Goal: Task Accomplishment & Management: Use online tool/utility

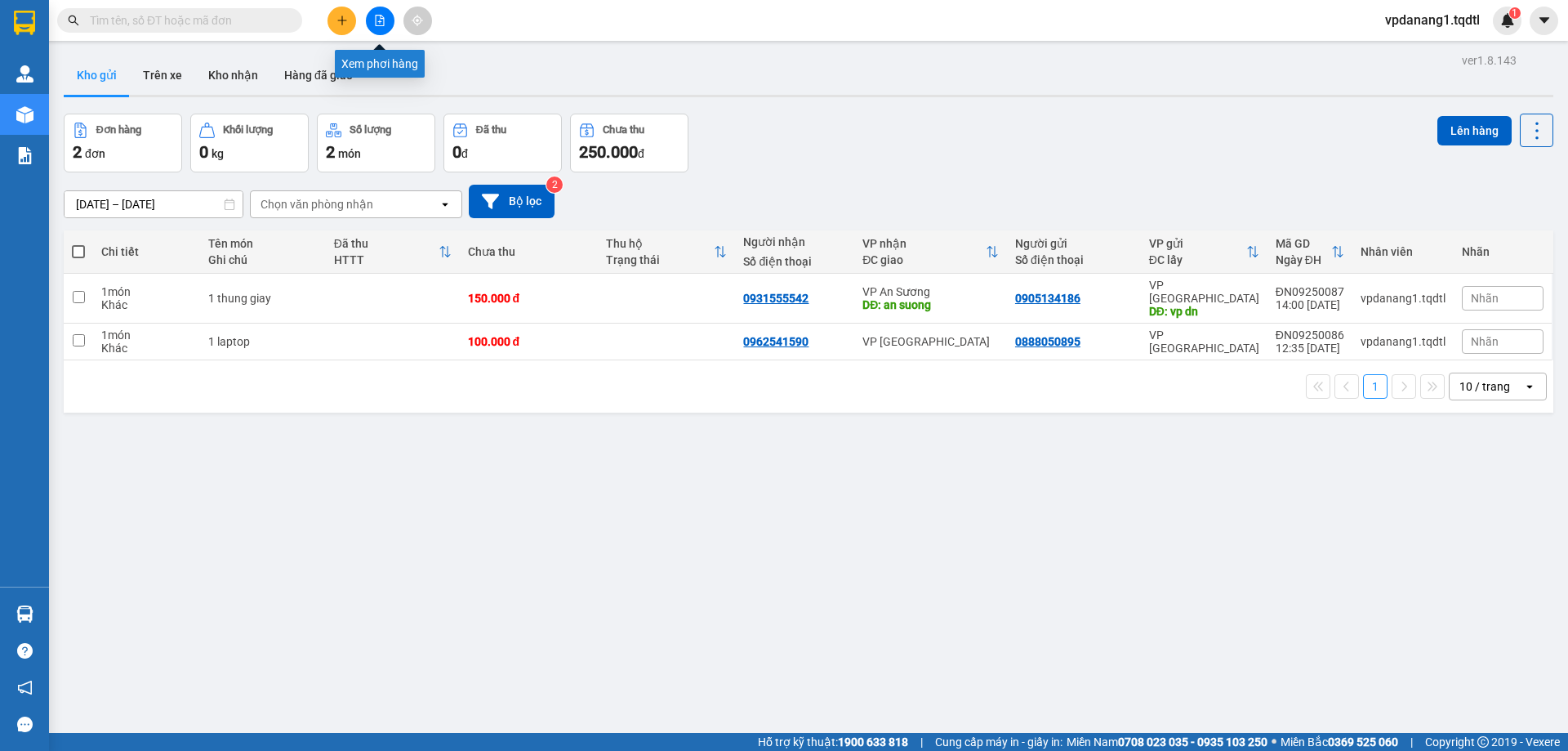
click at [389, 20] on button at bounding box center [380, 20] width 29 height 29
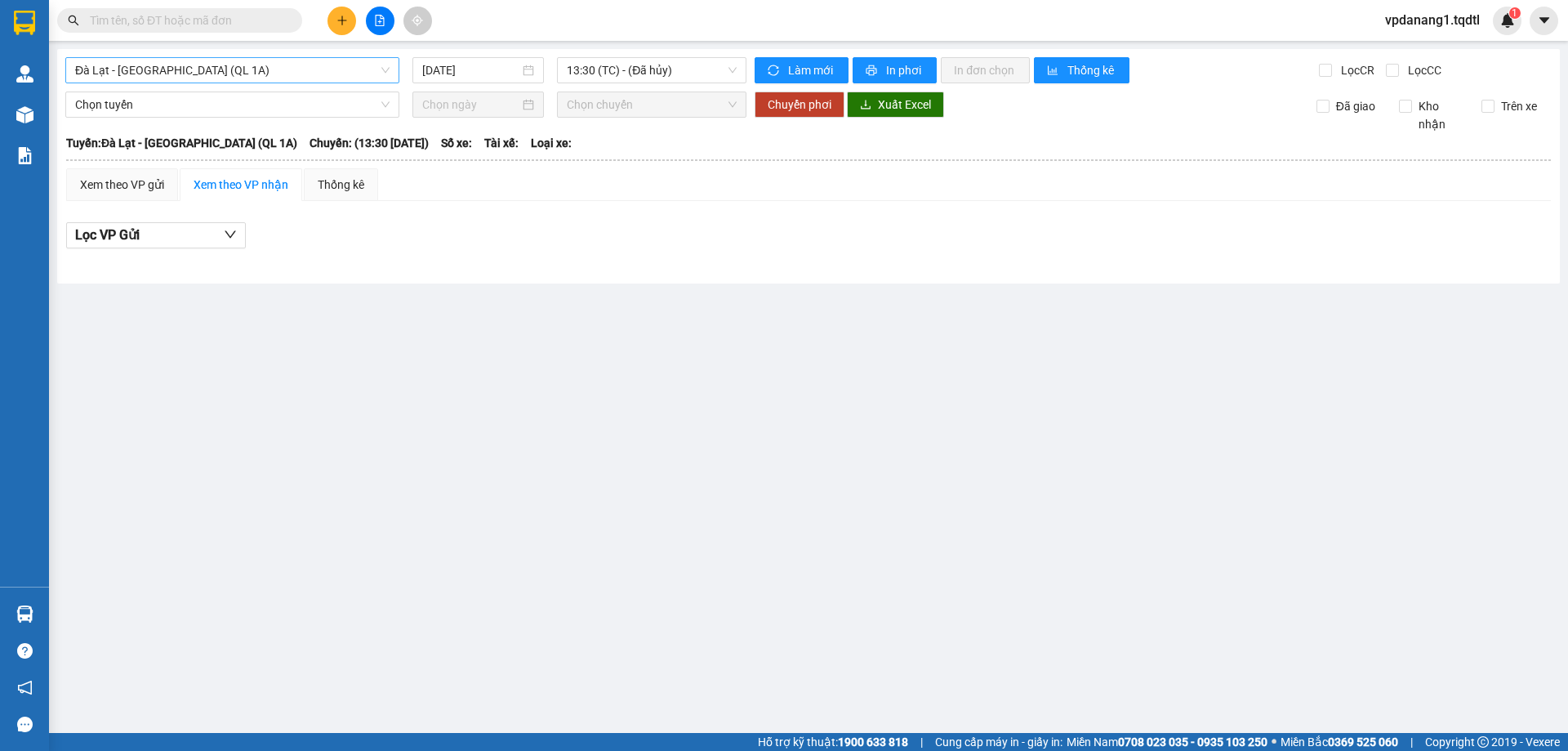
click at [283, 82] on span "Đà Lạt - Sài Gòn (QL 1A)" at bounding box center [232, 70] width 314 height 25
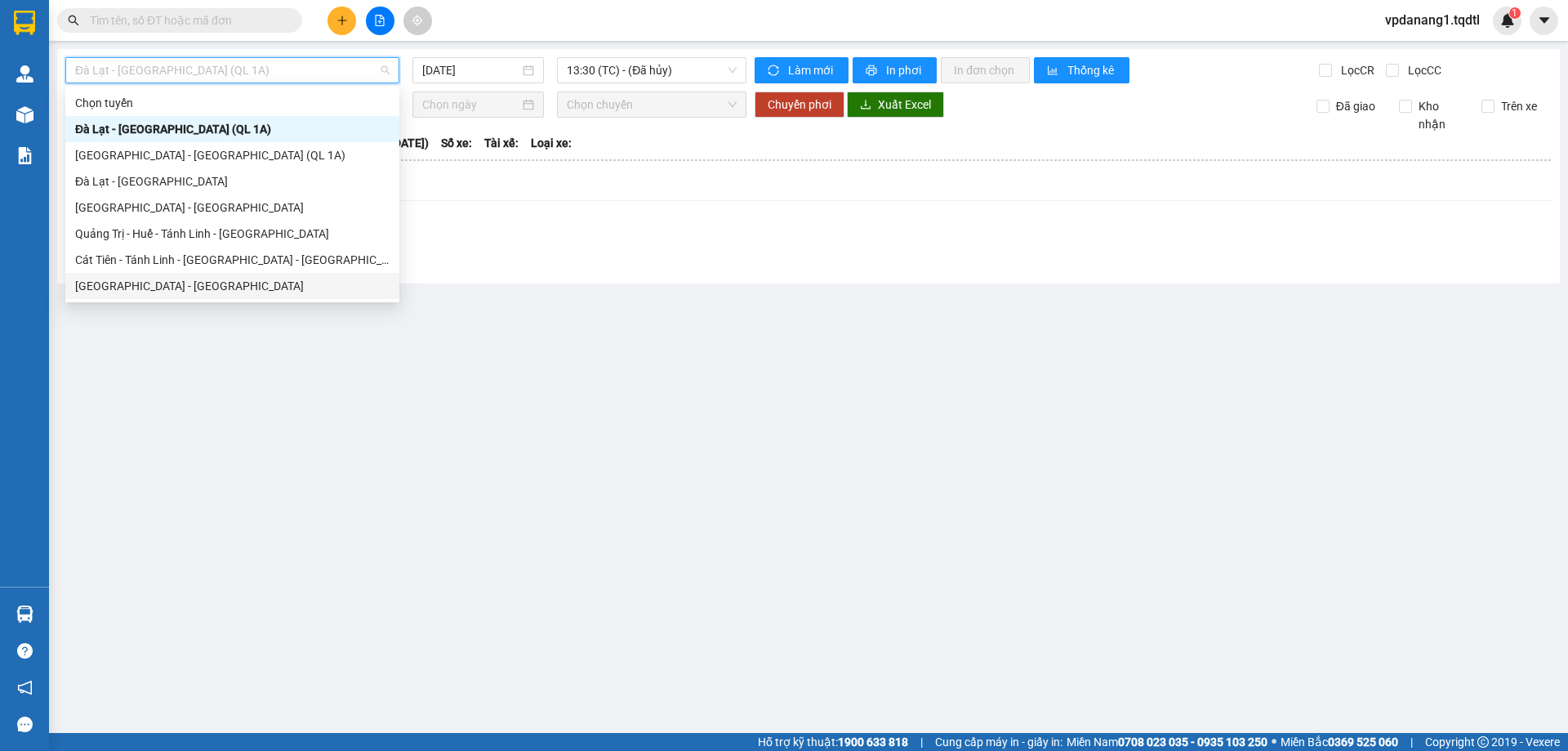
scroll to position [82, 0]
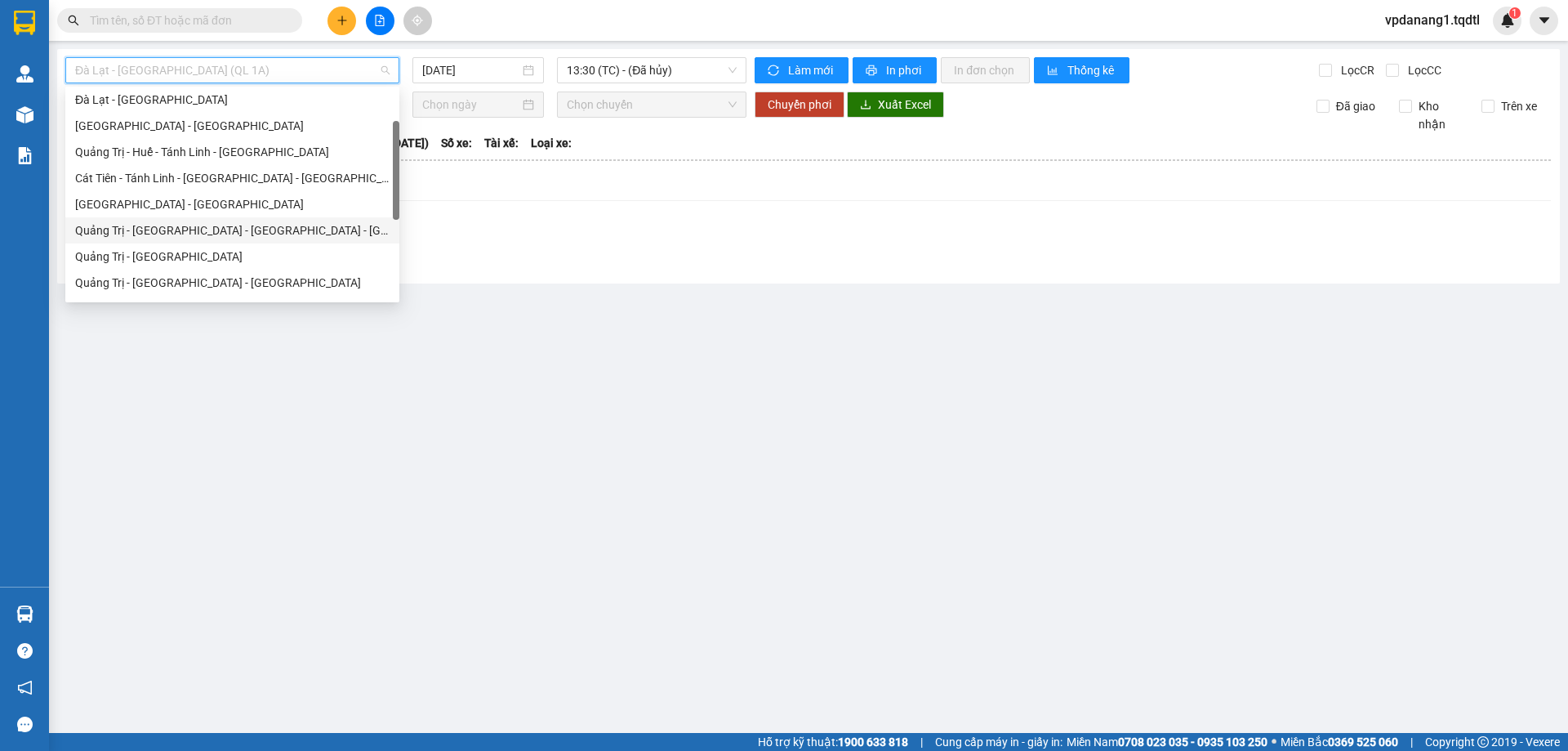
click at [257, 223] on div "Quảng Trị - Huế - Đà Nẵng - Vũng Tàu" at bounding box center [232, 231] width 314 height 18
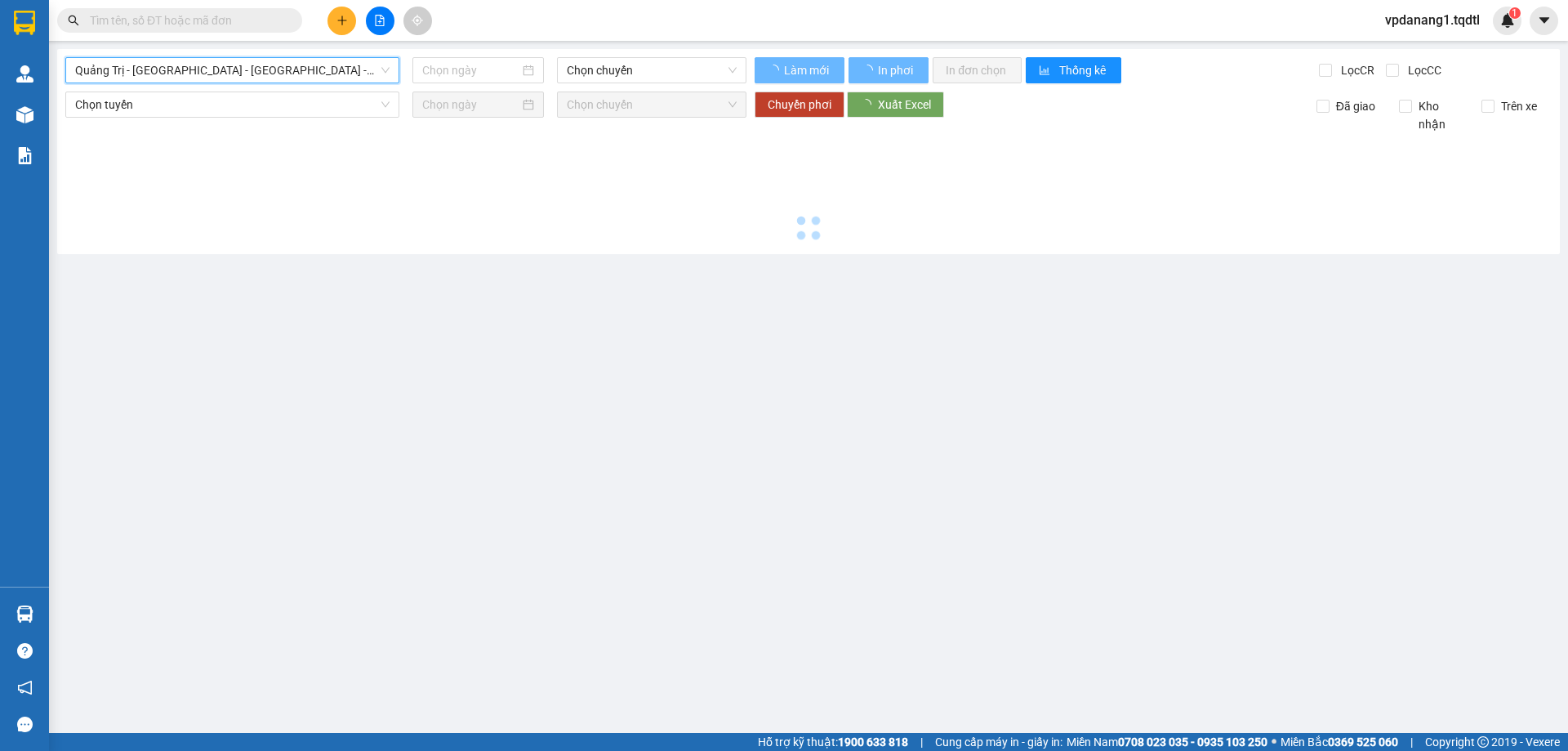
type input "[DATE]"
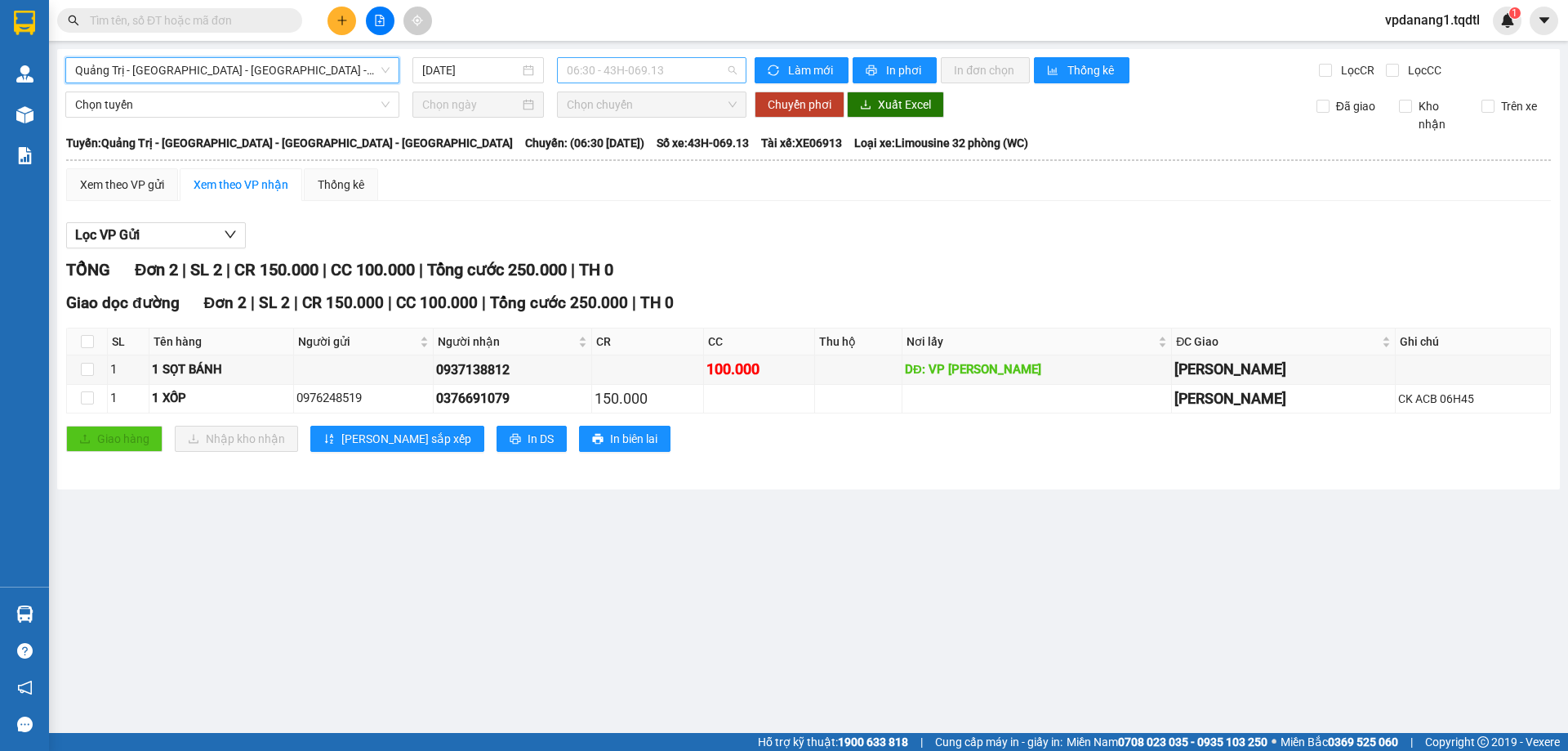
click at [681, 72] on span "06:30 - 43H-069.13" at bounding box center [652, 70] width 170 height 25
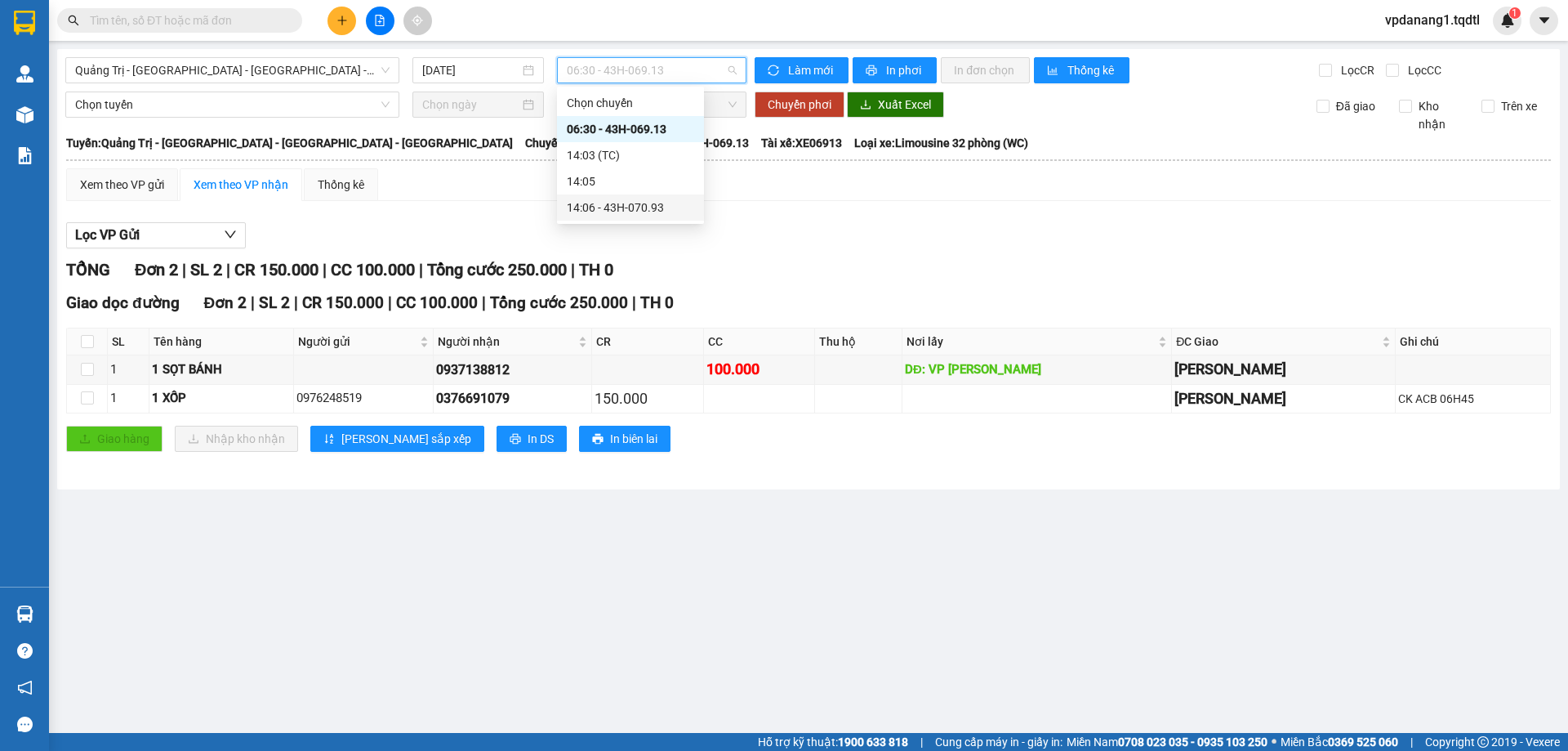
click at [666, 211] on div "14:06 - 43H-070.93" at bounding box center [631, 208] width 128 height 18
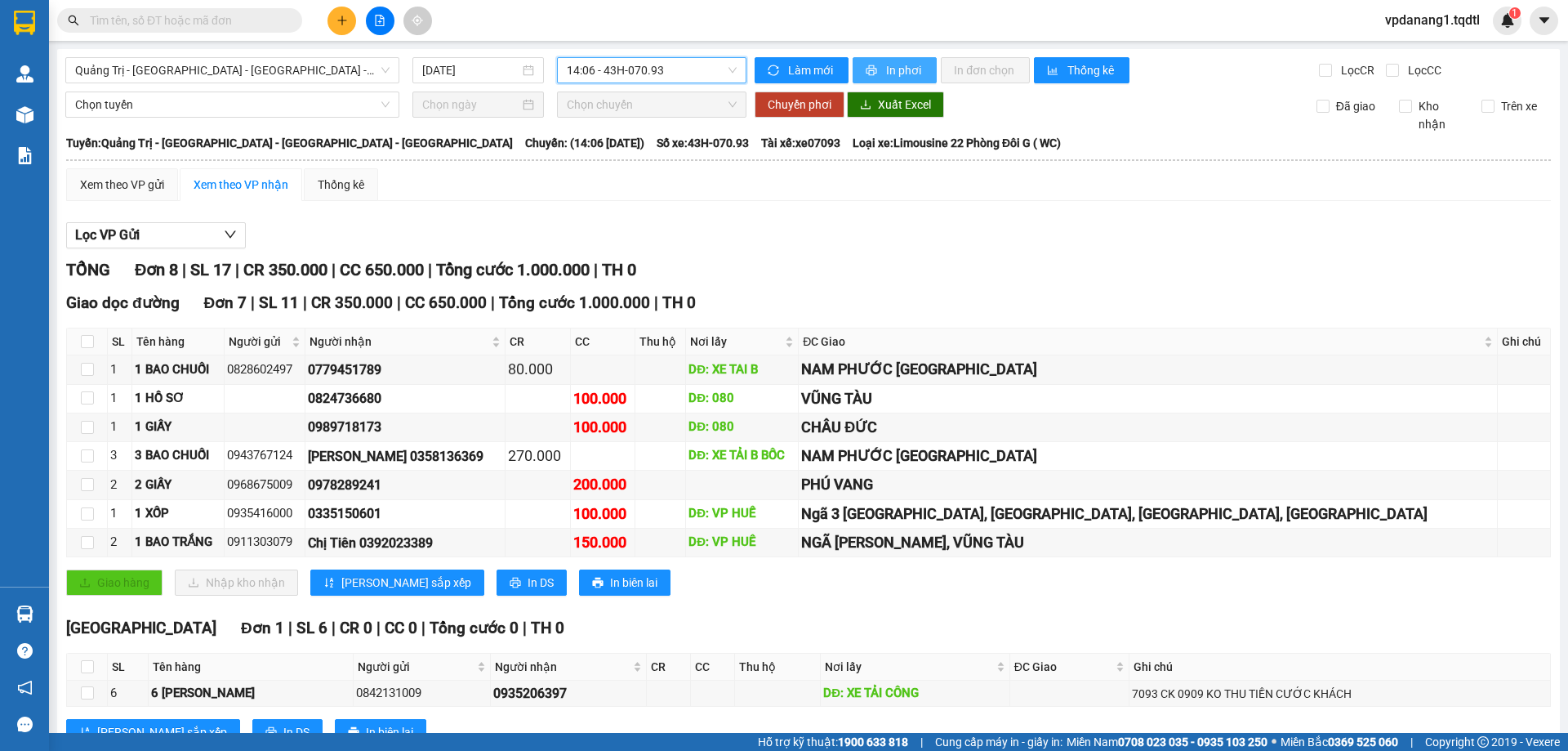
click at [886, 66] on span "In phơi" at bounding box center [905, 70] width 38 height 18
click at [292, 71] on span "Quảng Trị - [GEOGRAPHIC_DATA] - [GEOGRAPHIC_DATA] - [GEOGRAPHIC_DATA]" at bounding box center [232, 70] width 314 height 25
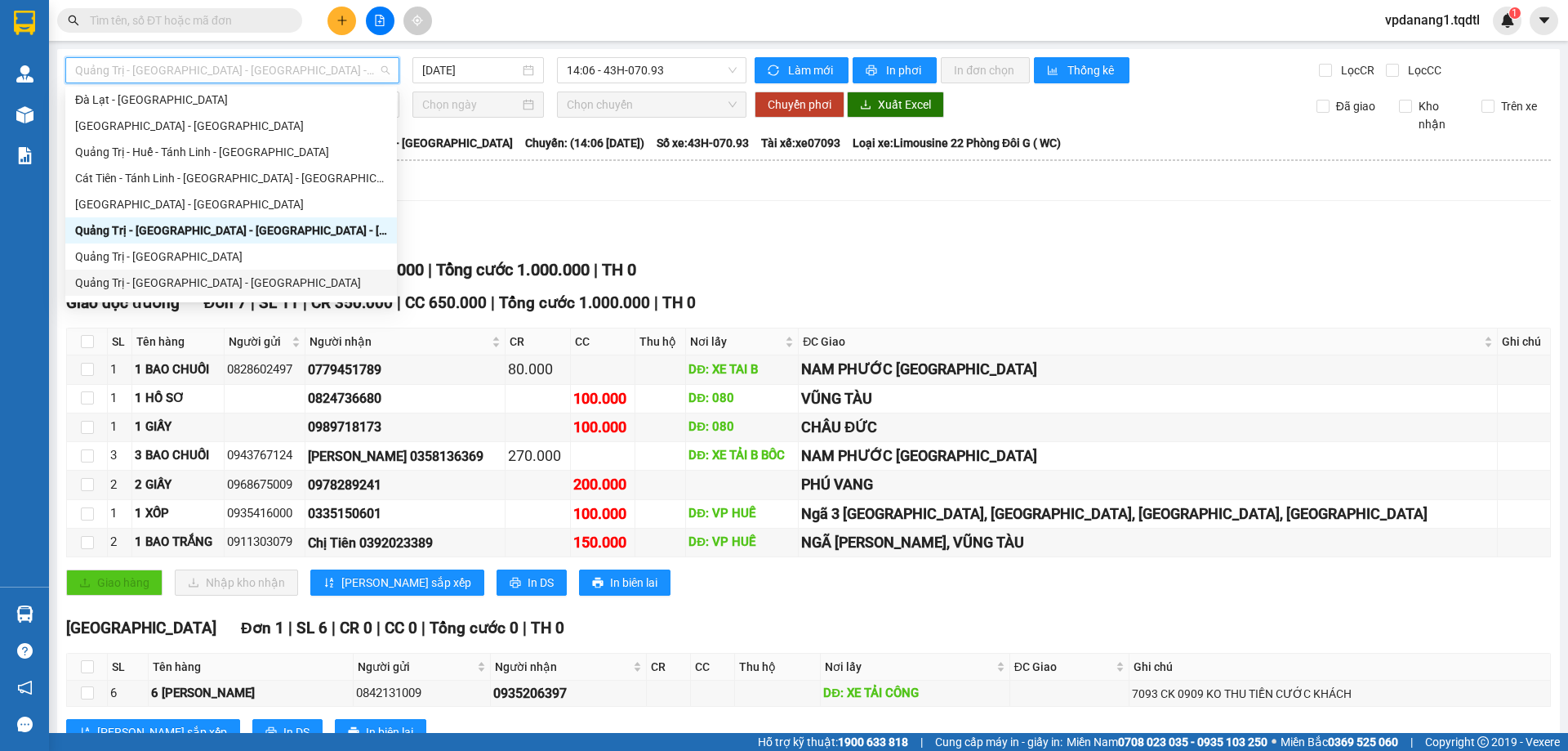
click at [213, 282] on div "Quảng Trị - [GEOGRAPHIC_DATA] - [GEOGRAPHIC_DATA]" at bounding box center [231, 282] width 312 height 18
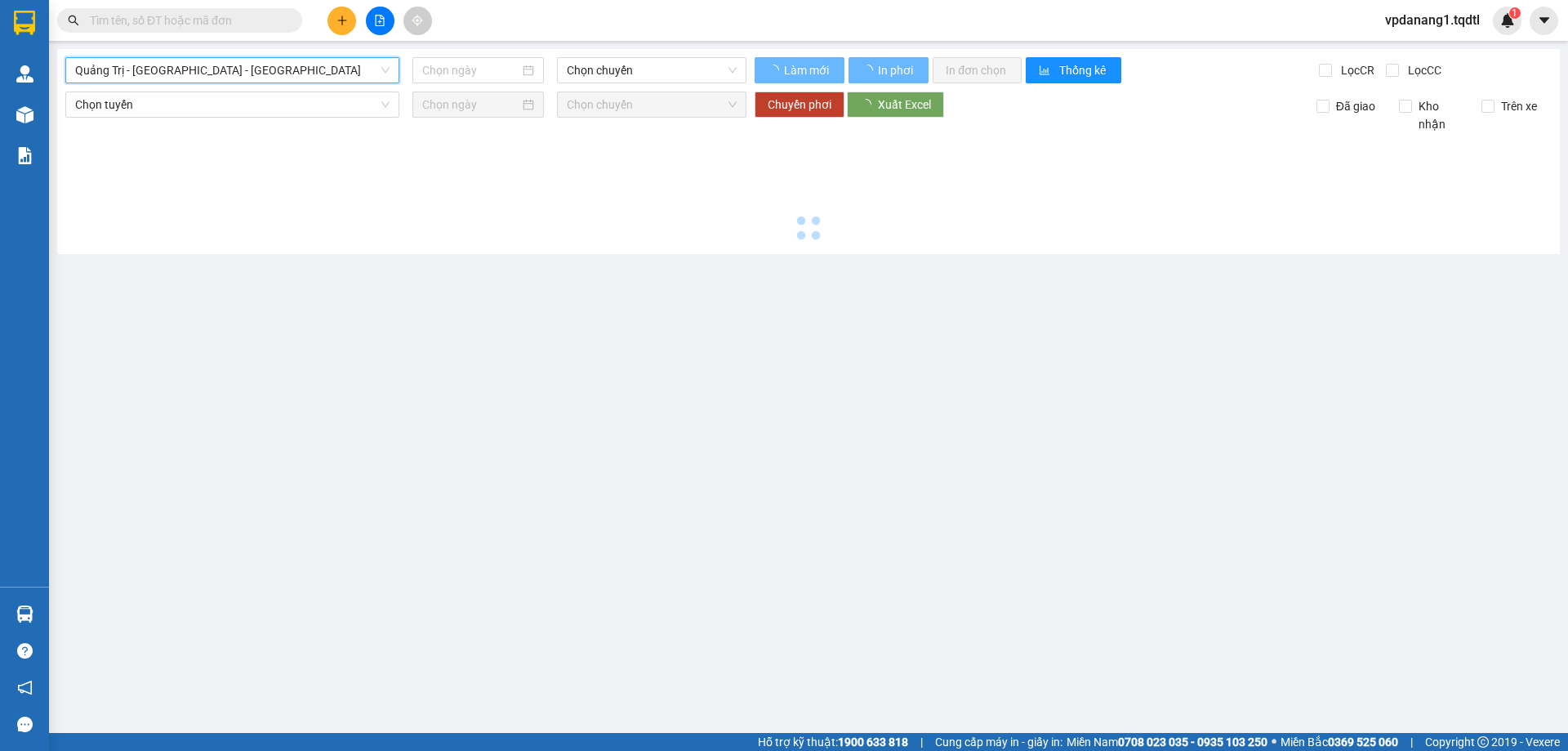
type input "[DATE]"
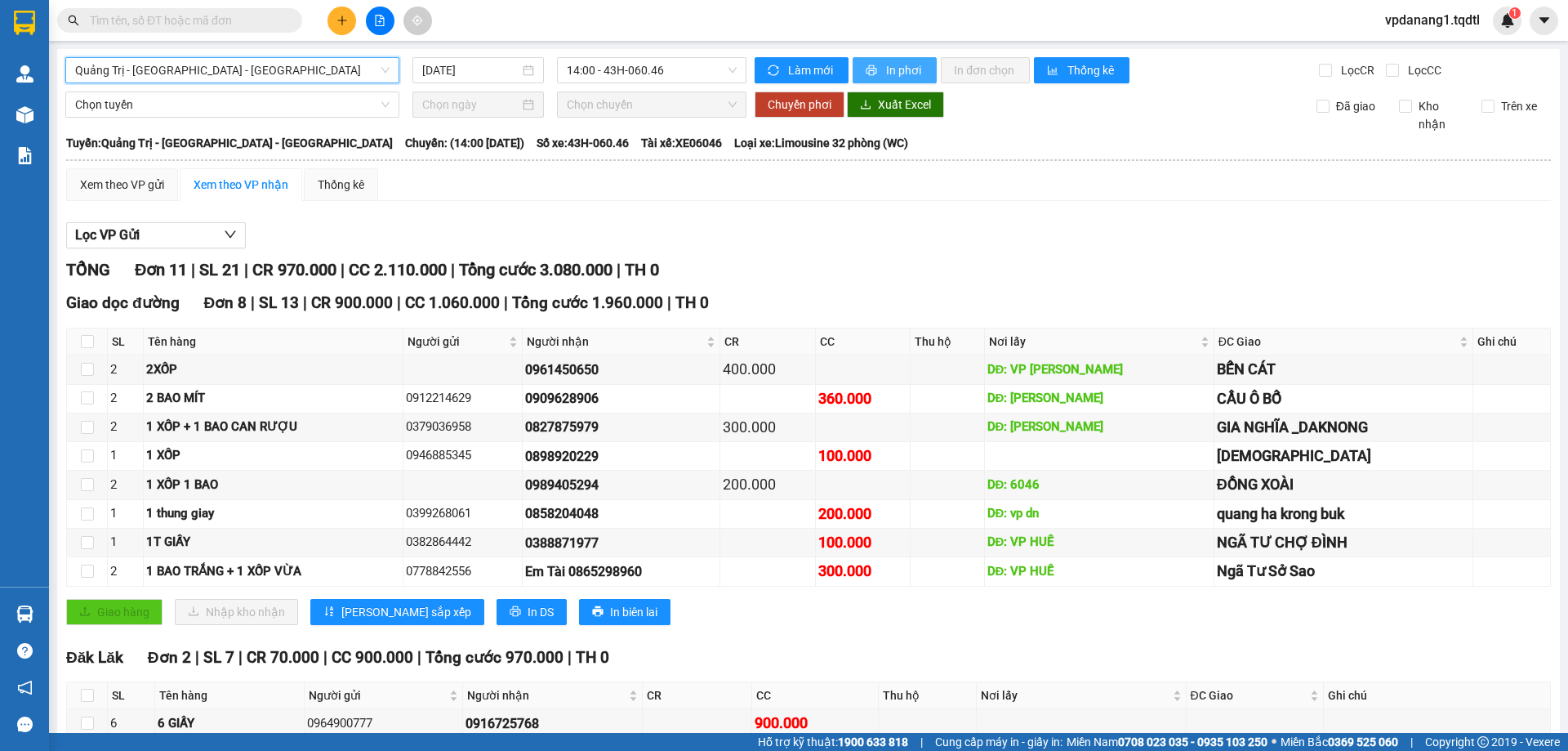
click at [892, 71] on span "In phơi" at bounding box center [905, 70] width 38 height 18
click at [679, 77] on span "14:00 - 43H-060.46" at bounding box center [652, 70] width 170 height 25
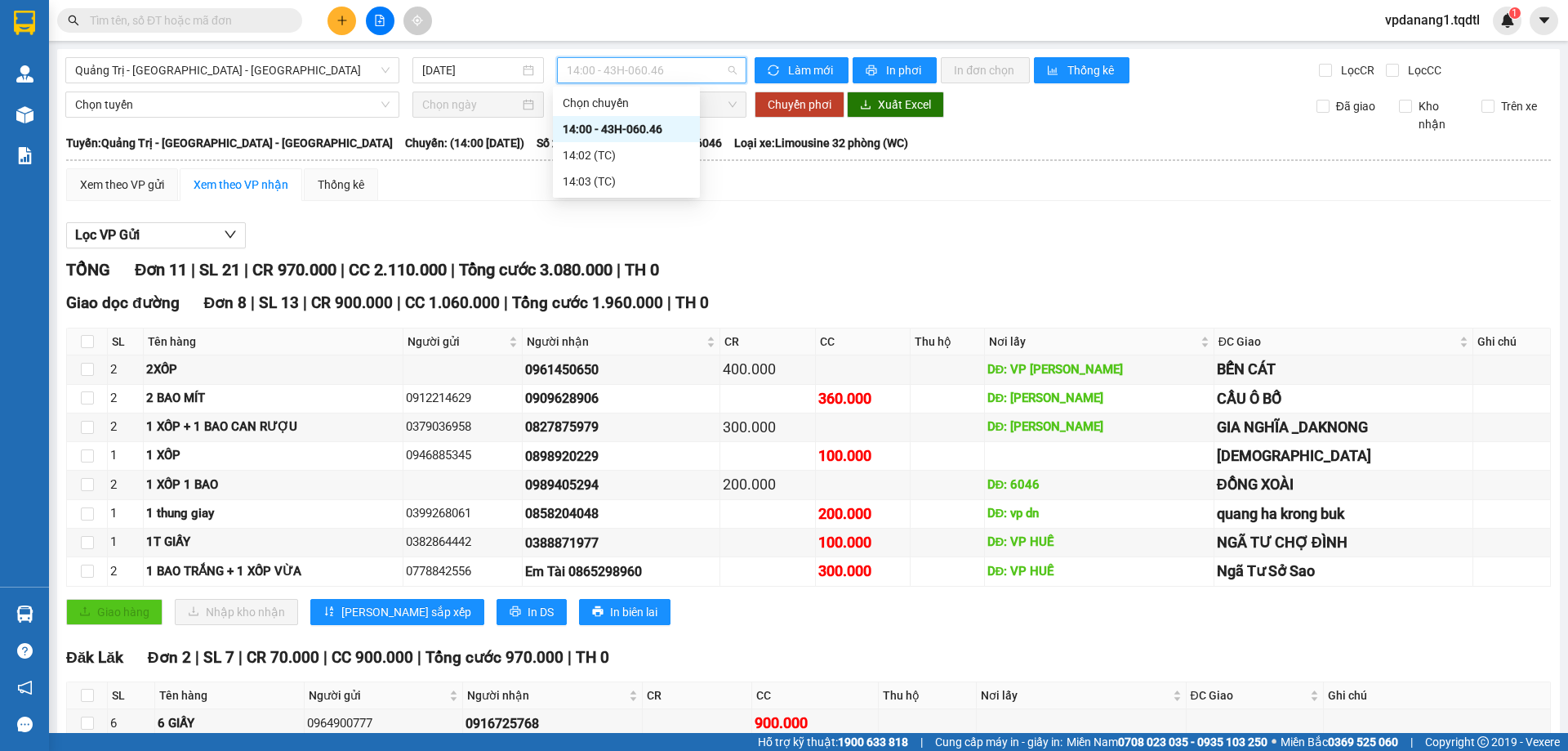
click at [680, 133] on div "14:00 - 43H-060.46" at bounding box center [627, 129] width 128 height 18
click at [901, 58] on button "In phơi" at bounding box center [894, 70] width 84 height 26
click at [298, 78] on span "Quảng Trị - [GEOGRAPHIC_DATA] - [GEOGRAPHIC_DATA]" at bounding box center [232, 70] width 314 height 25
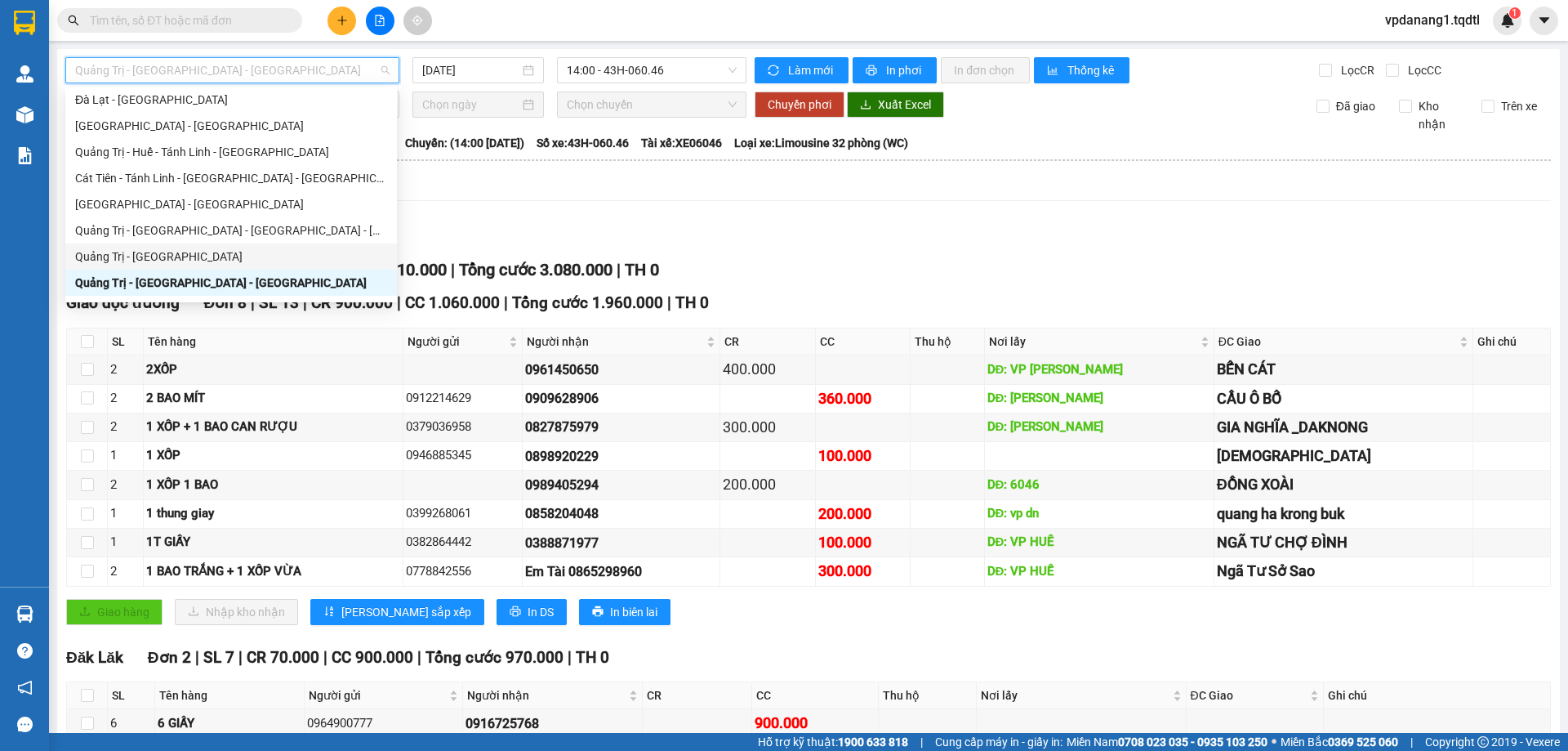
scroll to position [164, 0]
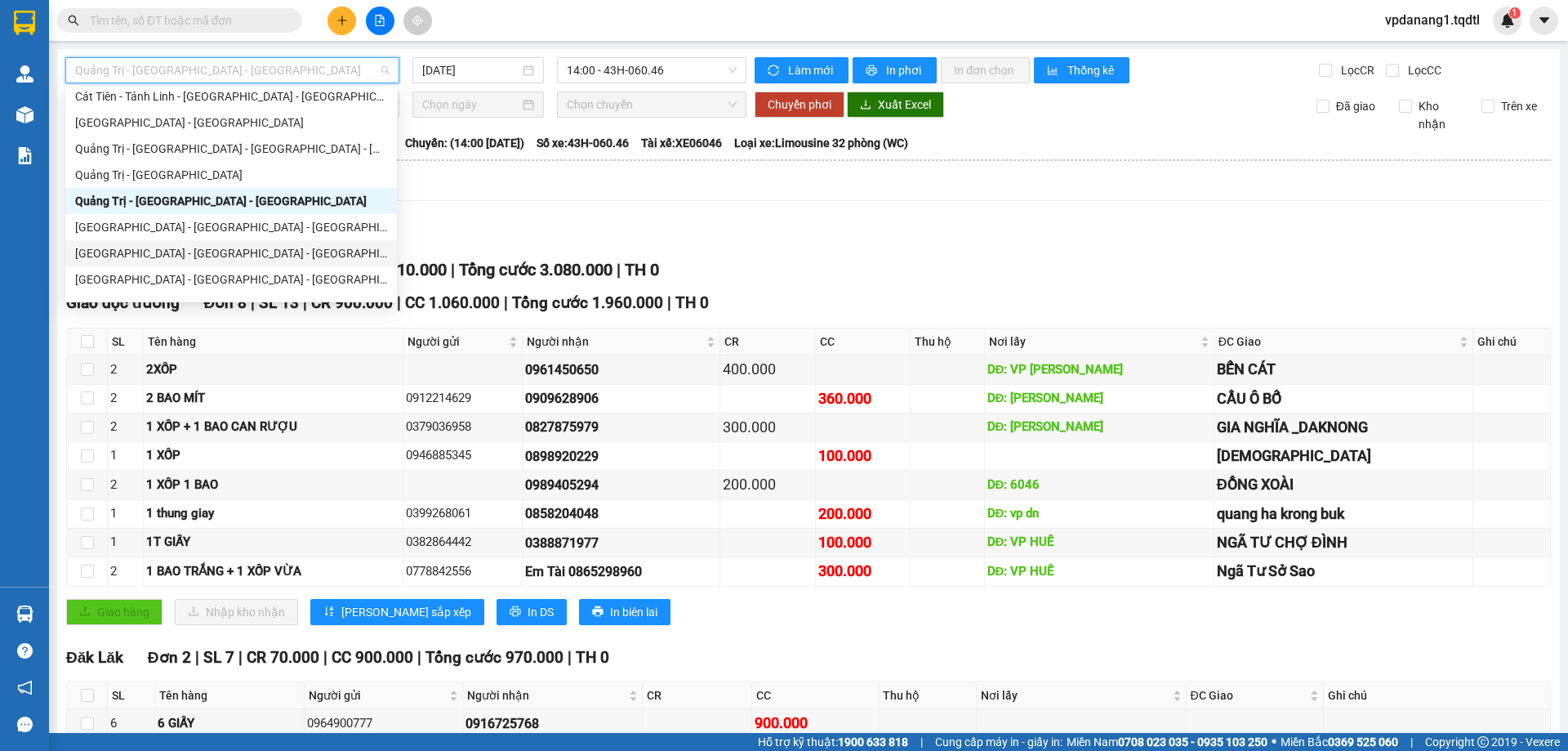
click at [237, 253] on div "[GEOGRAPHIC_DATA] - [GEOGRAPHIC_DATA] - [GEOGRAPHIC_DATA]" at bounding box center [231, 254] width 312 height 18
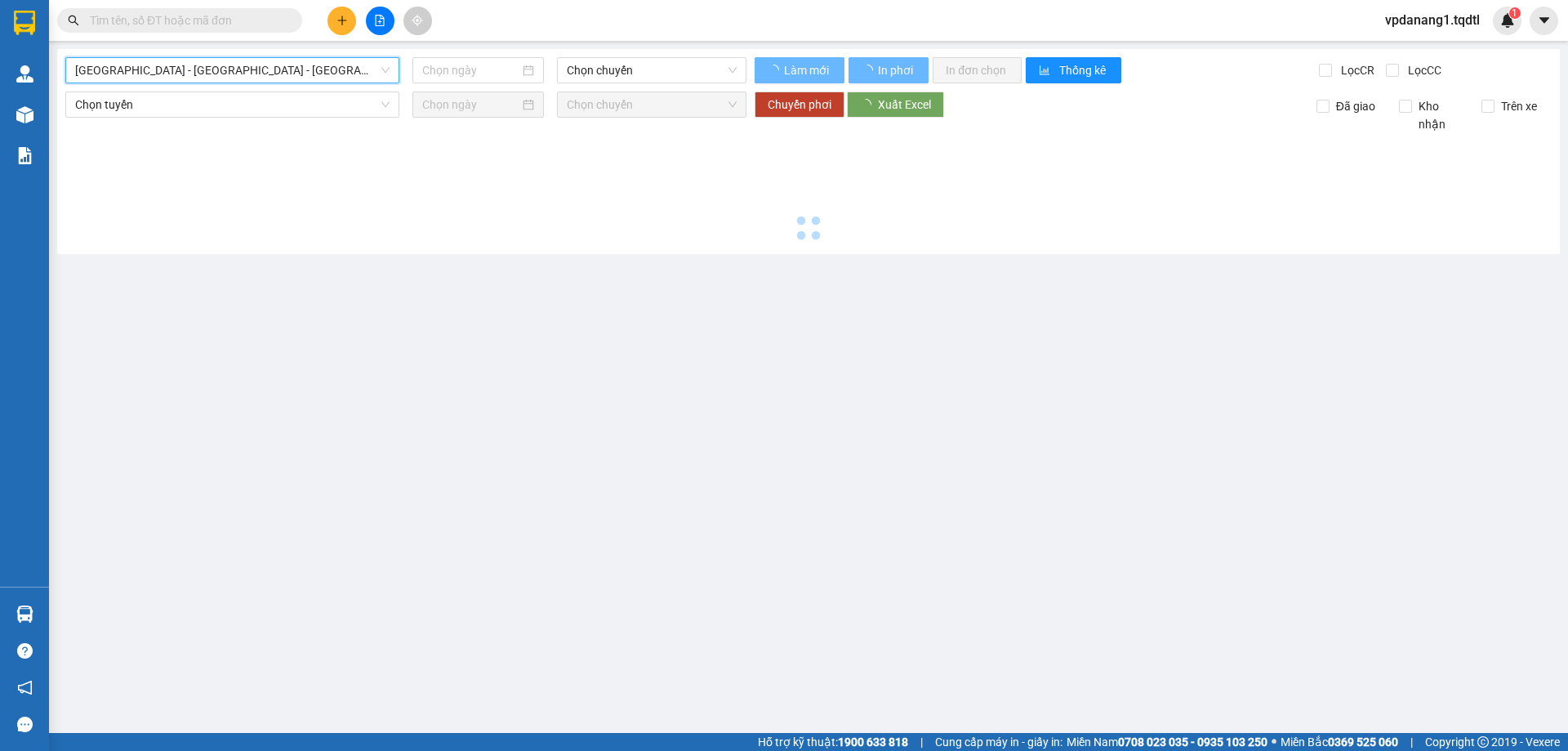
type input "[DATE]"
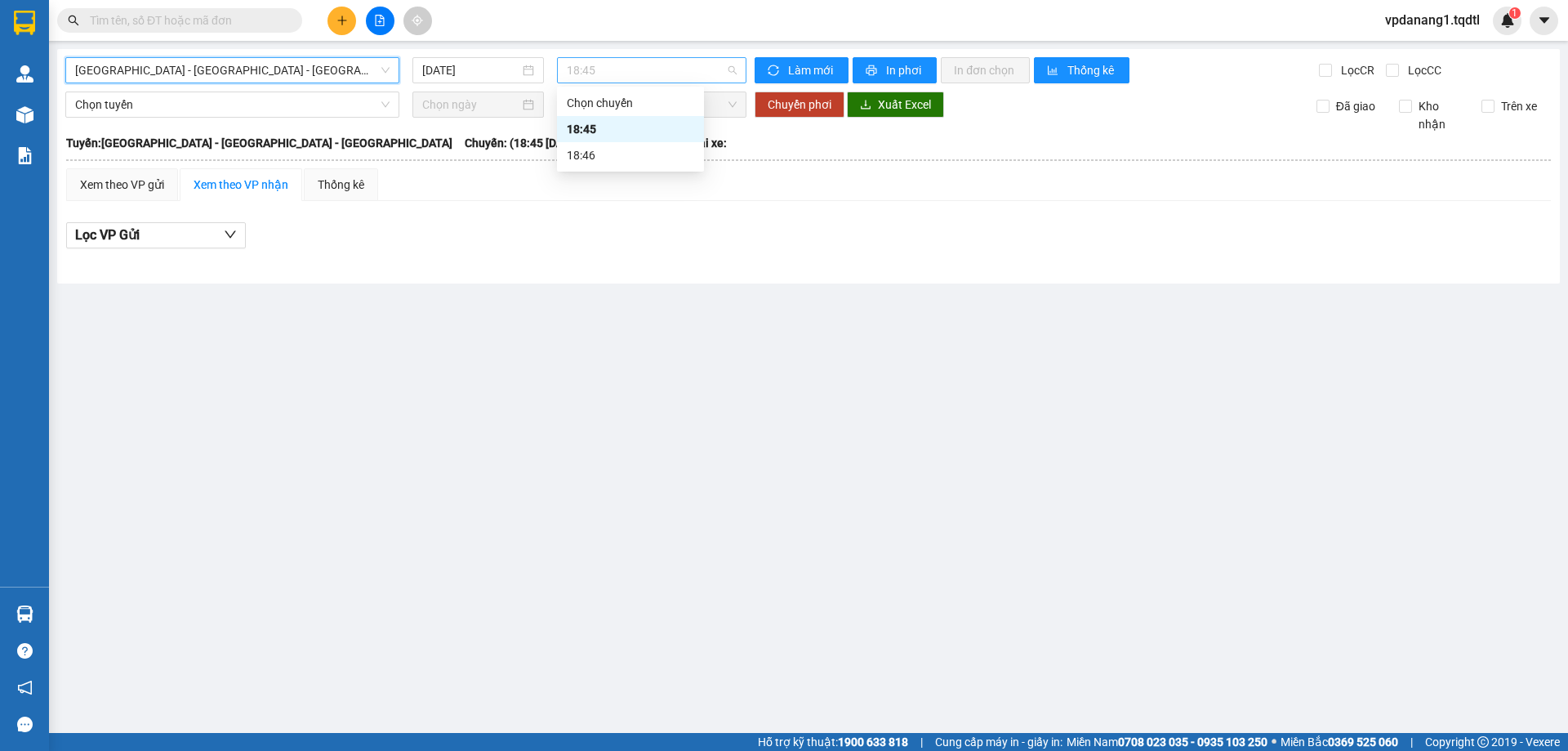
click at [638, 70] on span "18:45" at bounding box center [652, 70] width 170 height 25
click at [268, 71] on span "[GEOGRAPHIC_DATA] - [GEOGRAPHIC_DATA] - [GEOGRAPHIC_DATA]" at bounding box center [232, 70] width 314 height 25
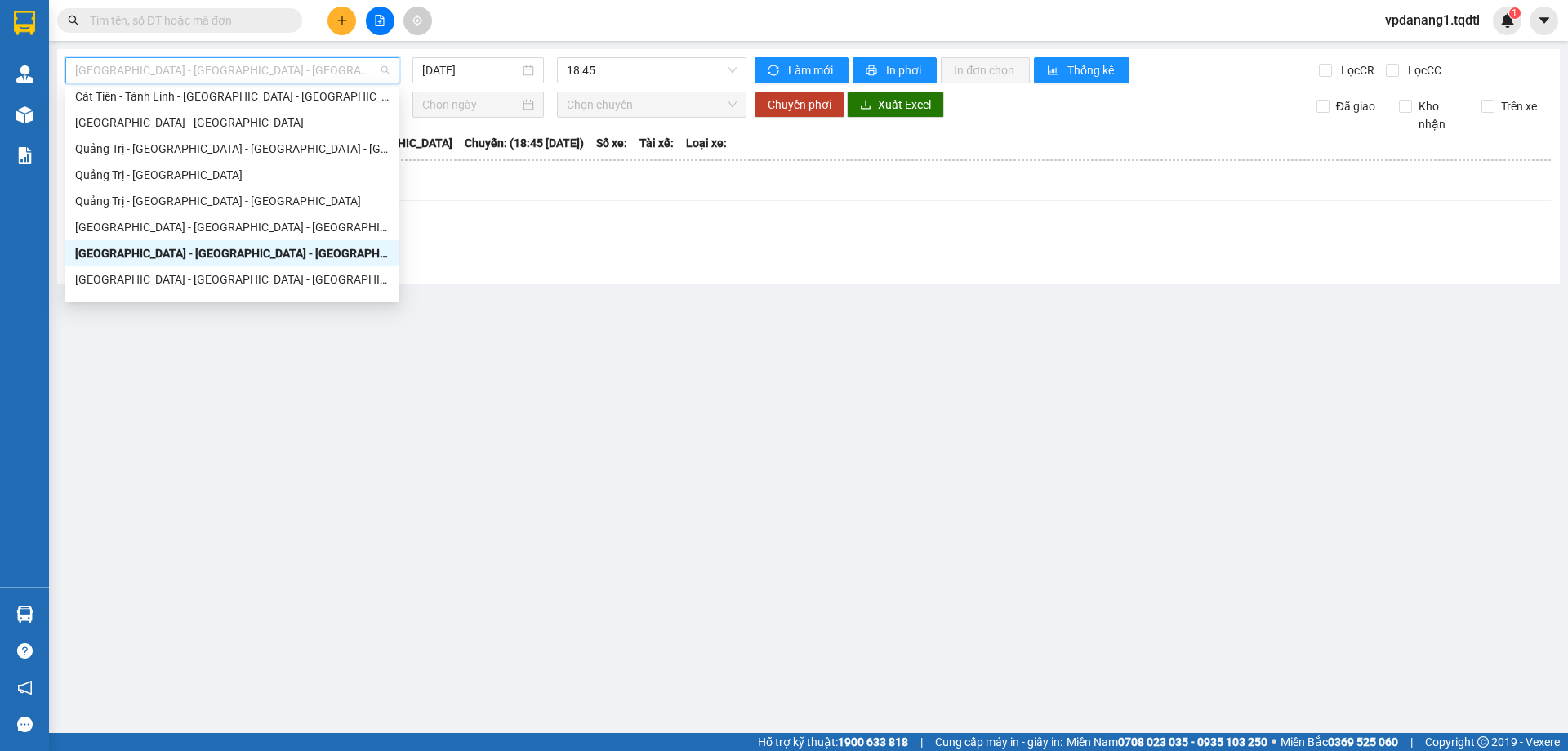
scroll to position [245, 0]
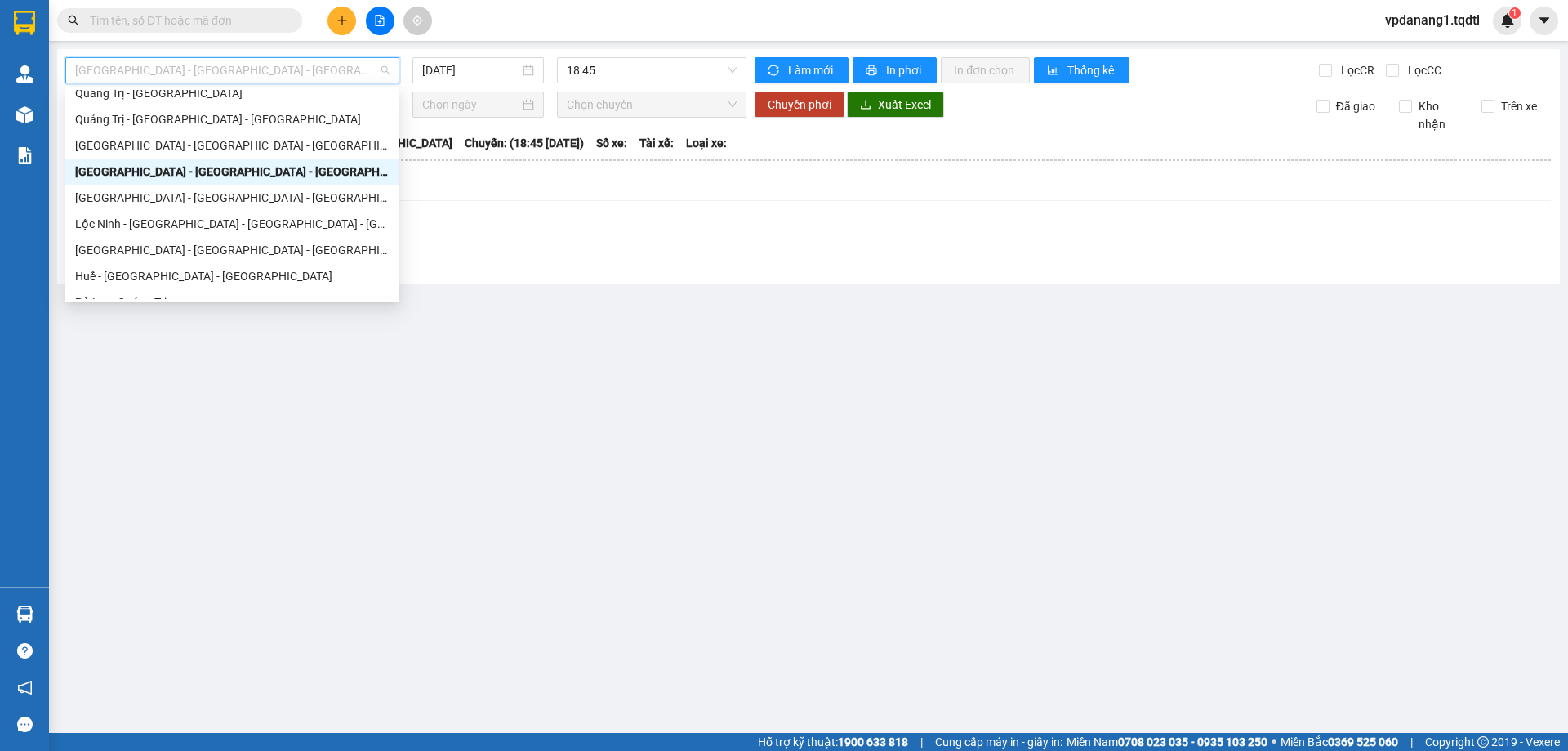
click at [263, 175] on div "[GEOGRAPHIC_DATA] - [GEOGRAPHIC_DATA] - [GEOGRAPHIC_DATA]" at bounding box center [232, 172] width 314 height 18
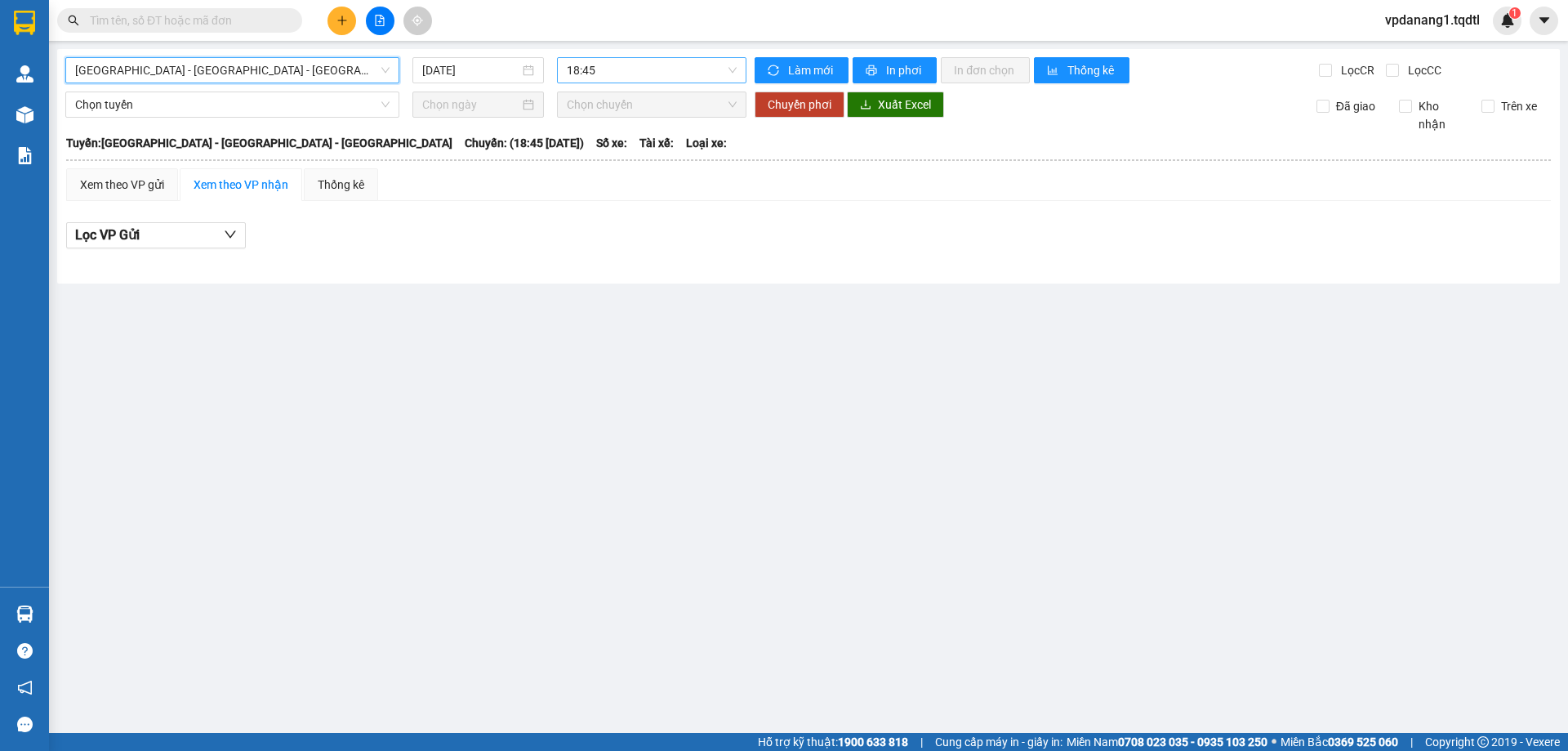
click at [700, 73] on span "18:45" at bounding box center [652, 70] width 170 height 25
click at [245, 69] on span "[GEOGRAPHIC_DATA] - [GEOGRAPHIC_DATA] - [GEOGRAPHIC_DATA]" at bounding box center [232, 70] width 314 height 25
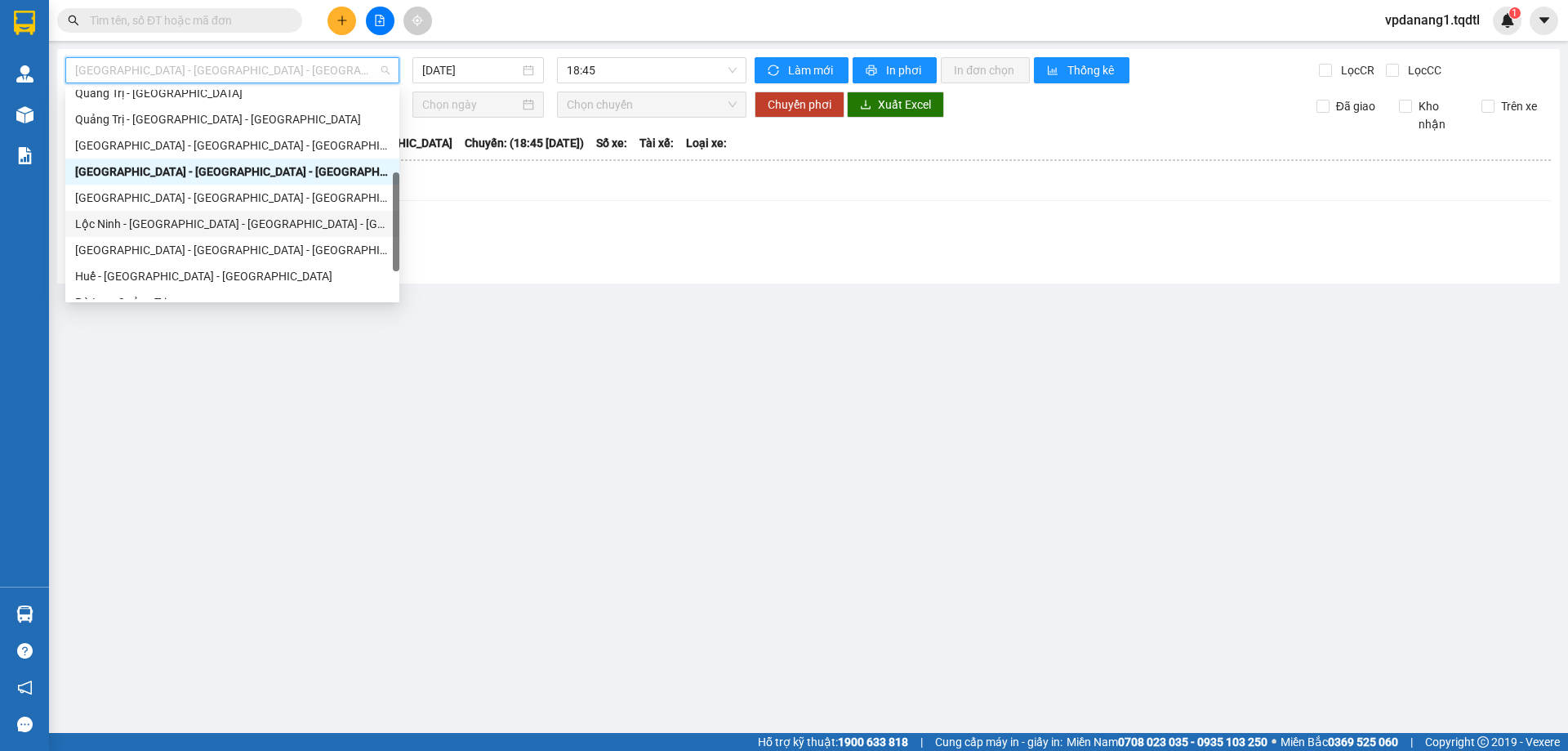
scroll to position [340, 0]
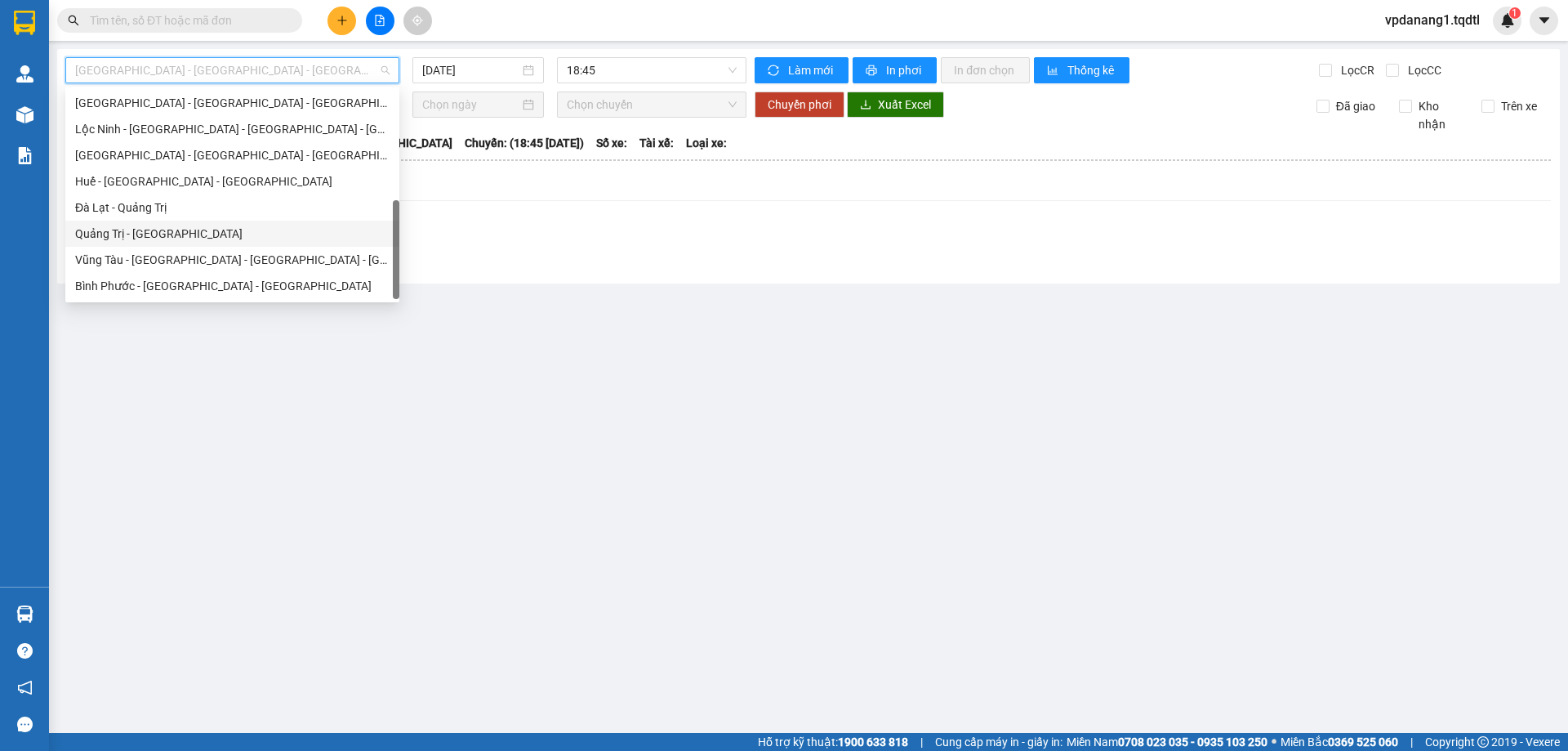
click at [242, 236] on div "Quảng Trị - [GEOGRAPHIC_DATA]" at bounding box center [232, 234] width 314 height 18
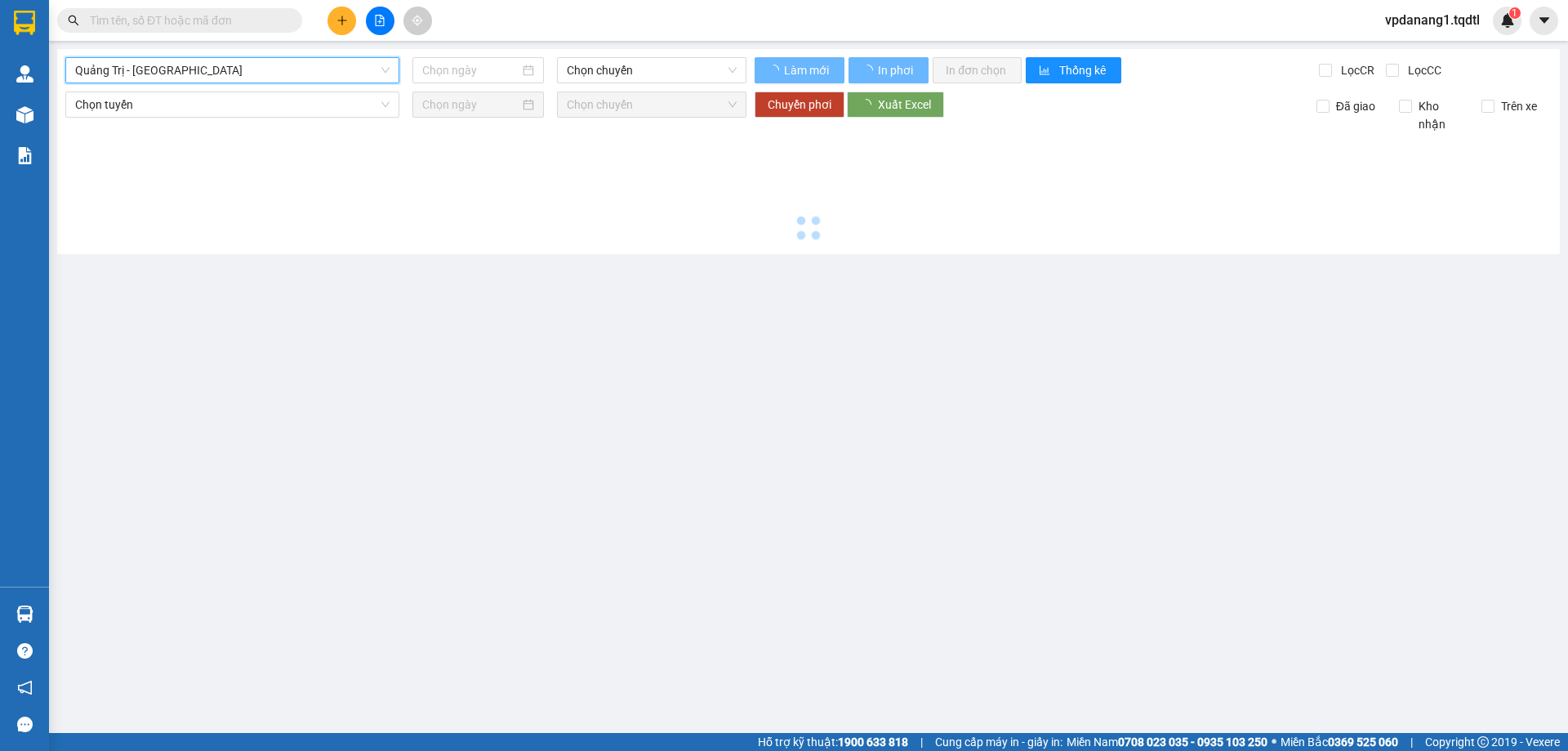
type input "[DATE]"
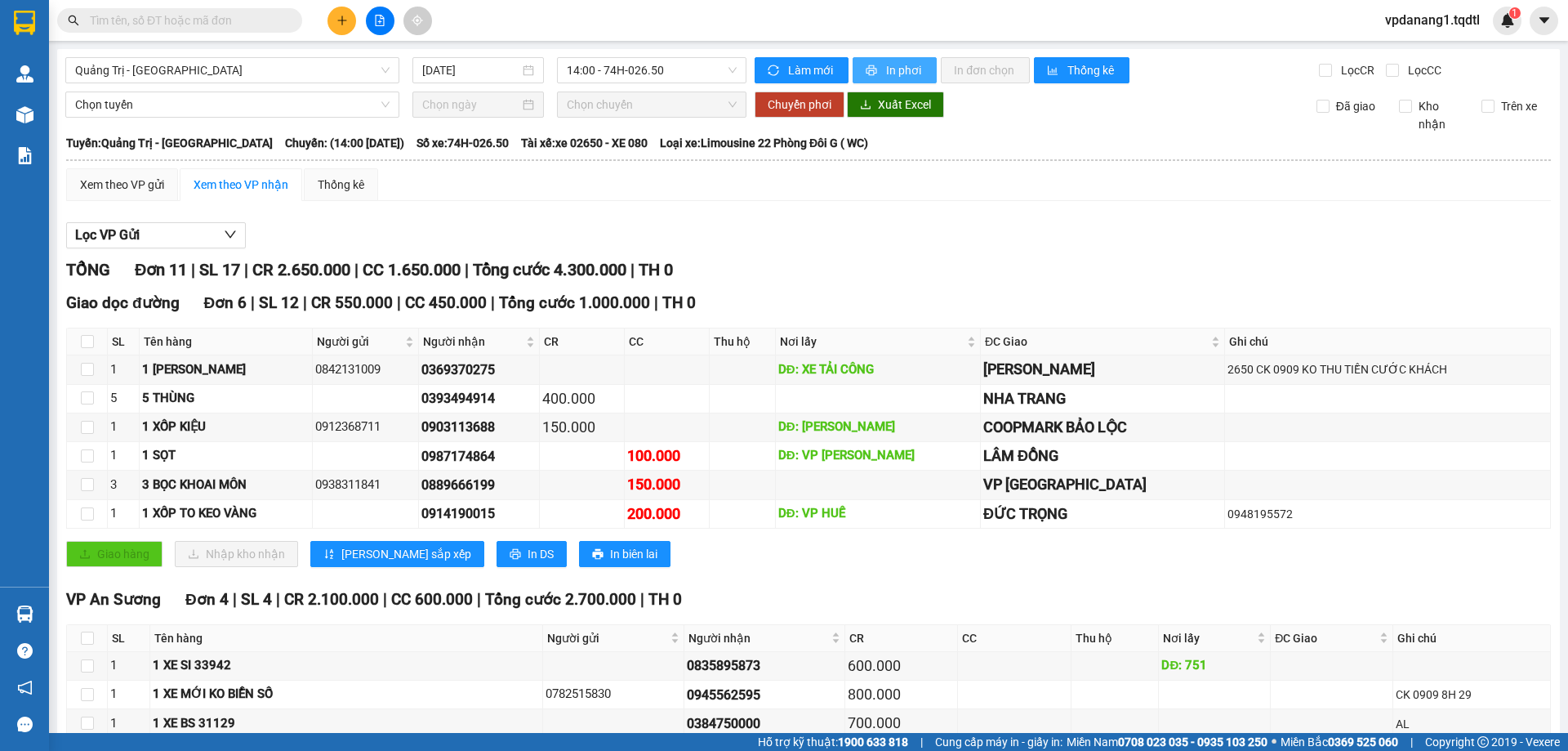
click at [896, 70] on span "In phơi" at bounding box center [905, 70] width 38 height 18
click at [681, 74] on span "14:00 - 74H-026.50" at bounding box center [652, 70] width 170 height 25
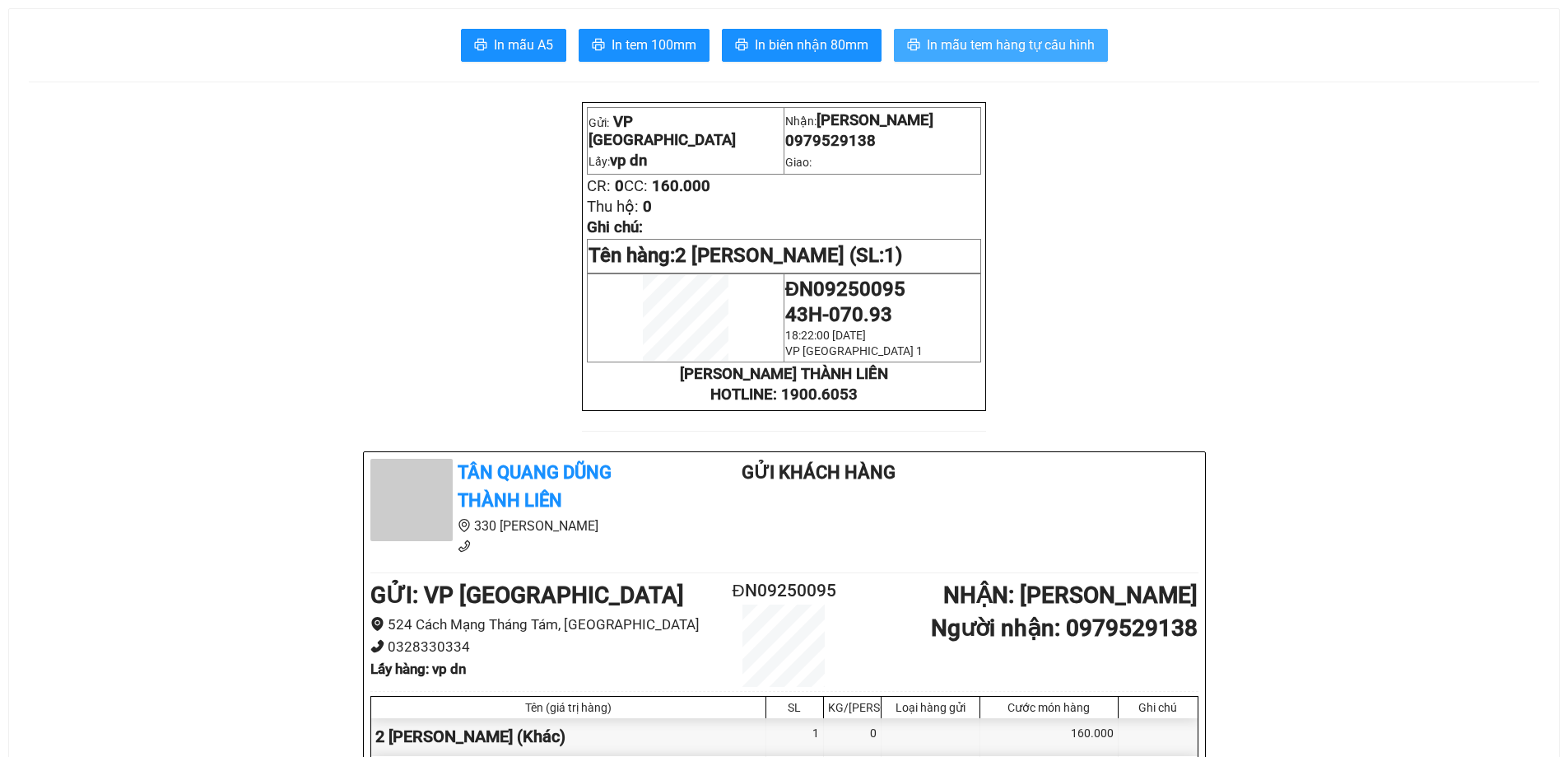
click at [1079, 35] on span "In mẫu tem hàng tự cấu hình" at bounding box center [1011, 45] width 168 height 21
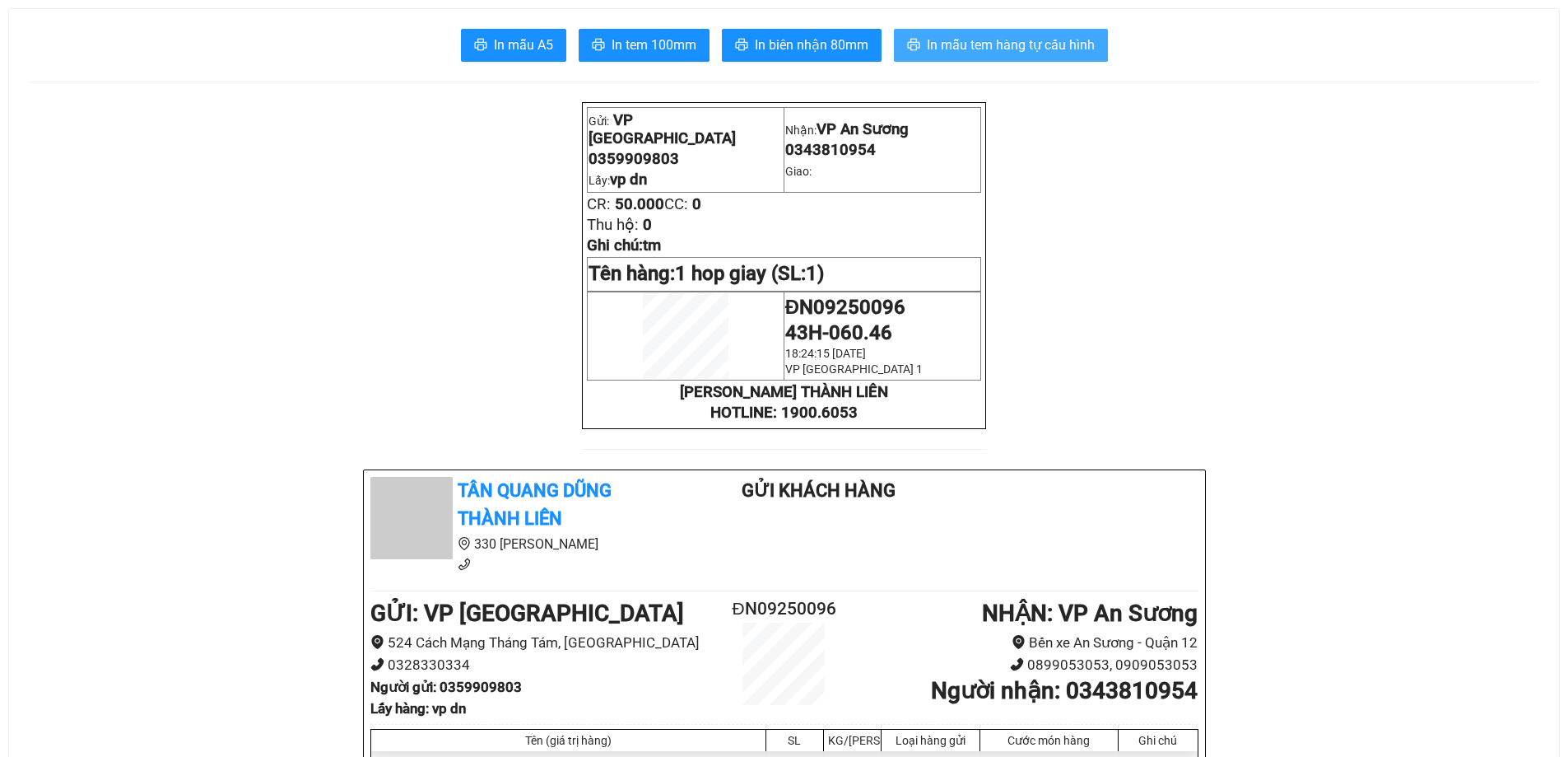
click at [1007, 44] on span "In mẫu tem hàng tự cấu hình" at bounding box center [1011, 45] width 168 height 21
click at [1054, 43] on span "In mẫu tem hàng tự cấu hình" at bounding box center [1011, 45] width 168 height 21
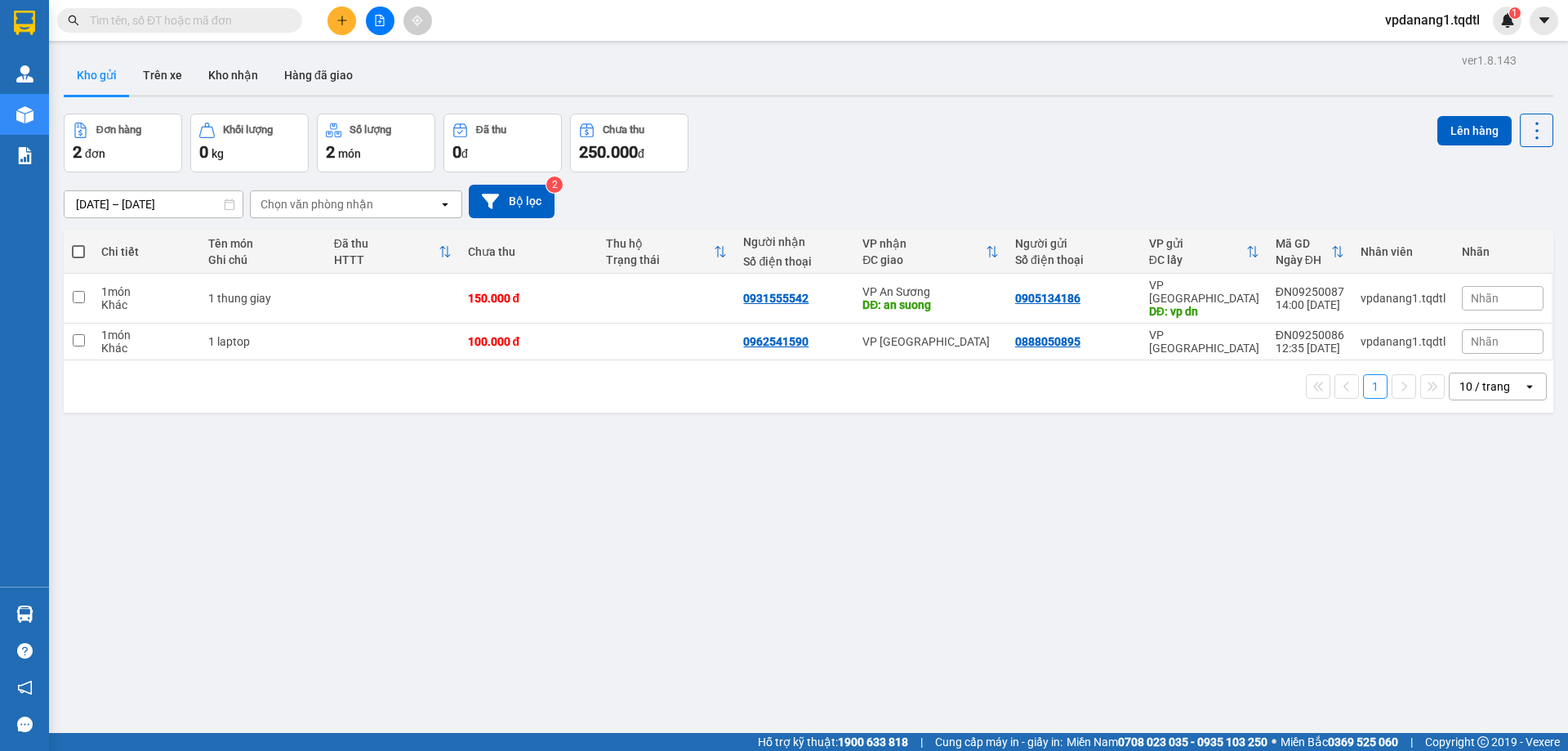
click at [373, 21] on button at bounding box center [380, 20] width 29 height 29
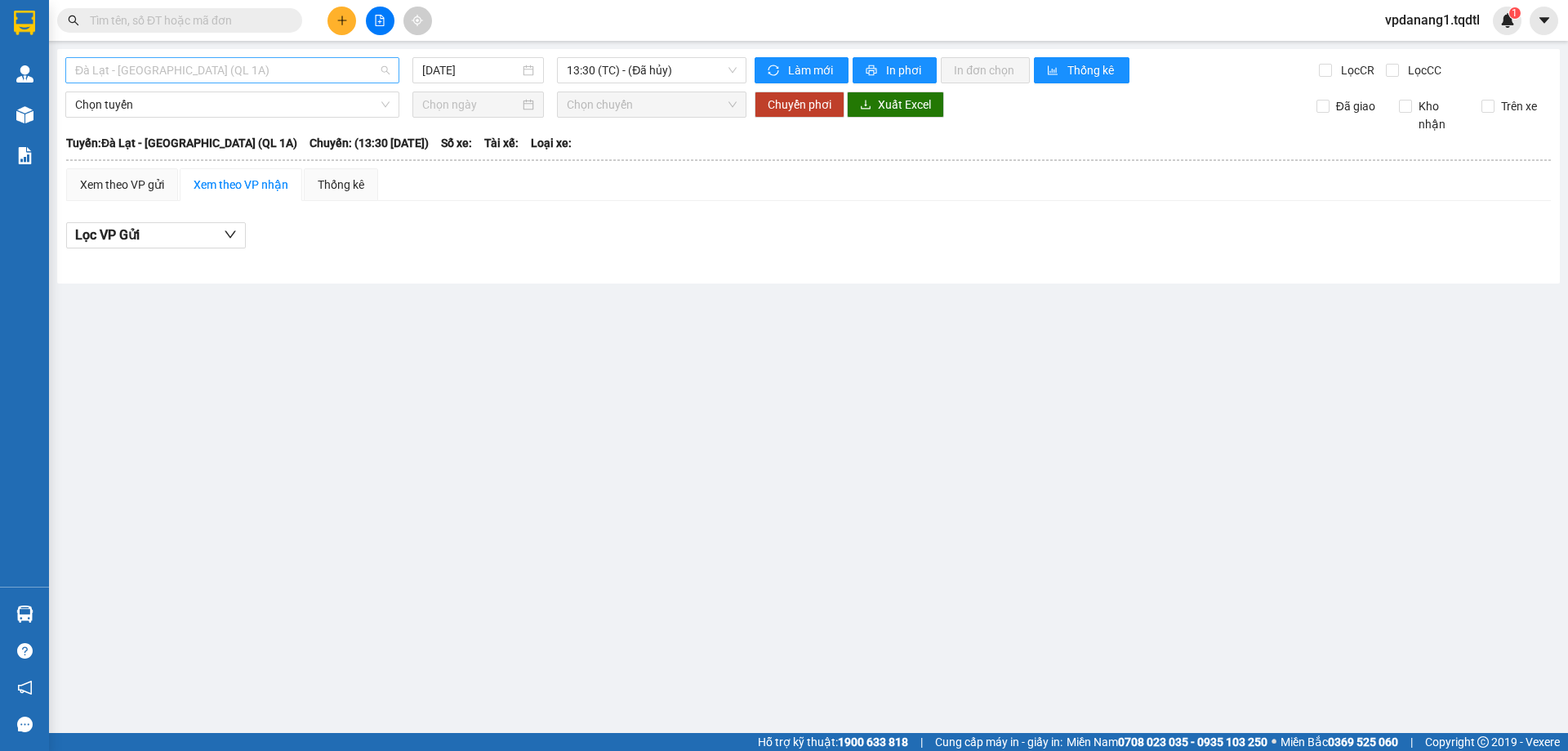
click at [245, 70] on span "Đà Lạt - [GEOGRAPHIC_DATA] (QL 1A)" at bounding box center [232, 70] width 314 height 25
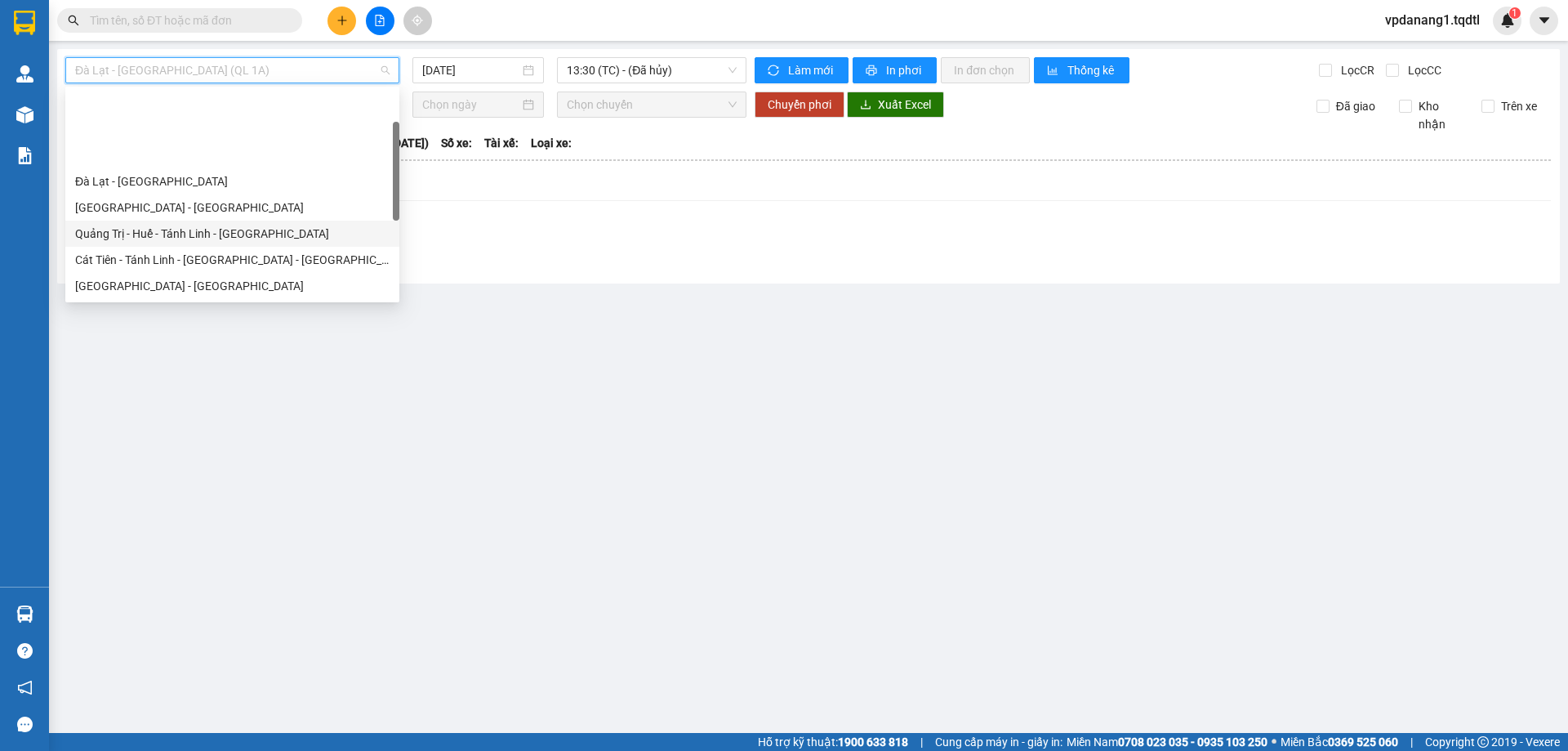
scroll to position [164, 0]
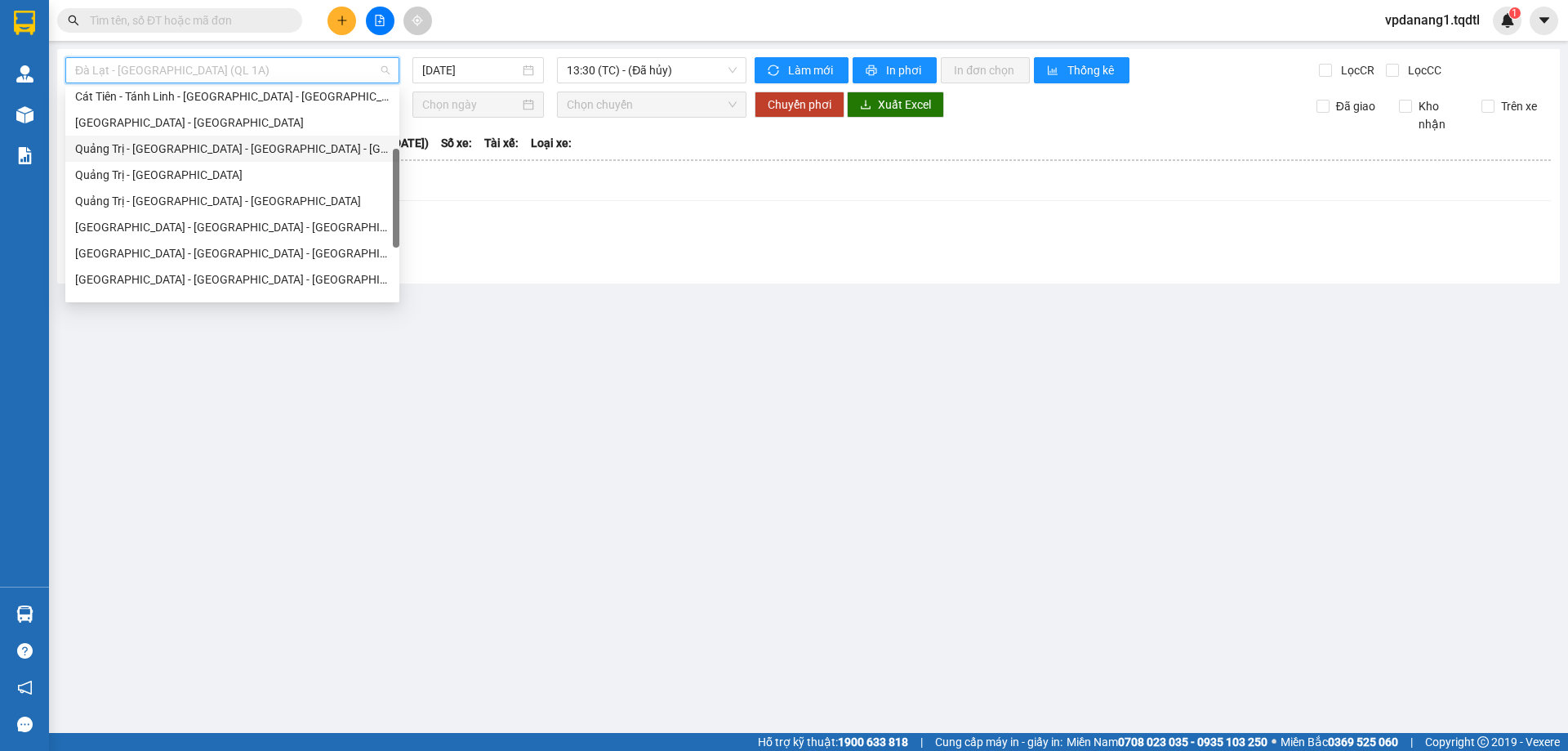
click at [280, 155] on div "Quảng Trị - [GEOGRAPHIC_DATA] - [GEOGRAPHIC_DATA] - [GEOGRAPHIC_DATA]" at bounding box center [232, 149] width 314 height 18
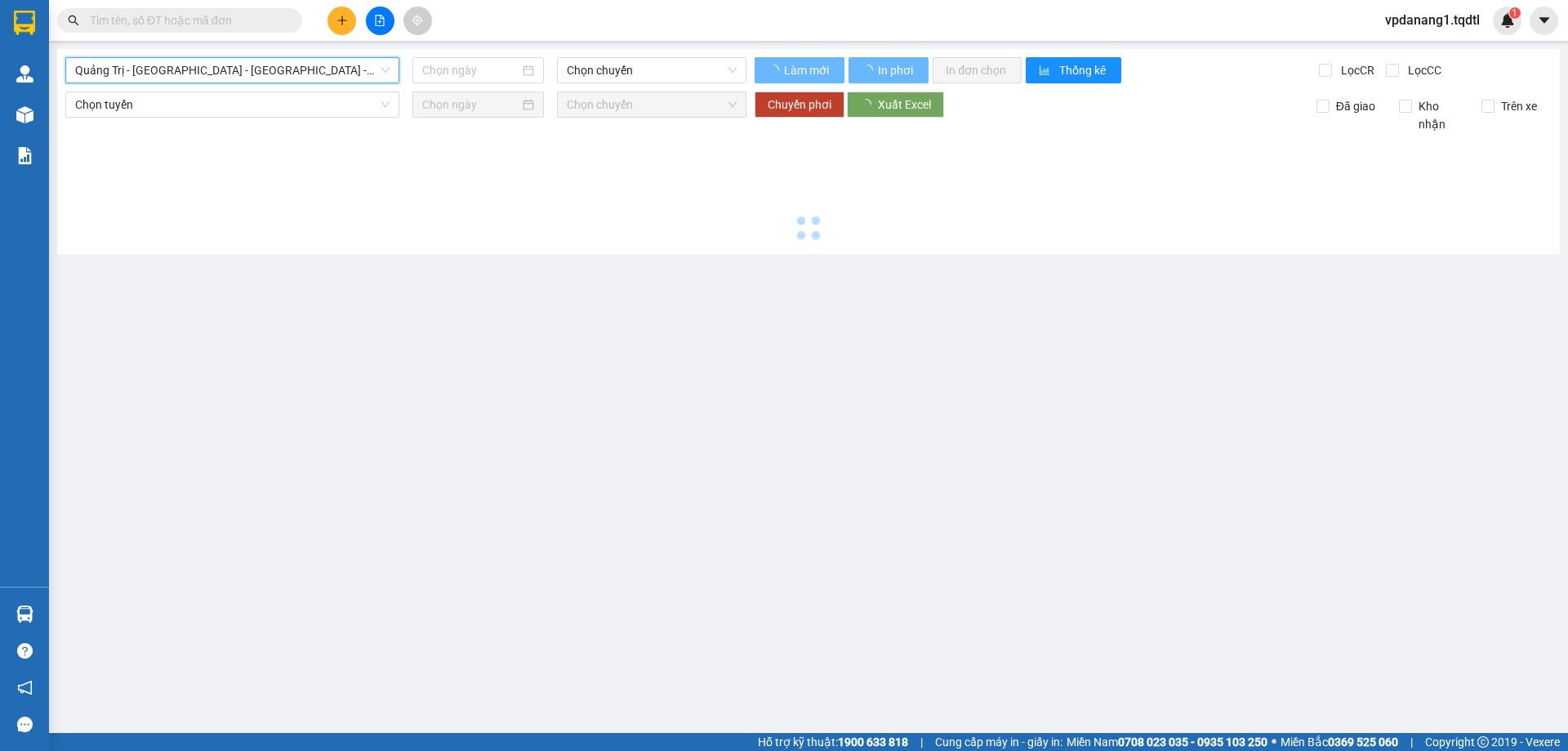
type input "[DATE]"
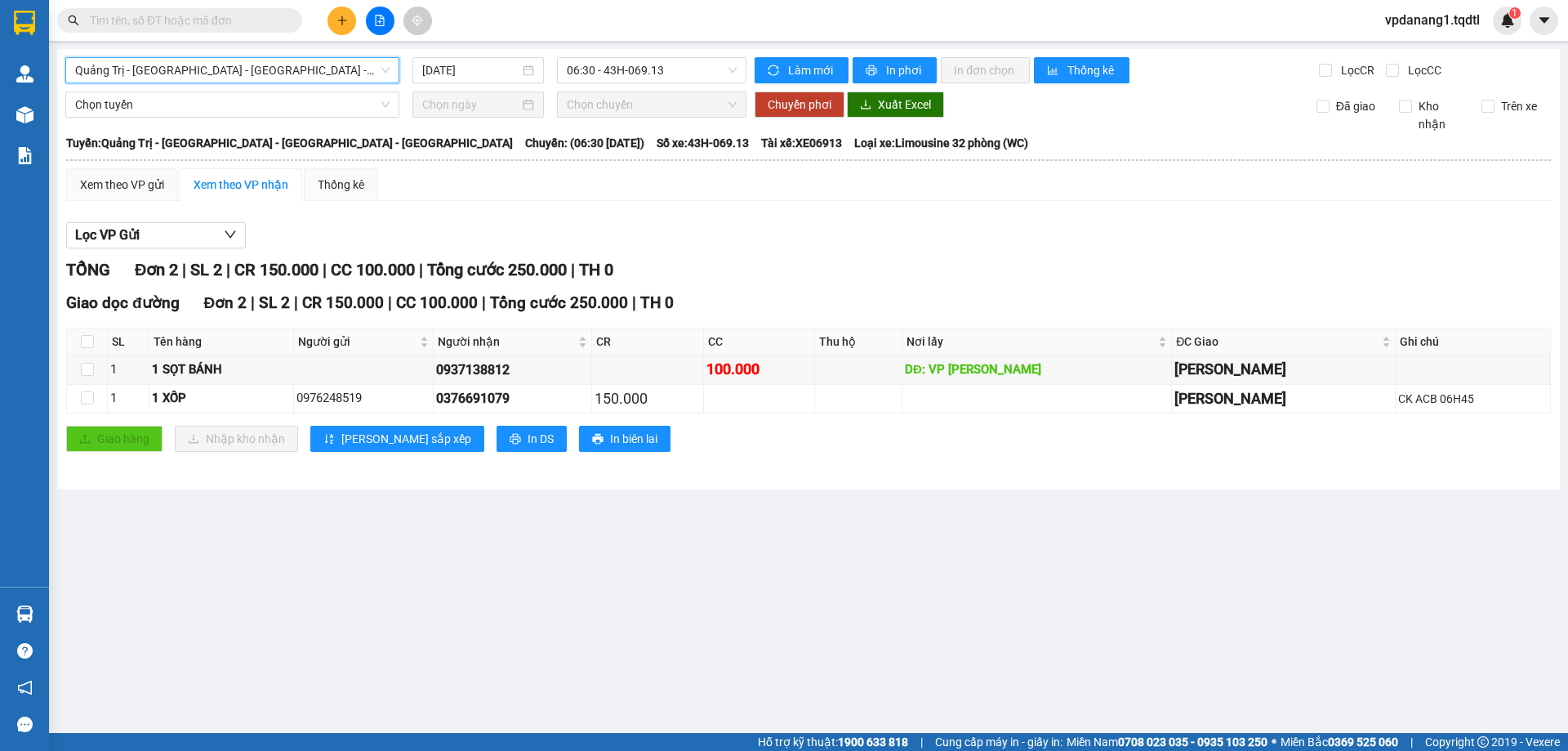
click at [691, 55] on div "Quảng Trị - Huế - Đà Nẵng - Vũng Tàu Quảng Trị - Huế - Đà Nẵng - Vũng Tàu 14/09…" at bounding box center [808, 269] width 1503 height 440
click at [676, 66] on span "06:30 - 43H-069.13" at bounding box center [652, 70] width 170 height 25
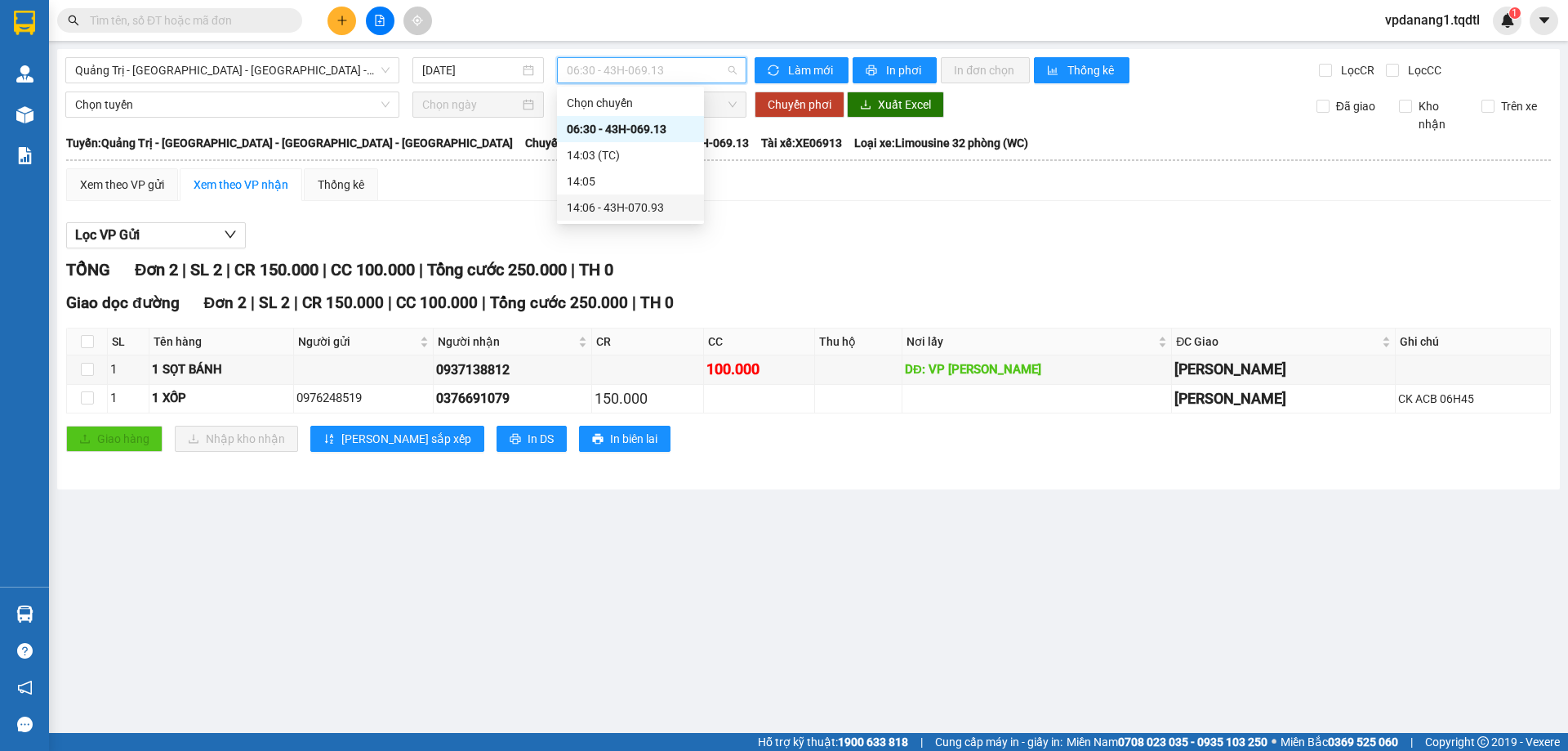
click at [667, 216] on div "14:06 - 43H-070.93" at bounding box center [631, 208] width 128 height 18
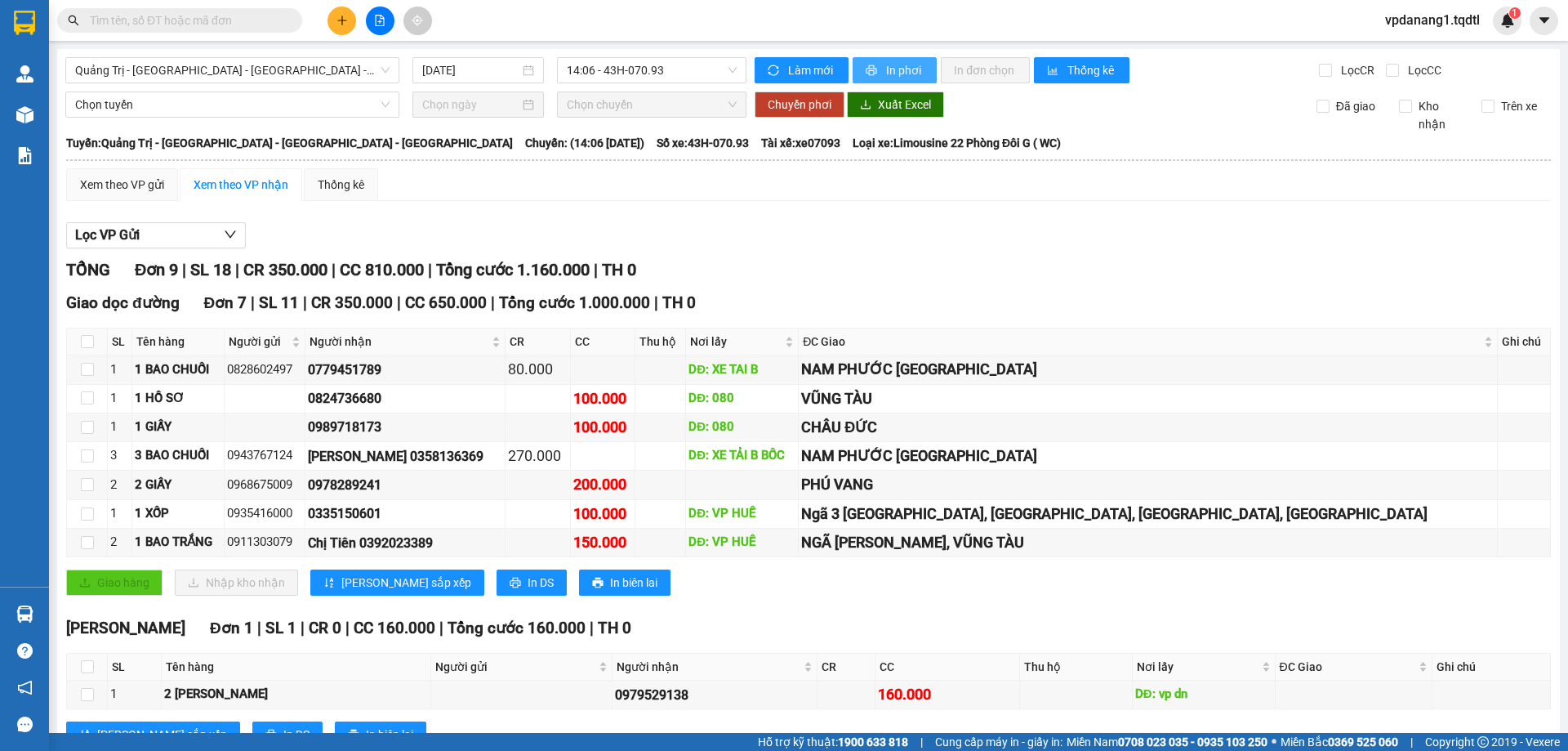
click at [886, 65] on span "In phơi" at bounding box center [905, 70] width 38 height 18
click at [283, 79] on span "Quảng Trị - Huế - Đà Nẵng - Vũng Tàu" at bounding box center [232, 70] width 314 height 25
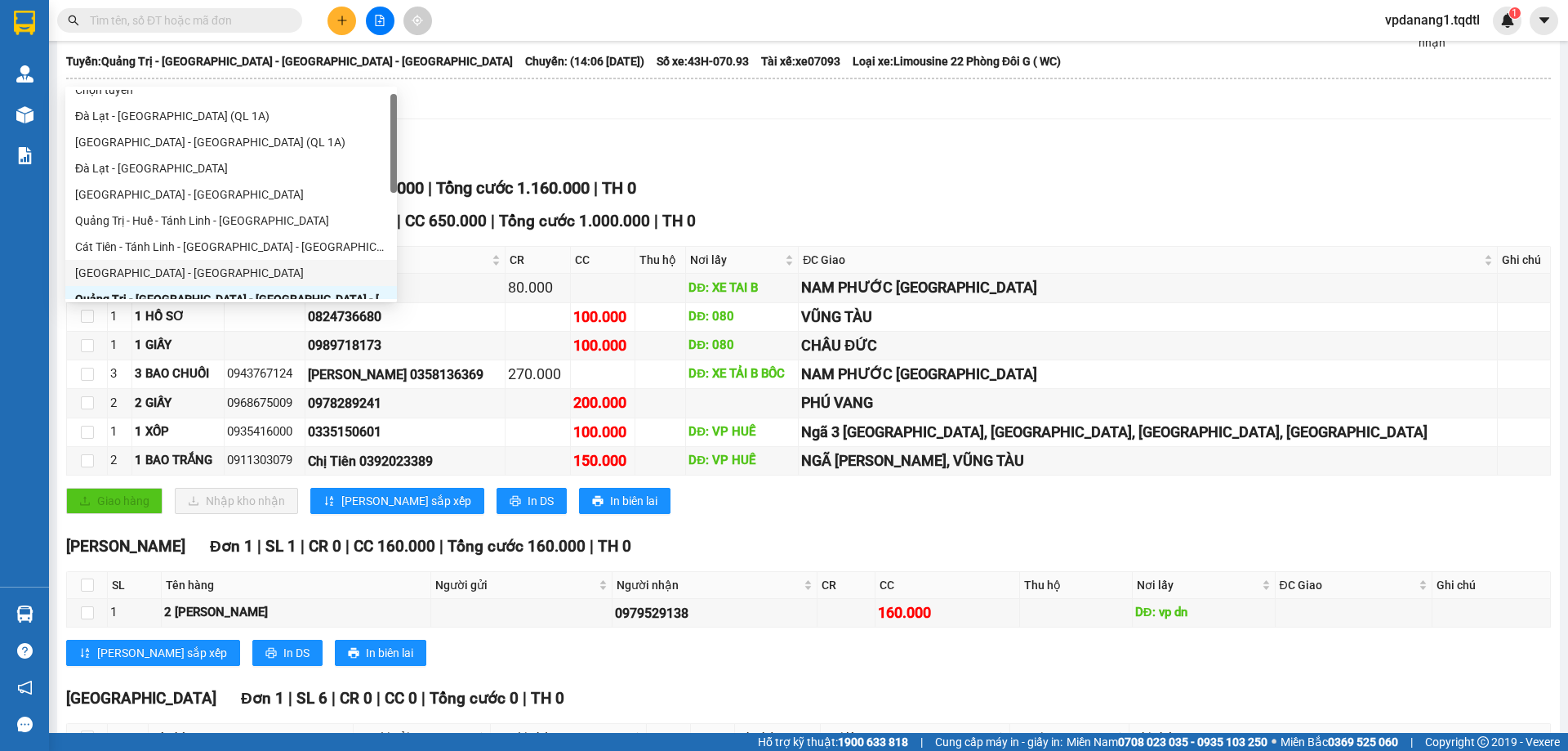
scroll to position [95, 0]
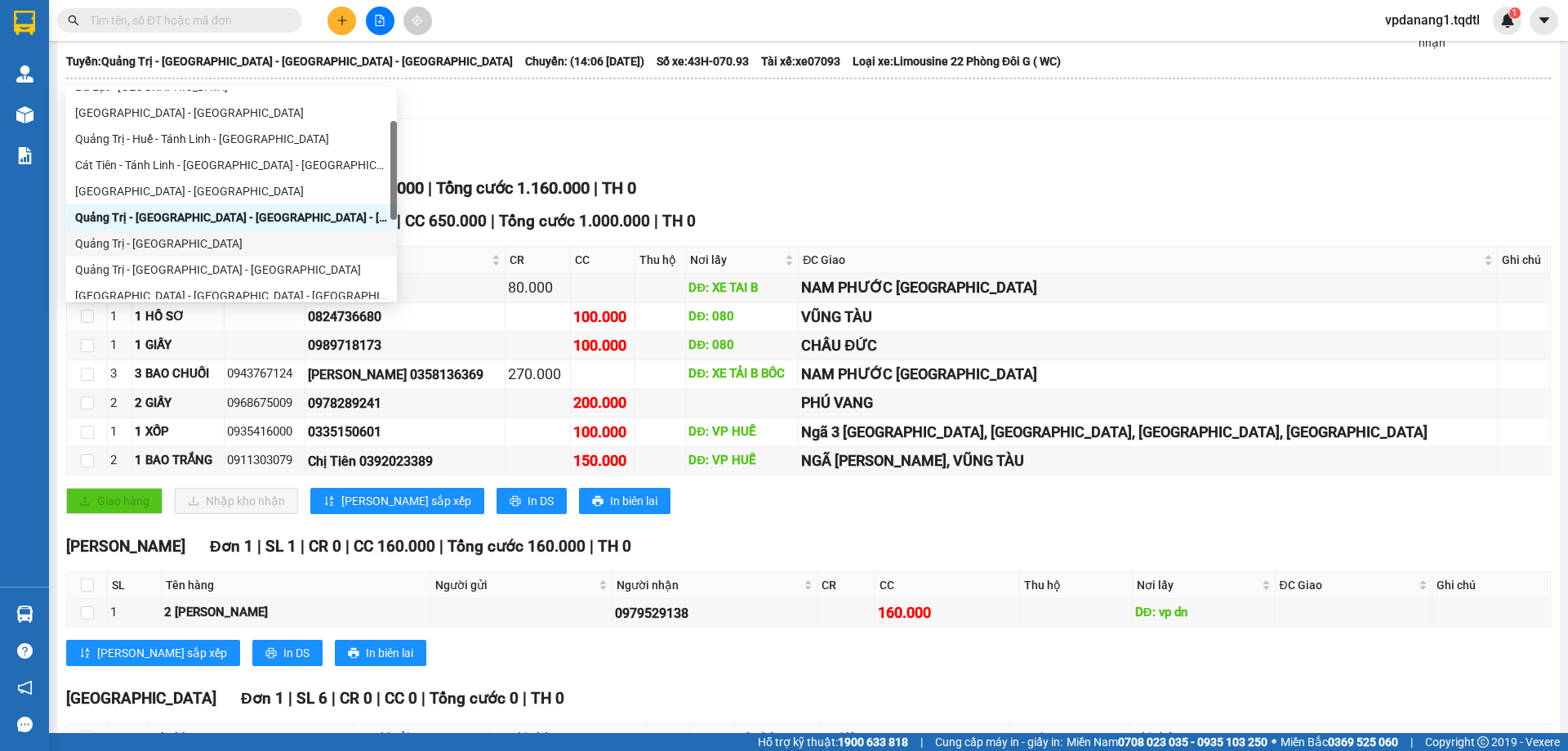
click at [191, 238] on div "Quảng Trị - Sài Gòn" at bounding box center [231, 244] width 312 height 18
type input "[DATE]"
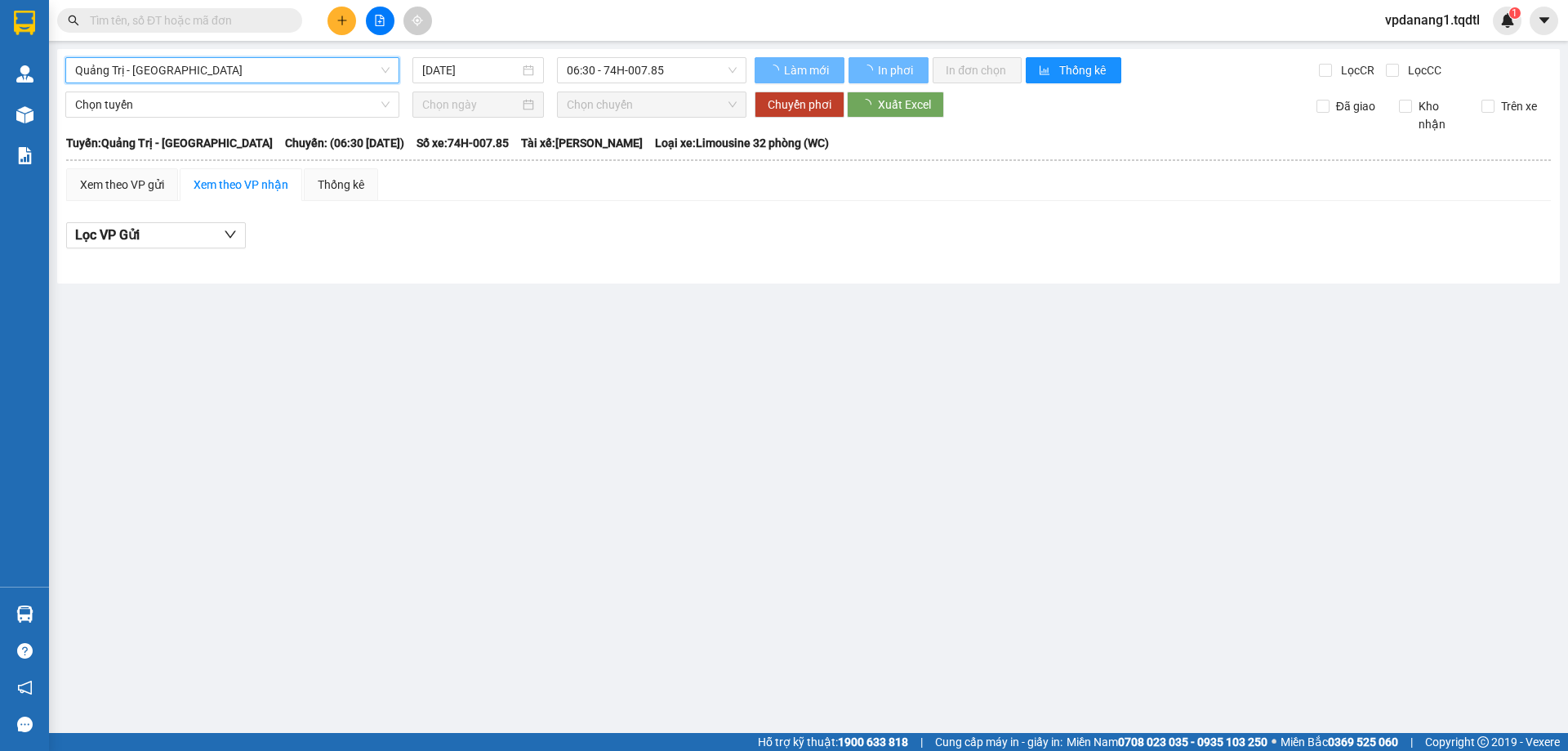
scroll to position [0, 0]
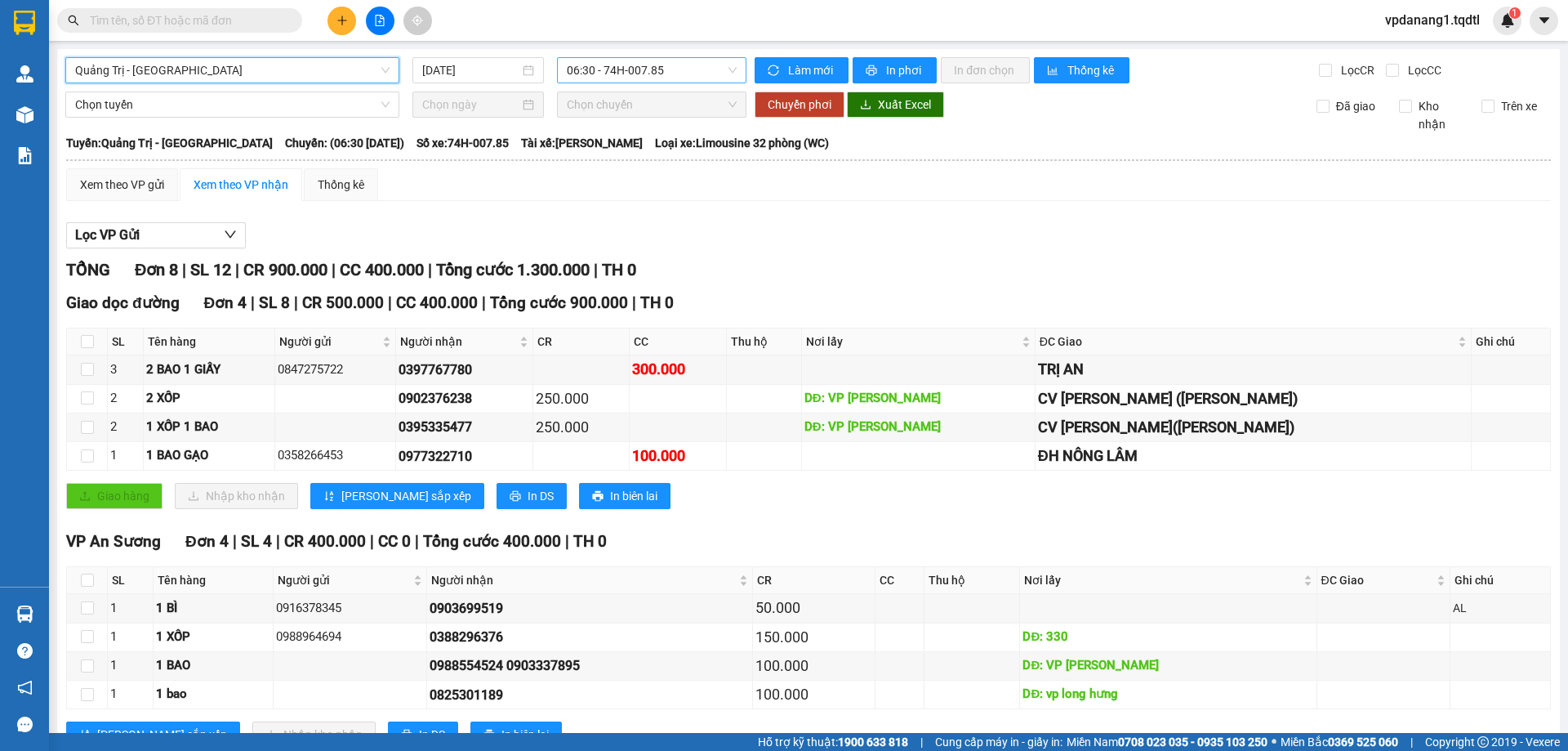
click at [683, 77] on span "06:30 - 74H-007.85" at bounding box center [652, 70] width 170 height 25
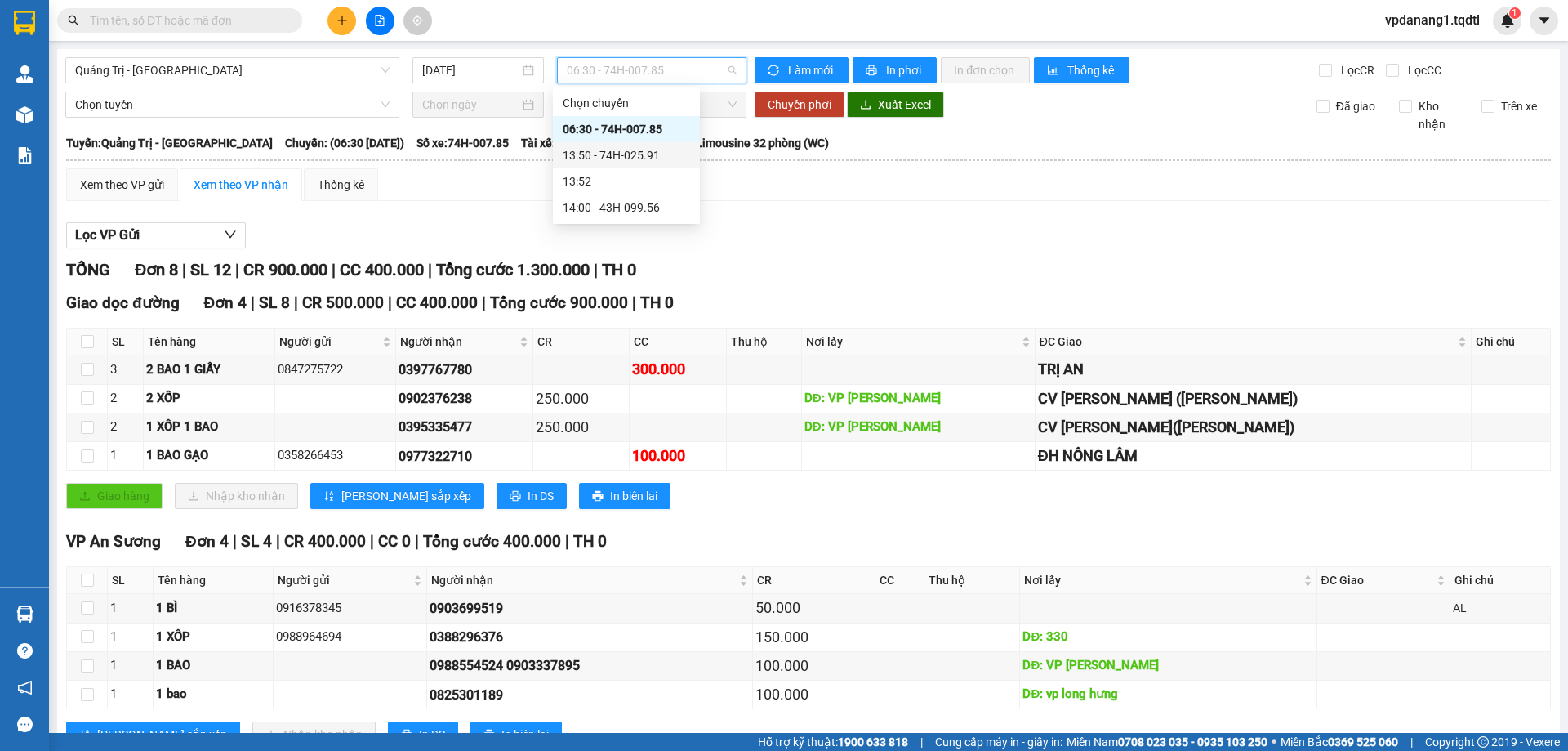
click at [669, 156] on div "13:50 - 74H-025.91" at bounding box center [627, 155] width 128 height 18
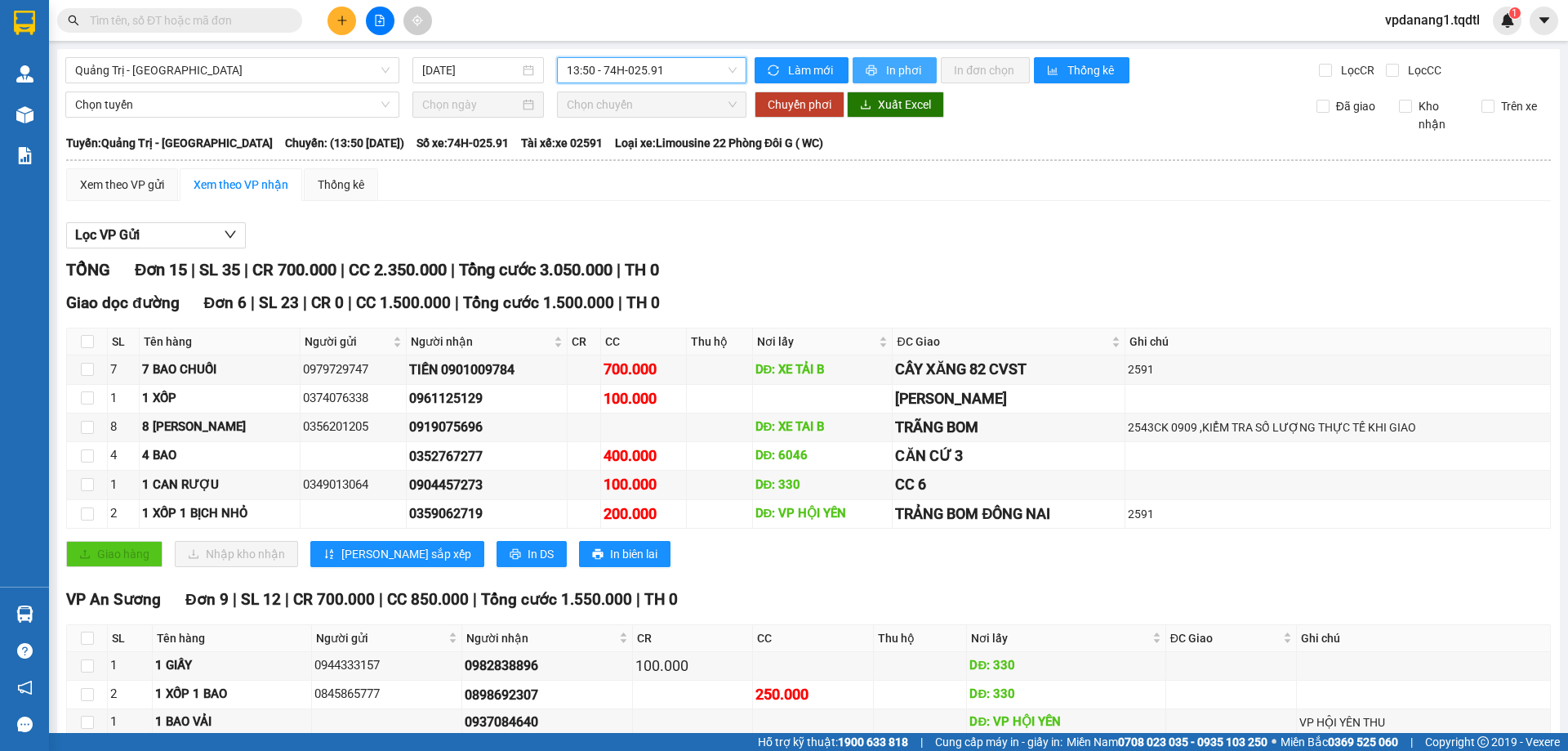
click at [908, 71] on span "In phơi" at bounding box center [905, 70] width 38 height 18
click at [902, 65] on span "In phơi" at bounding box center [905, 70] width 38 height 18
click at [681, 71] on span "13:50 - 74H-025.91" at bounding box center [652, 70] width 170 height 25
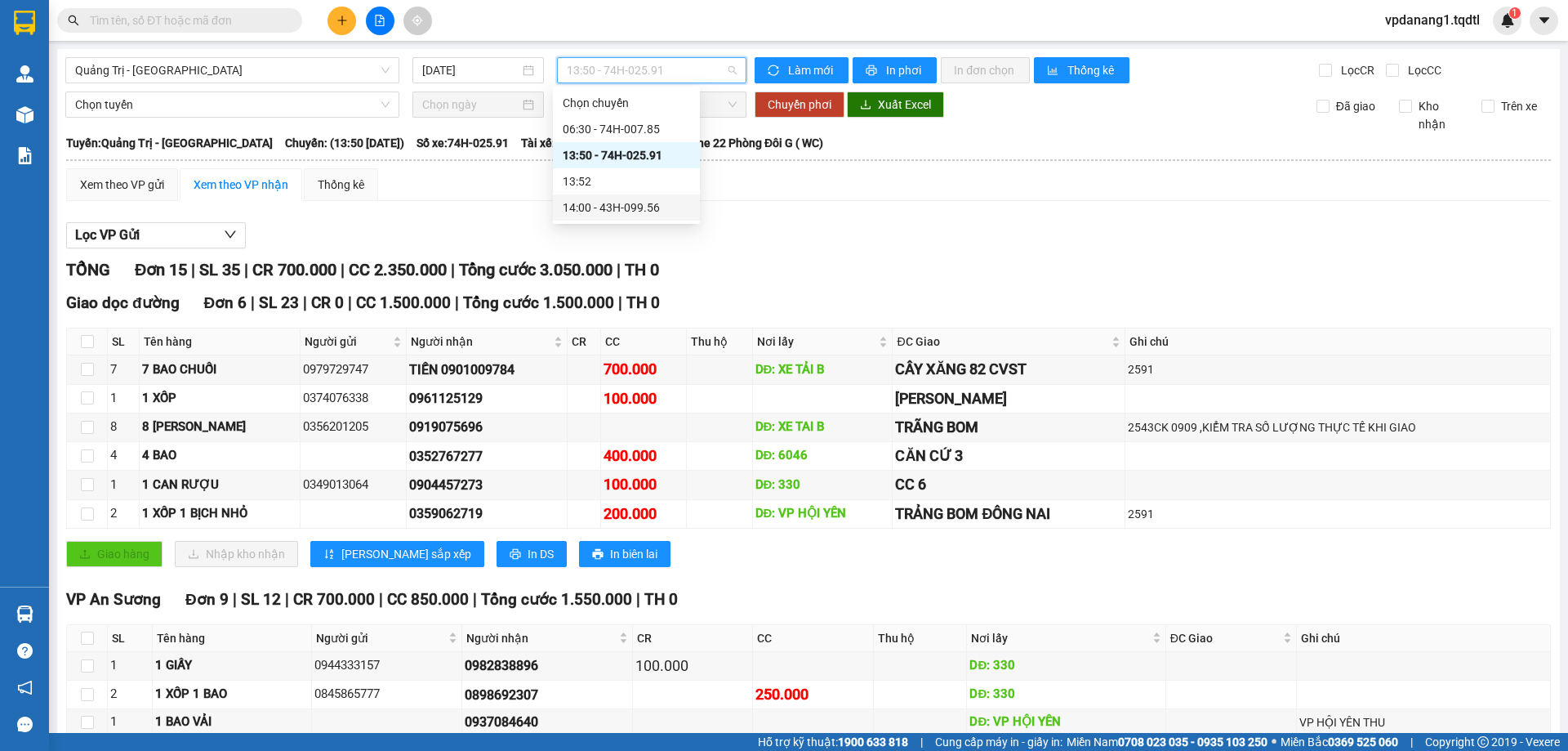
click at [685, 209] on div "14:00 - 43H-099.56" at bounding box center [627, 208] width 128 height 18
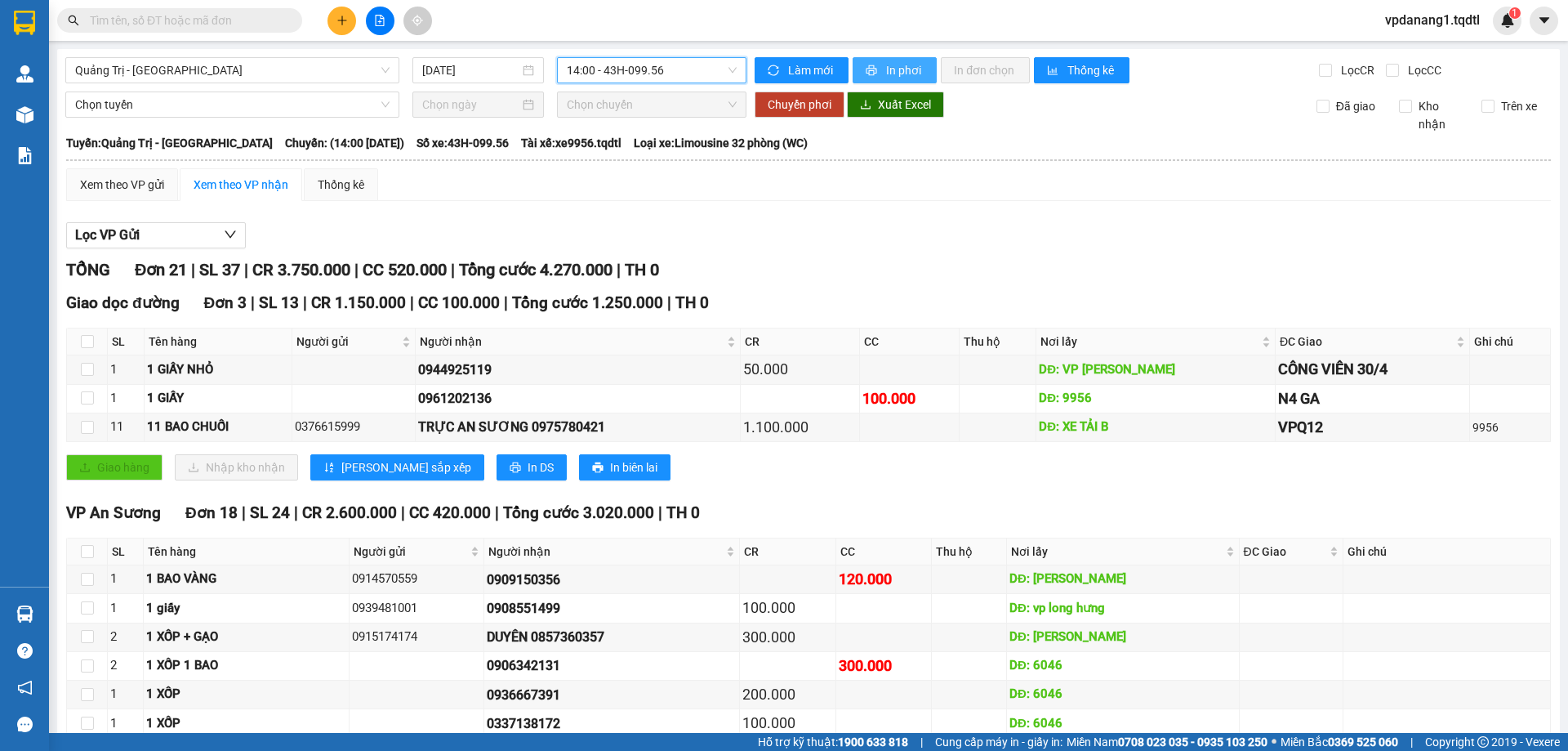
click at [894, 68] on span "In phơi" at bounding box center [905, 70] width 38 height 18
click at [913, 67] on span "In phơi" at bounding box center [905, 70] width 38 height 18
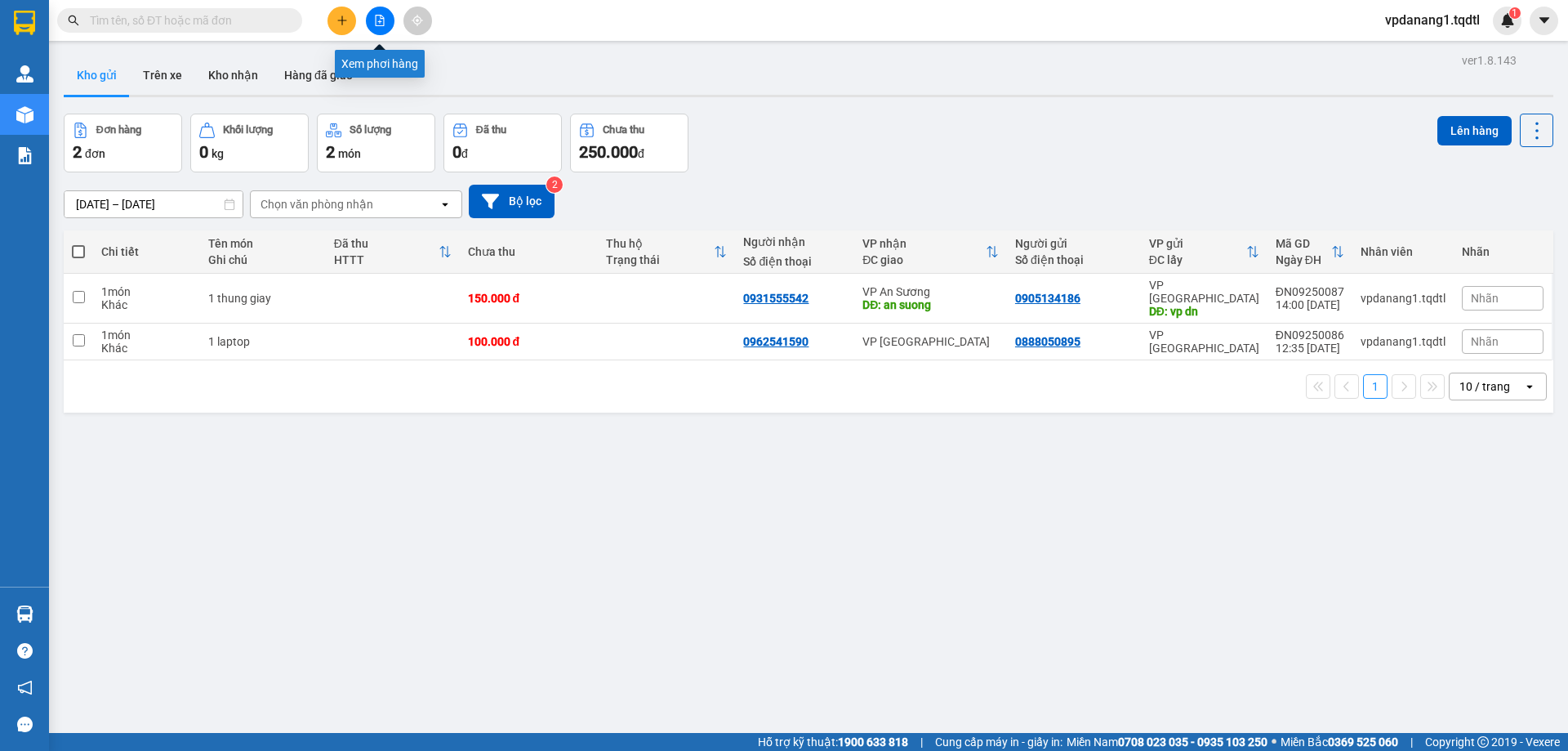
click at [375, 12] on button at bounding box center [380, 20] width 29 height 29
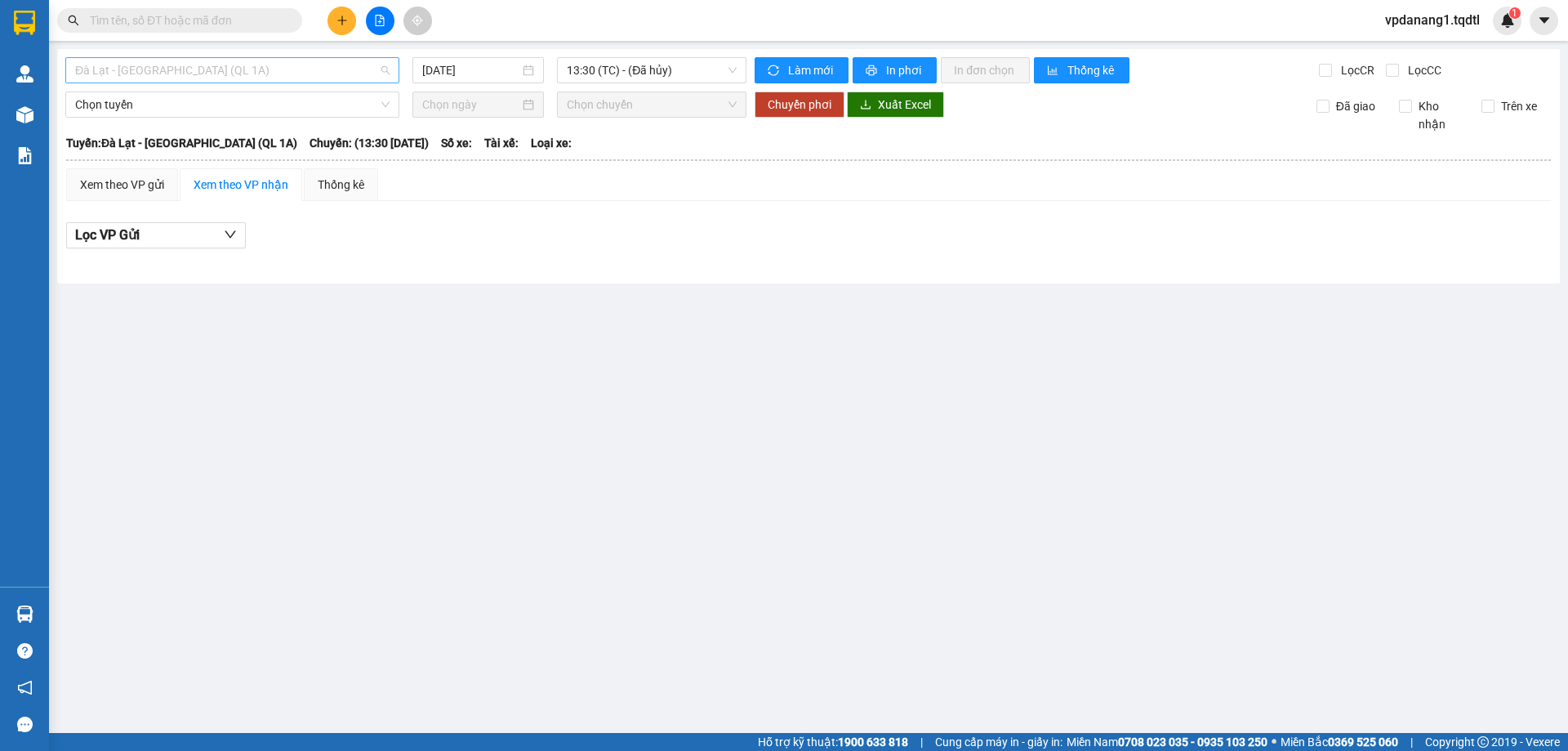
click at [302, 61] on span "Đà Lạt - [GEOGRAPHIC_DATA] (QL 1A)" at bounding box center [232, 70] width 314 height 25
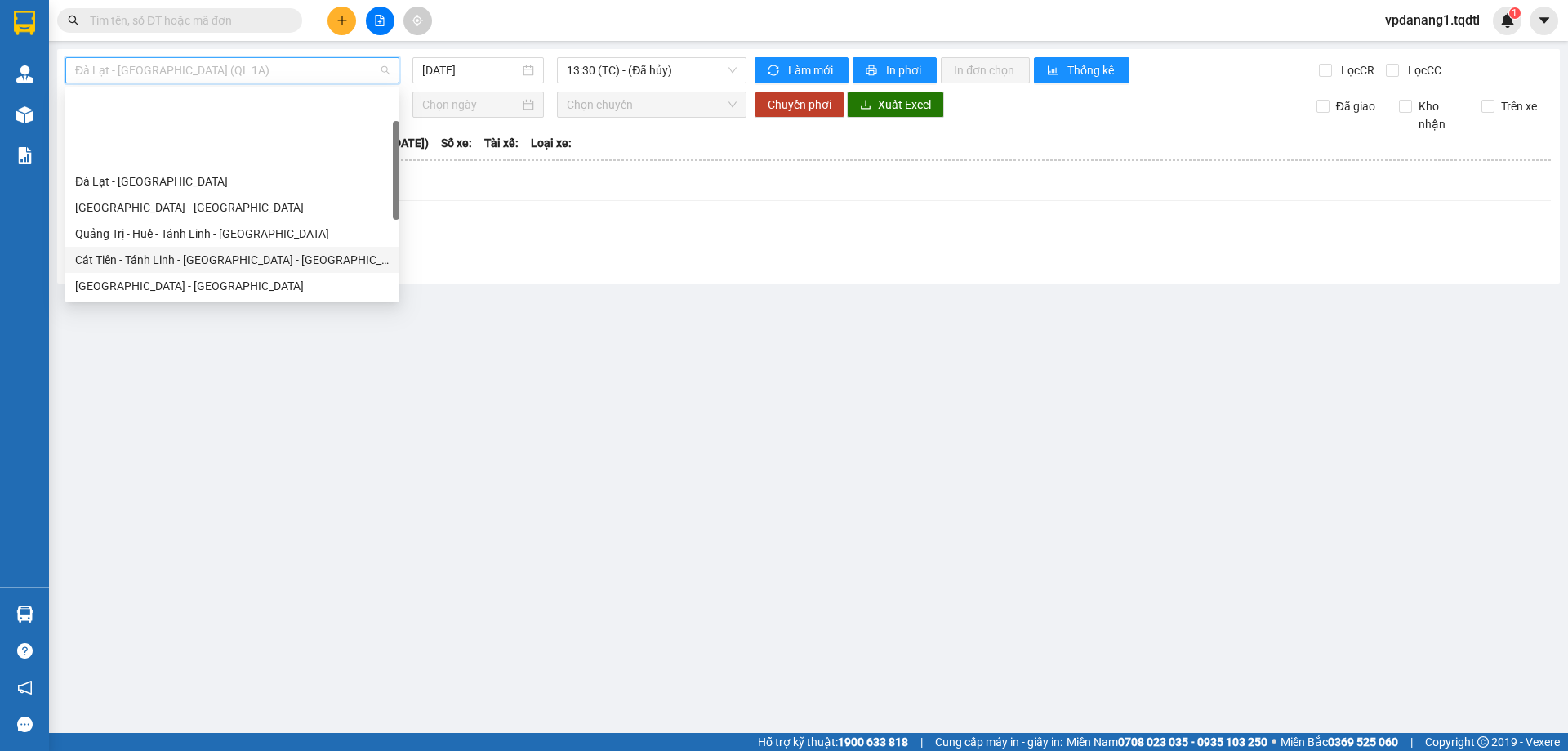
scroll to position [82, 0]
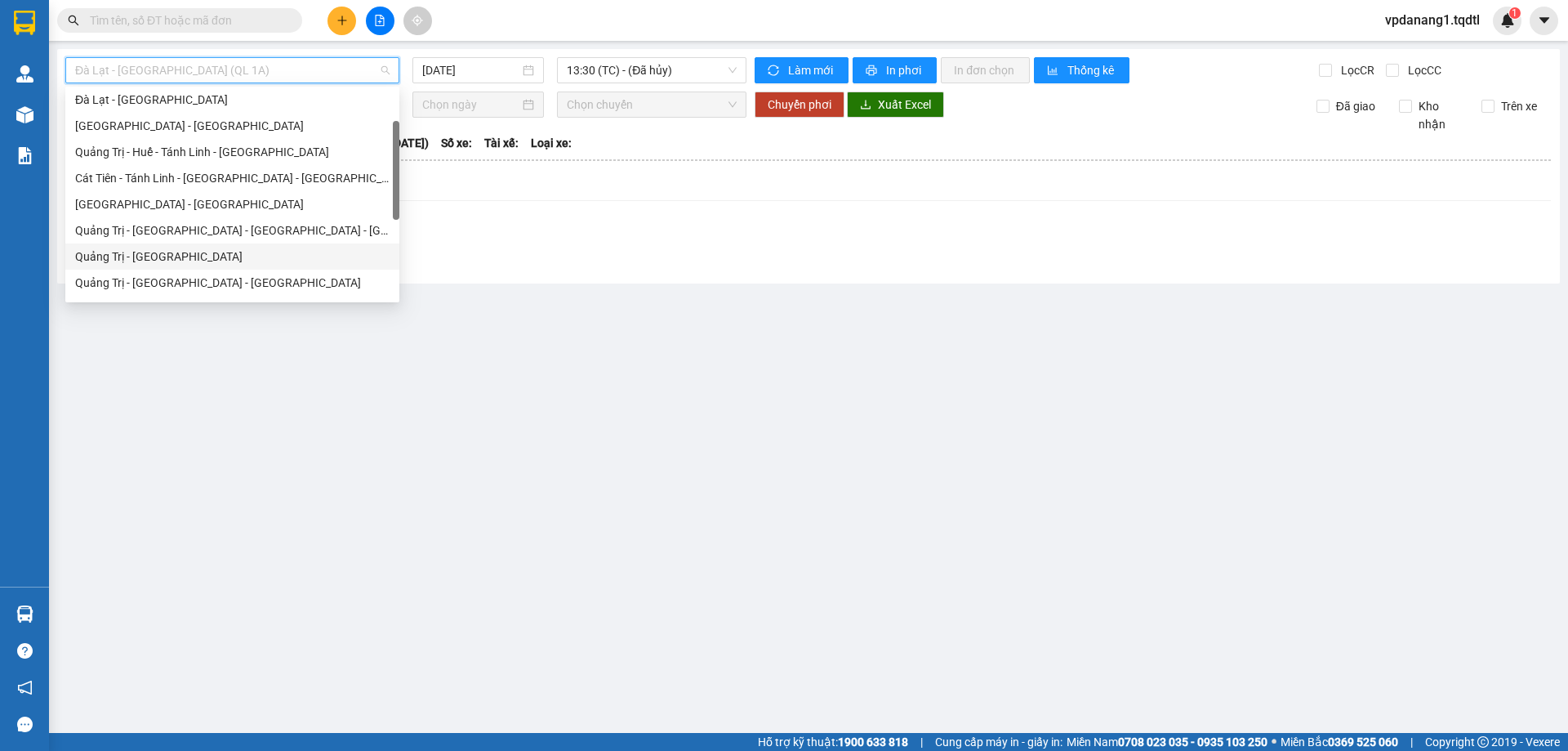
click at [193, 247] on div "Quảng Trị - Sài Gòn" at bounding box center [232, 257] width 334 height 26
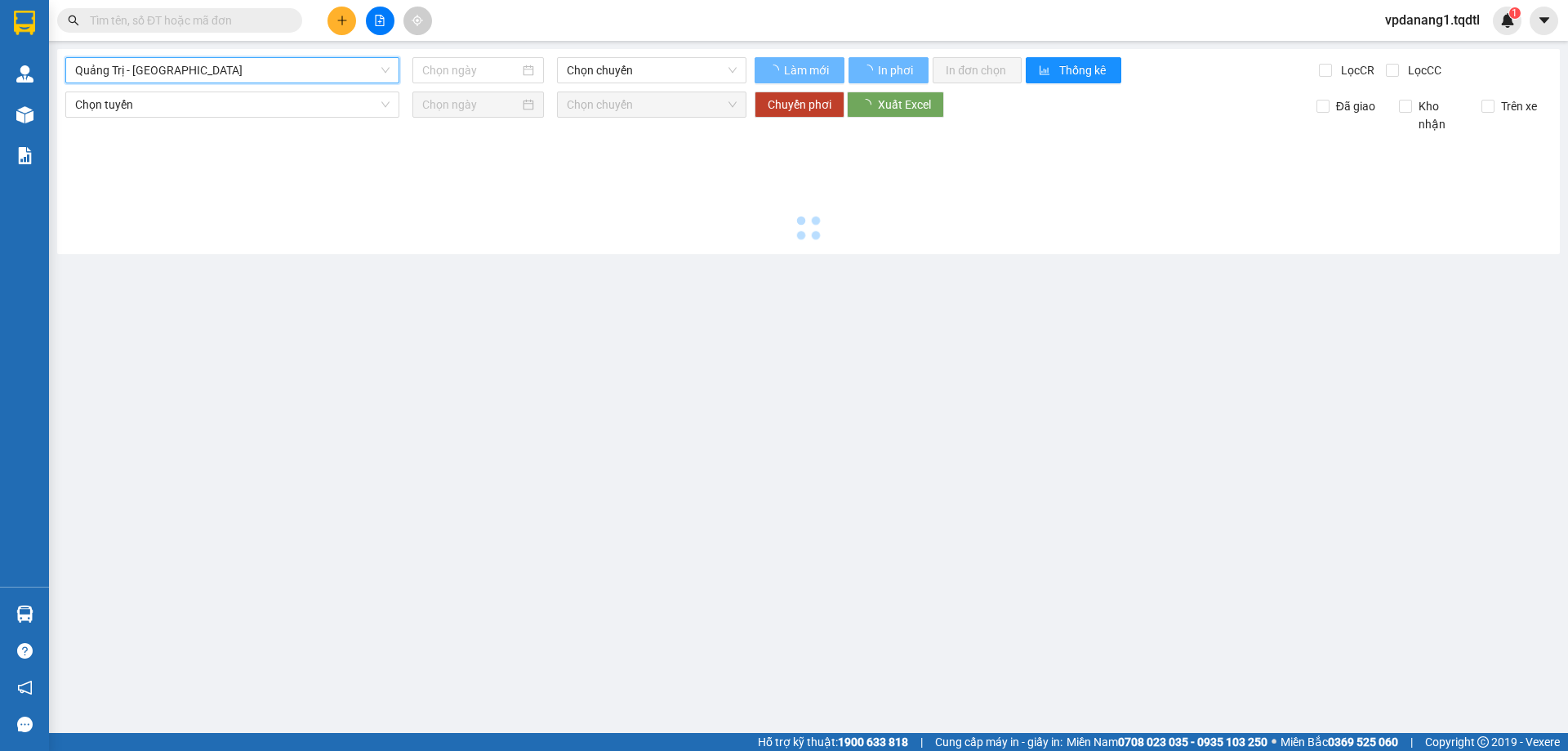
type input "[DATE]"
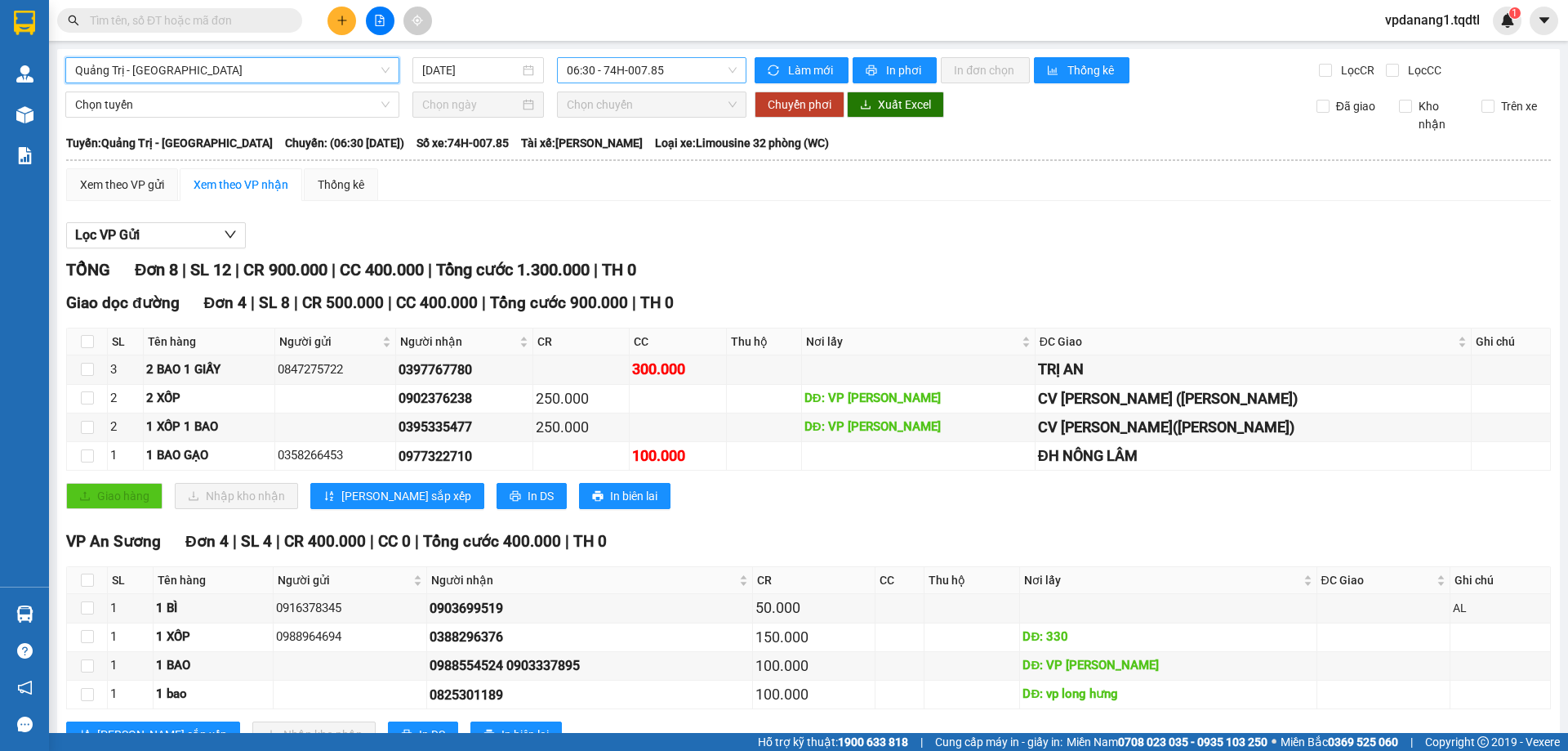
click at [695, 75] on span "06:30 - 74H-007.85" at bounding box center [652, 70] width 170 height 25
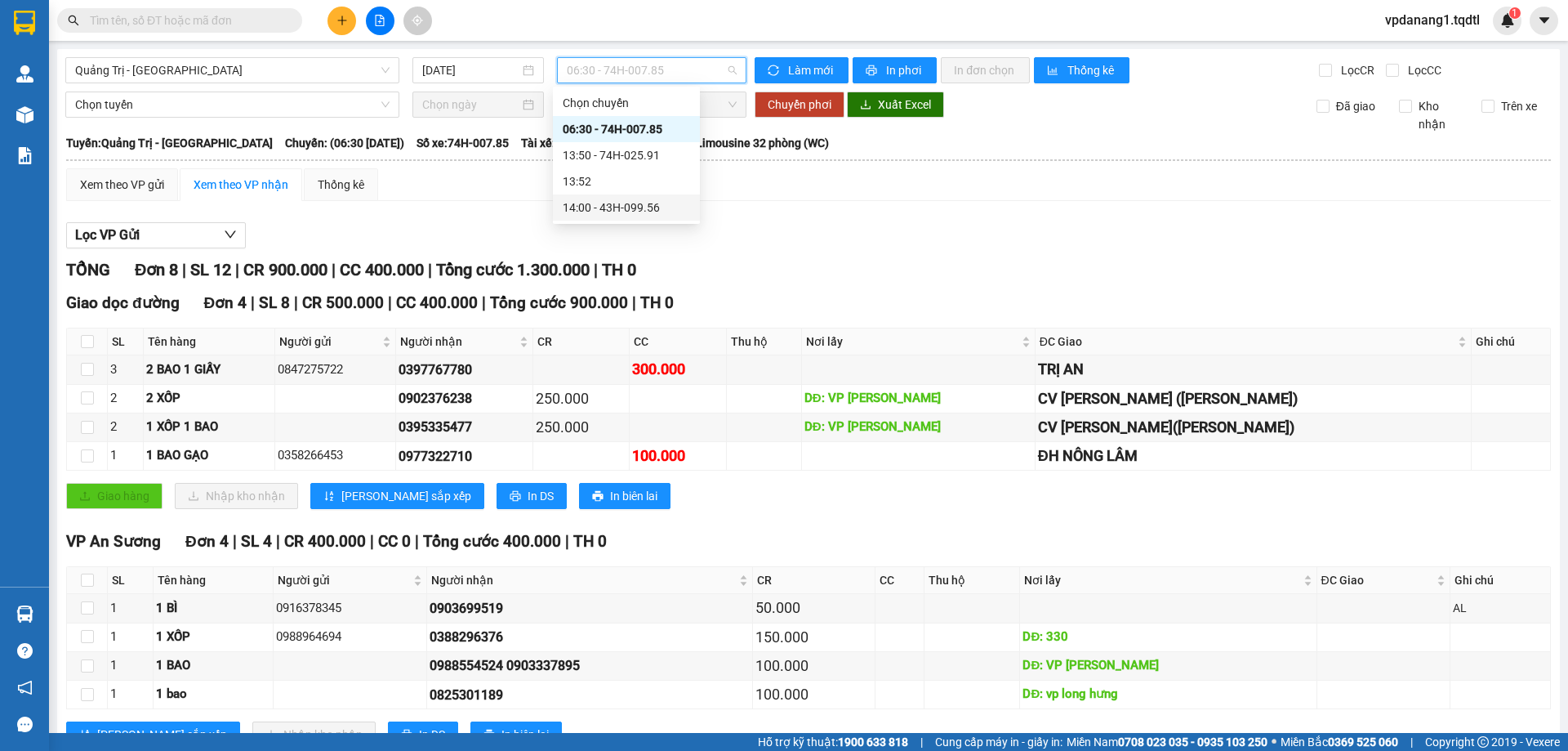
click at [667, 210] on div "14:00 - 43H-099.56" at bounding box center [627, 208] width 128 height 18
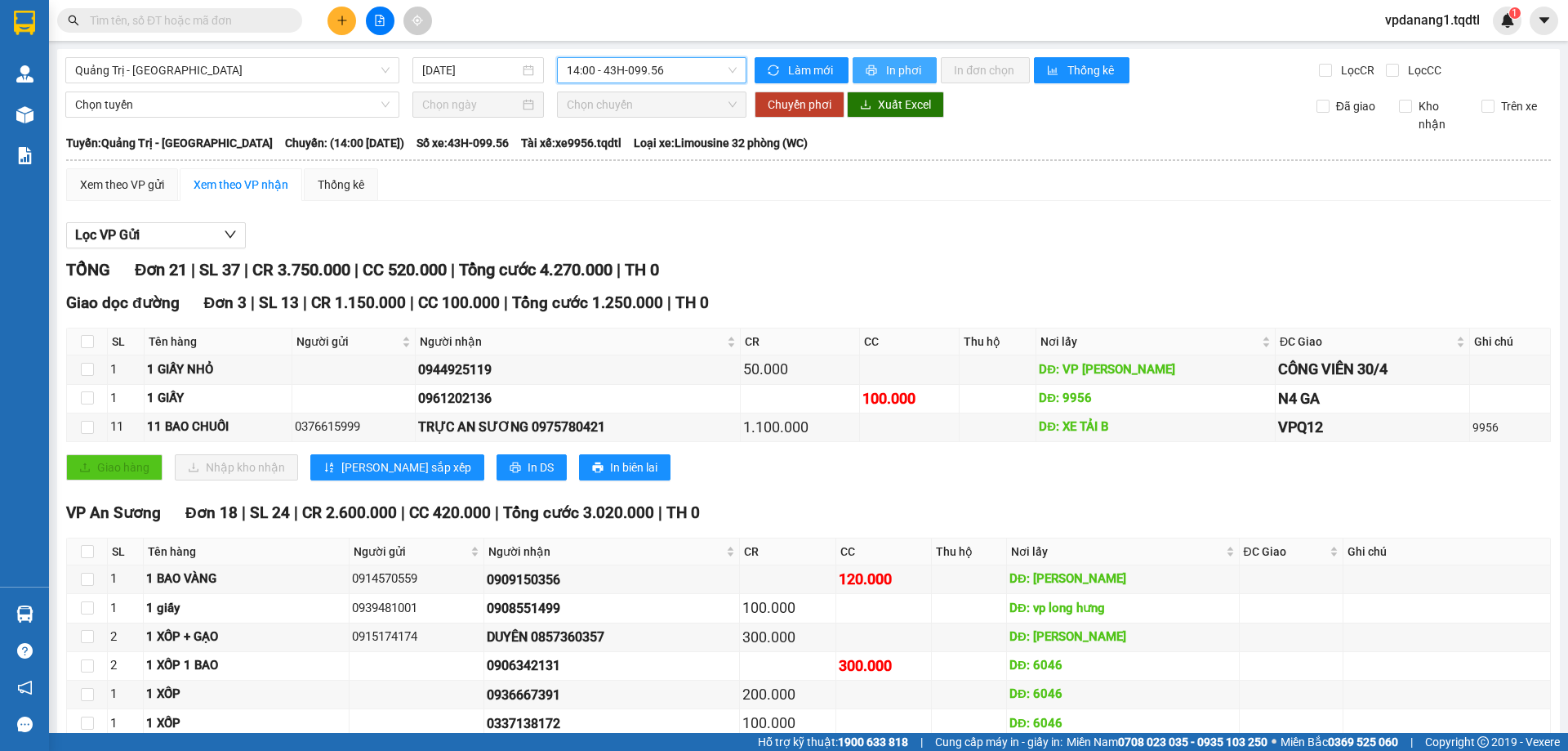
click at [896, 71] on span "In phơi" at bounding box center [905, 70] width 38 height 18
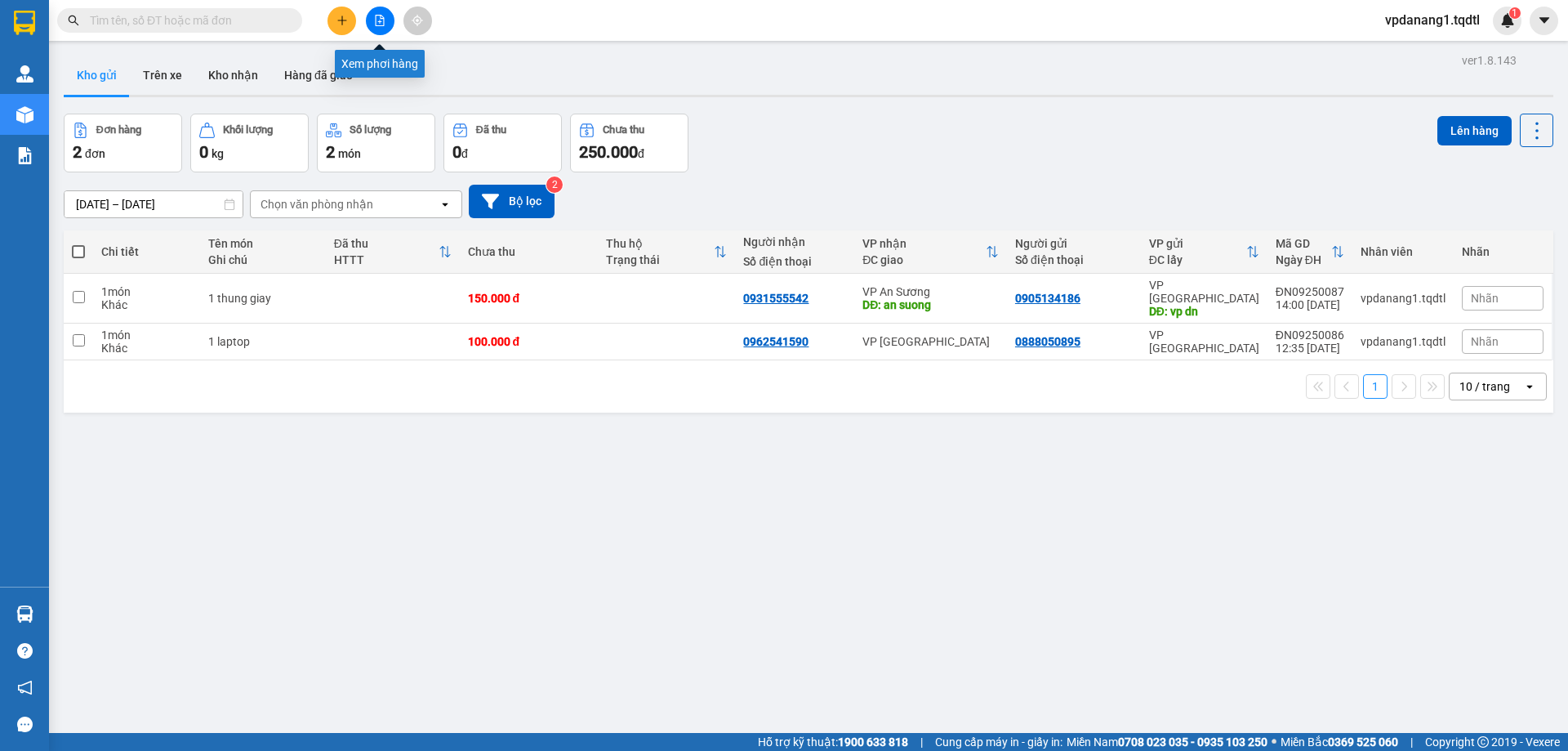
click at [384, 20] on icon "file-add" at bounding box center [380, 20] width 11 height 11
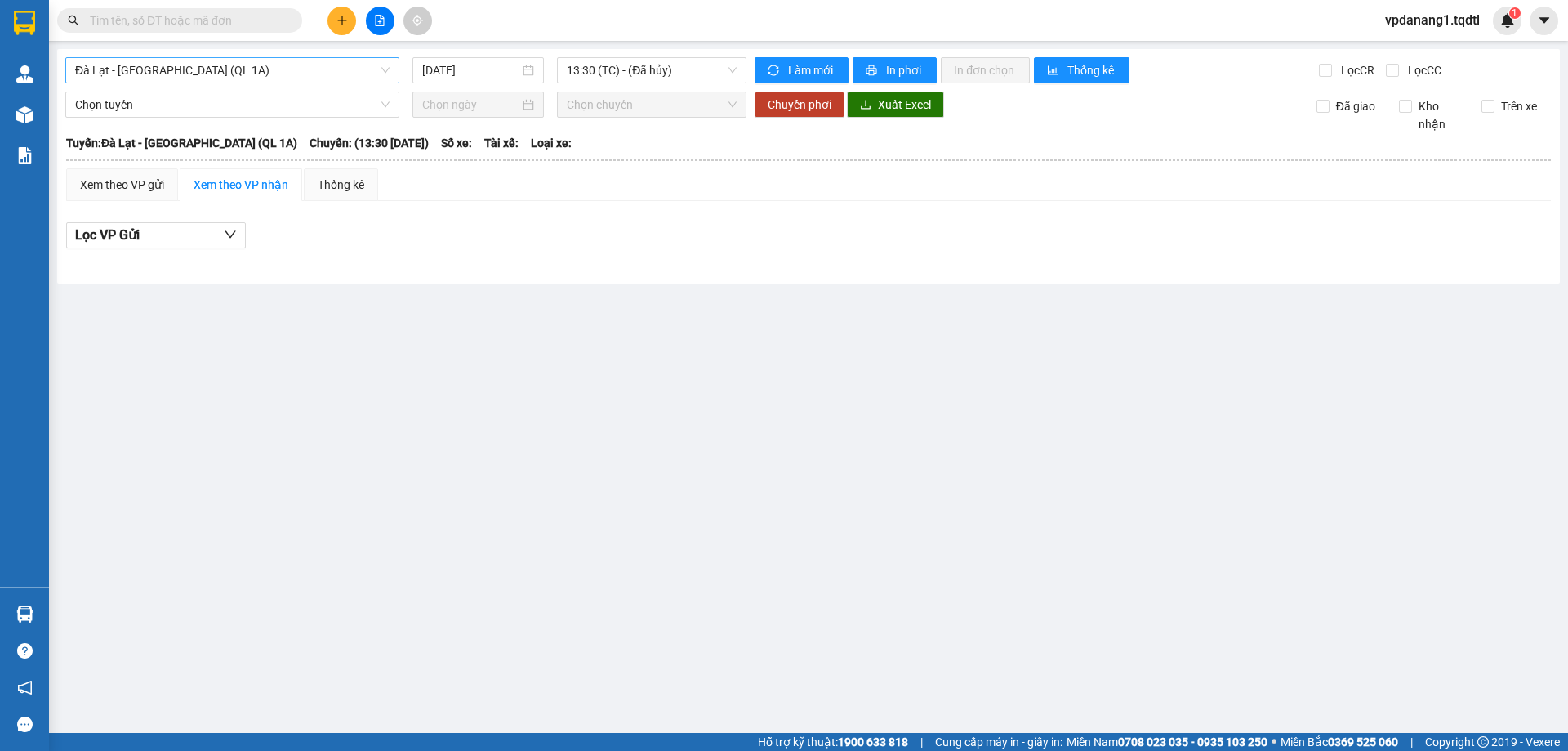
click at [248, 79] on span "Đà Lạt - [GEOGRAPHIC_DATA] (QL 1A)" at bounding box center [232, 70] width 314 height 25
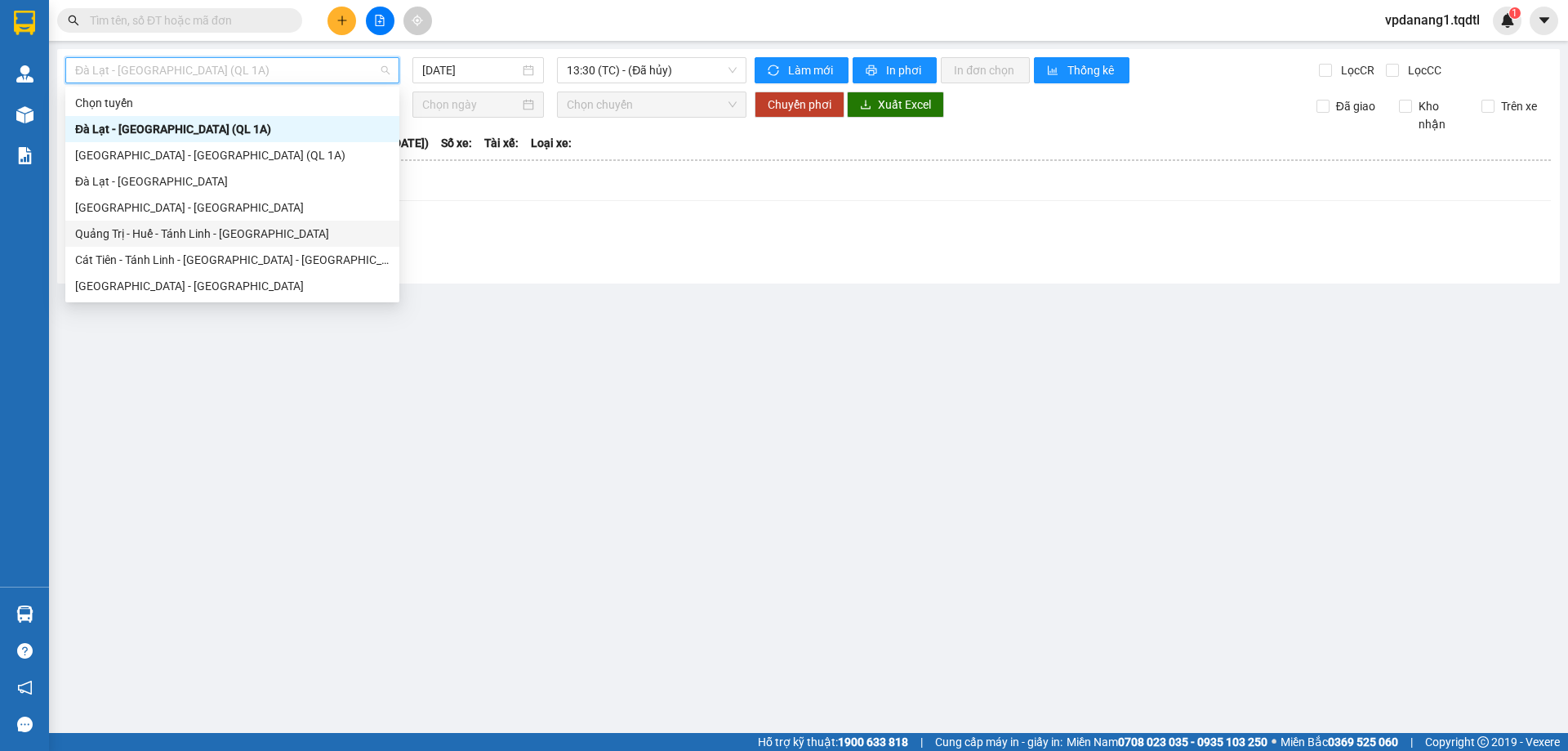
click at [252, 230] on div "Quảng Trị - Huế - Tánh Linh - [GEOGRAPHIC_DATA]" at bounding box center [232, 234] width 314 height 18
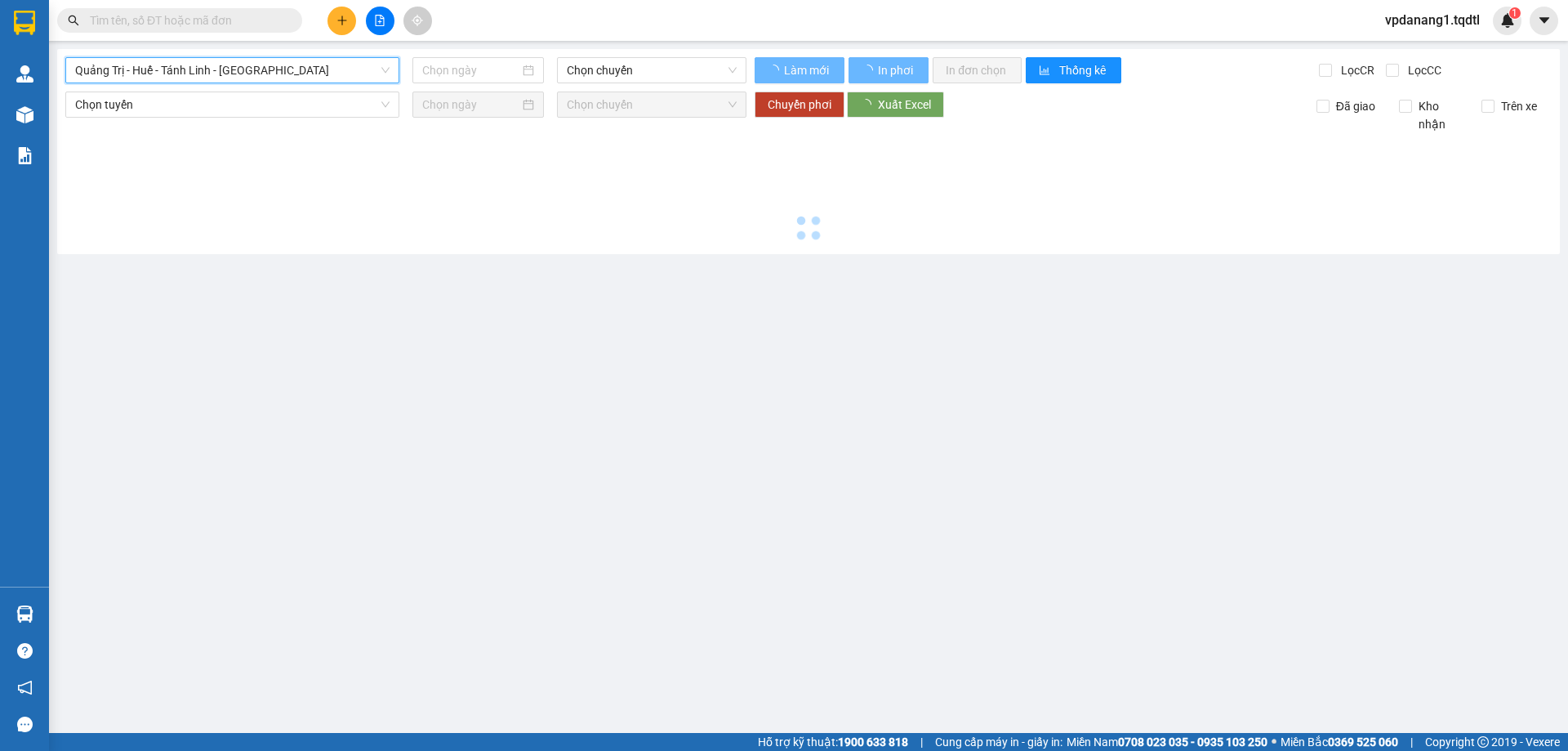
type input "[DATE]"
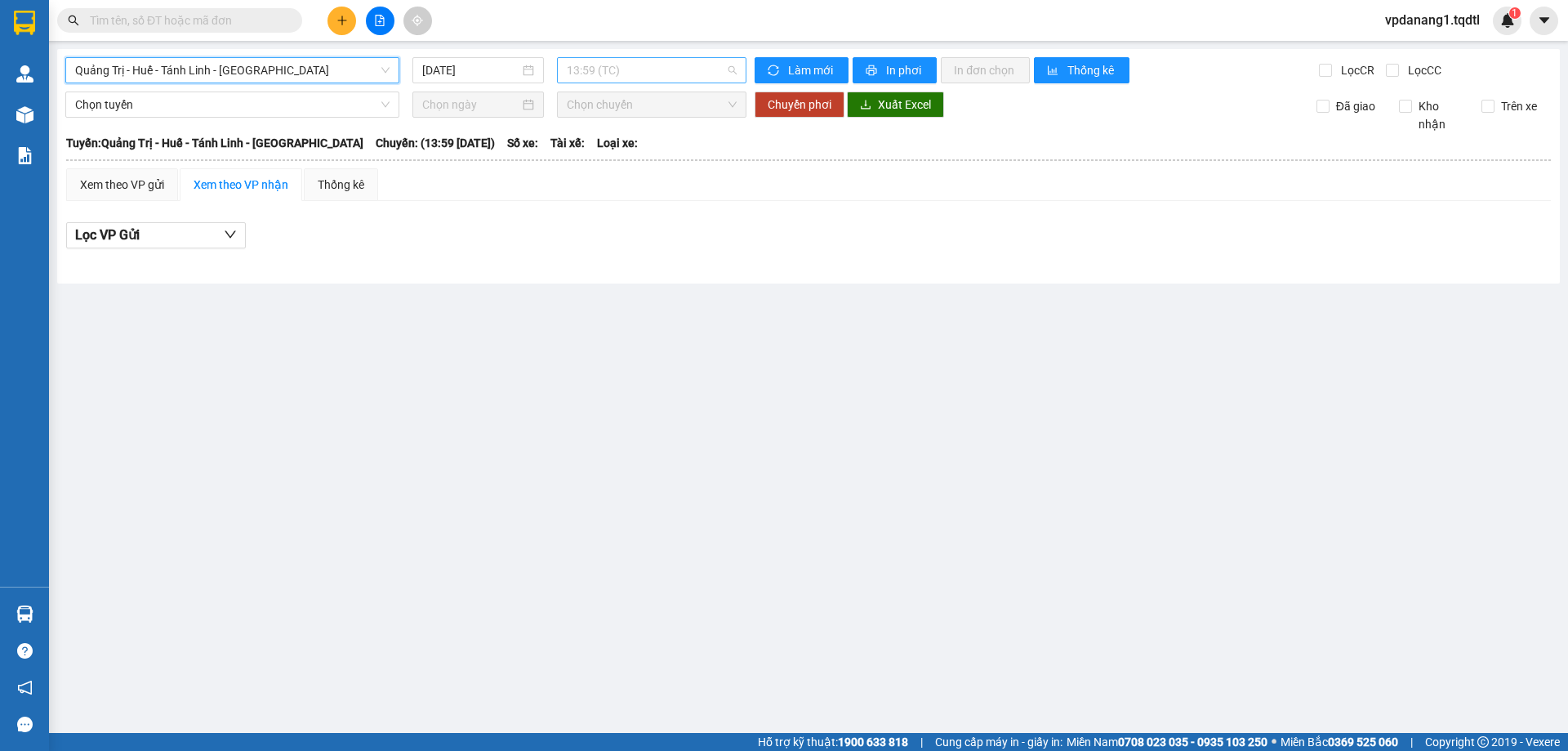
click at [645, 79] on span "13:59 (TC)" at bounding box center [652, 70] width 170 height 25
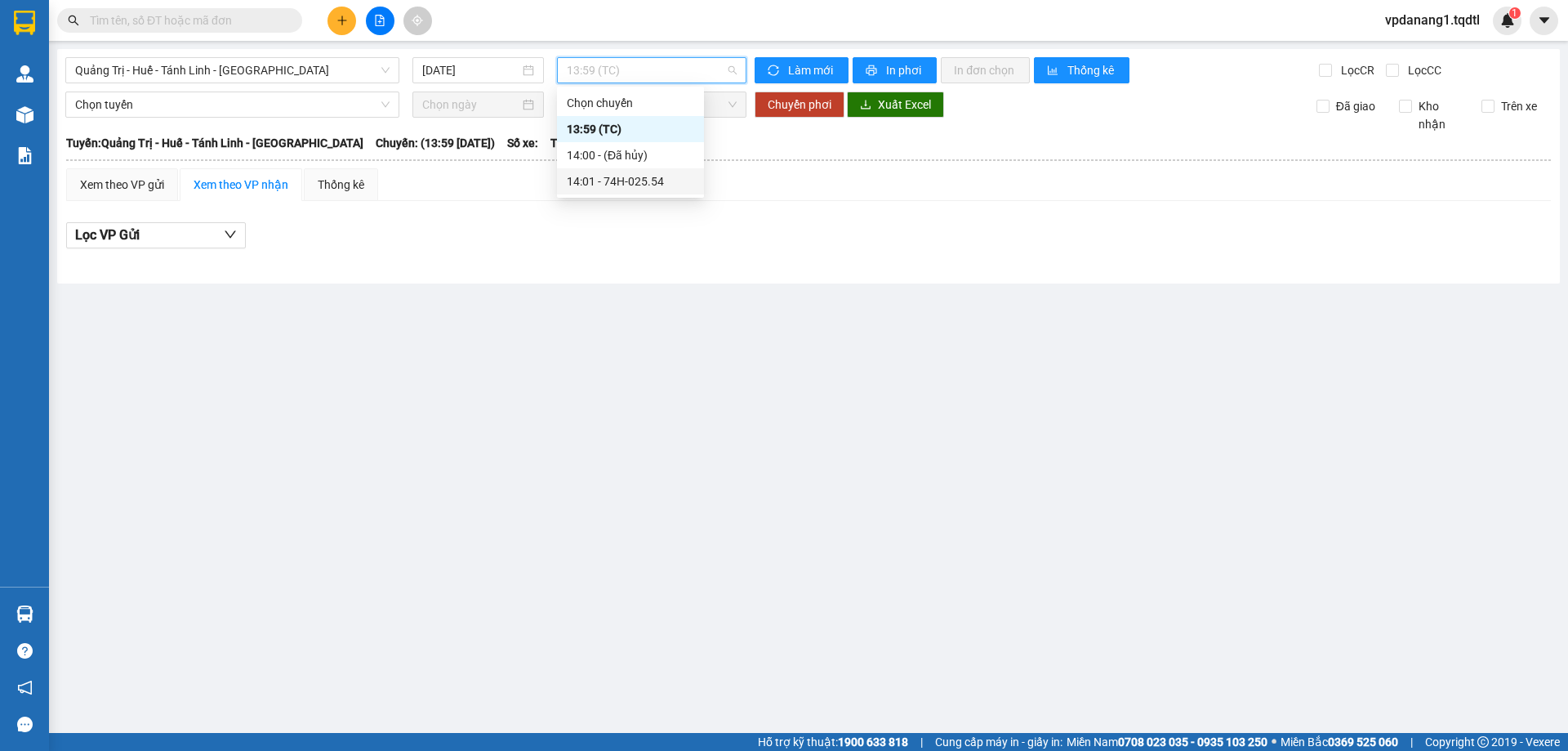
click at [656, 184] on div "14:01 - 74H-025.54" at bounding box center [631, 182] width 128 height 18
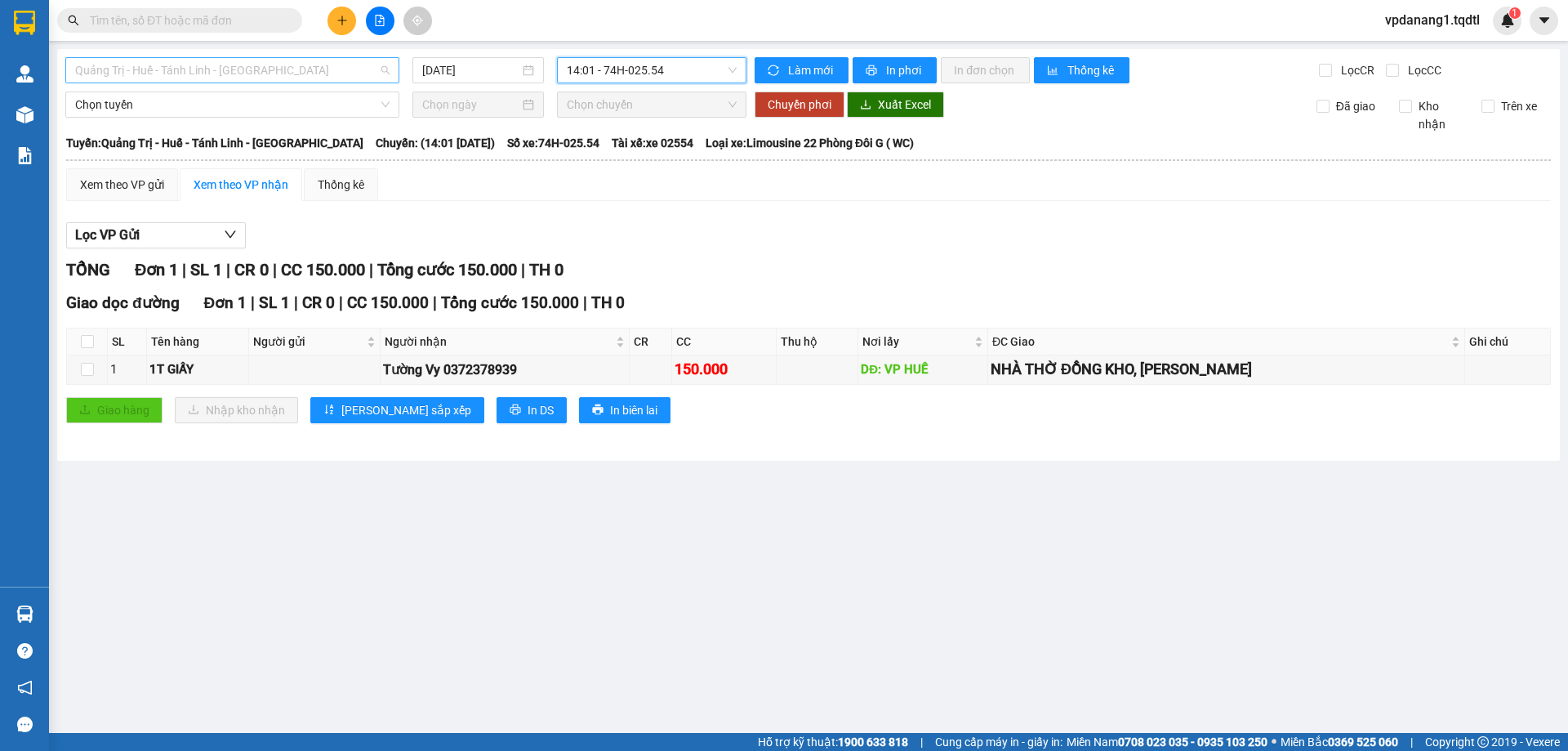
click at [332, 70] on span "Quảng Trị - Huế - Tánh Linh - [GEOGRAPHIC_DATA]" at bounding box center [232, 70] width 314 height 25
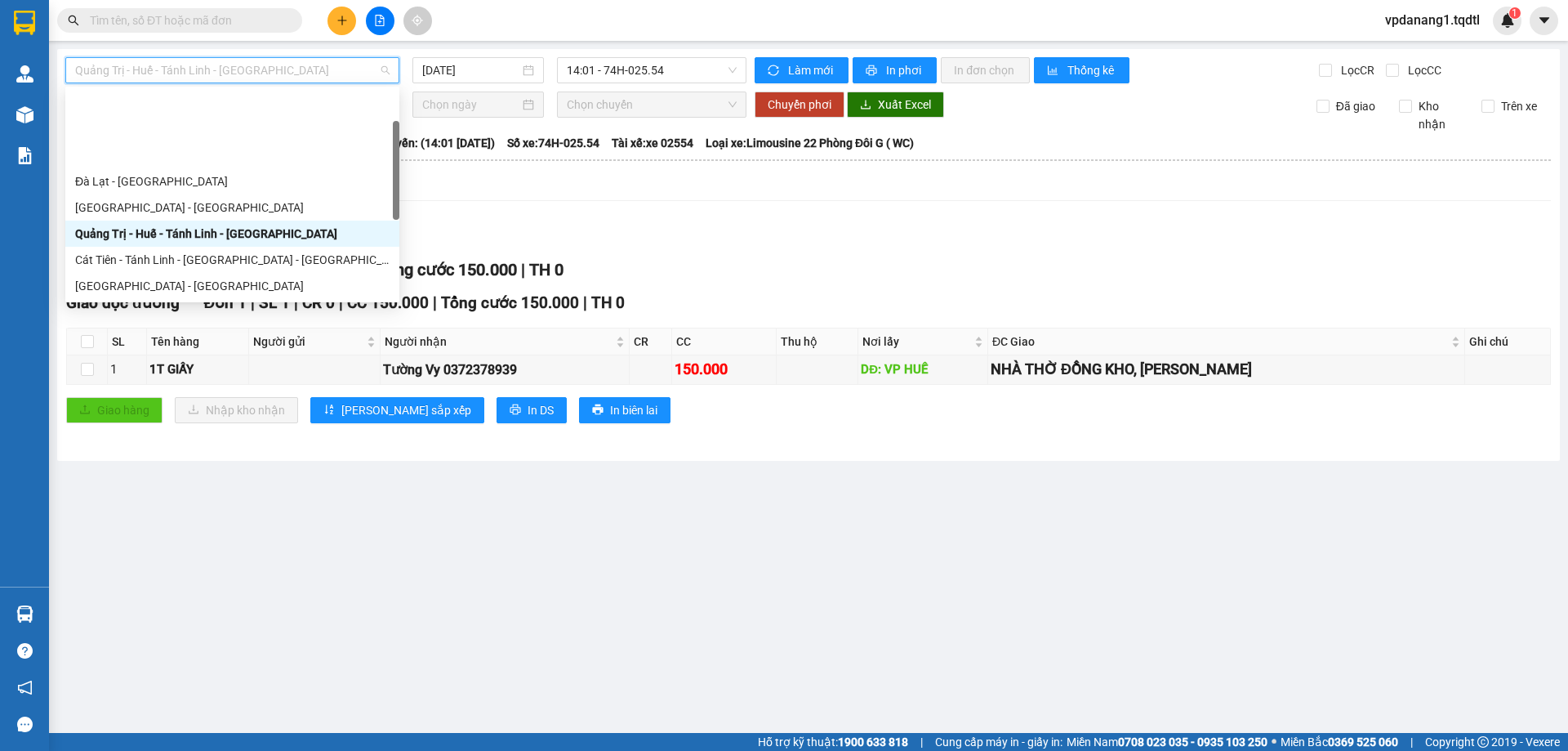
scroll to position [82, 0]
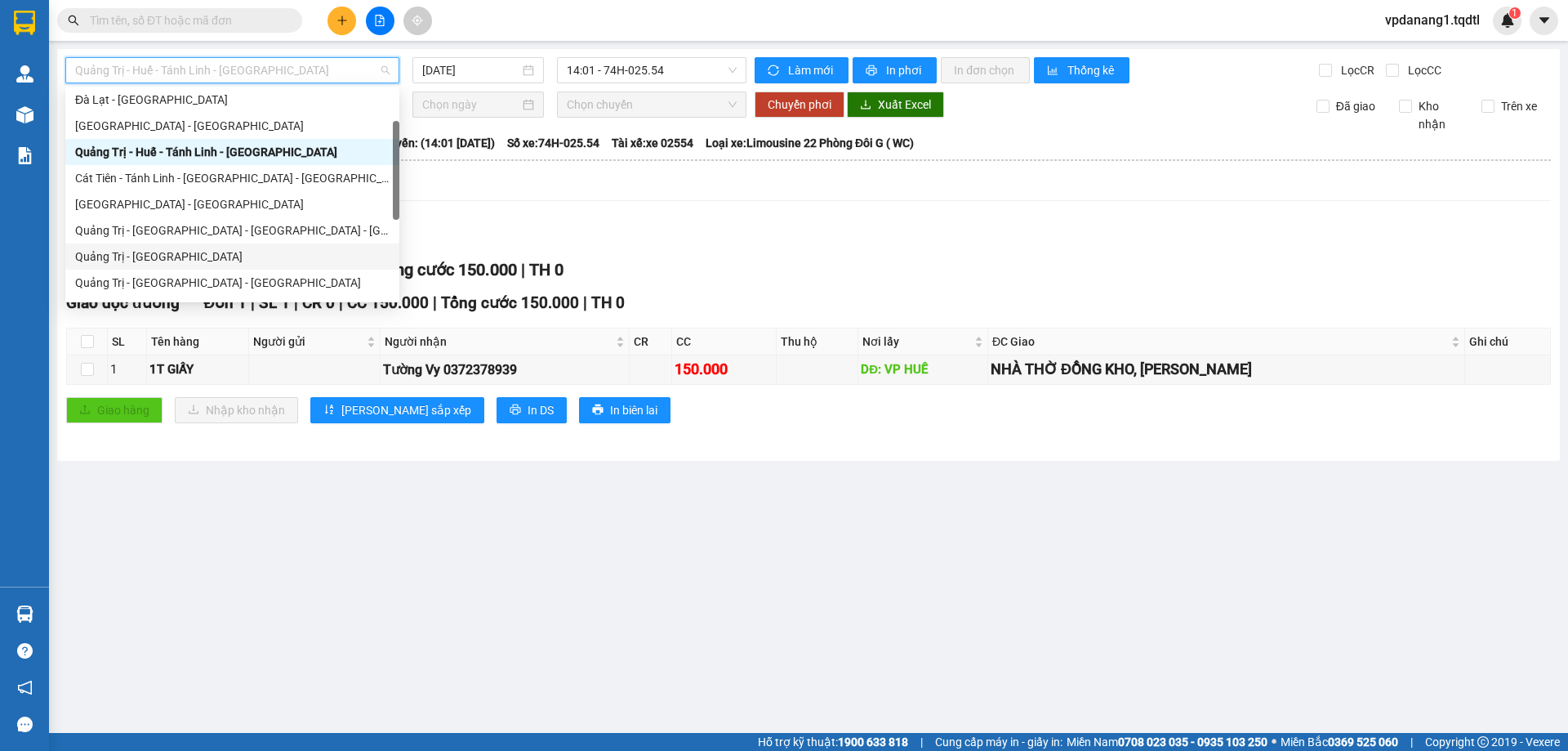
click at [182, 251] on div "Quảng Trị - [GEOGRAPHIC_DATA]" at bounding box center [232, 257] width 314 height 18
type input "[DATE]"
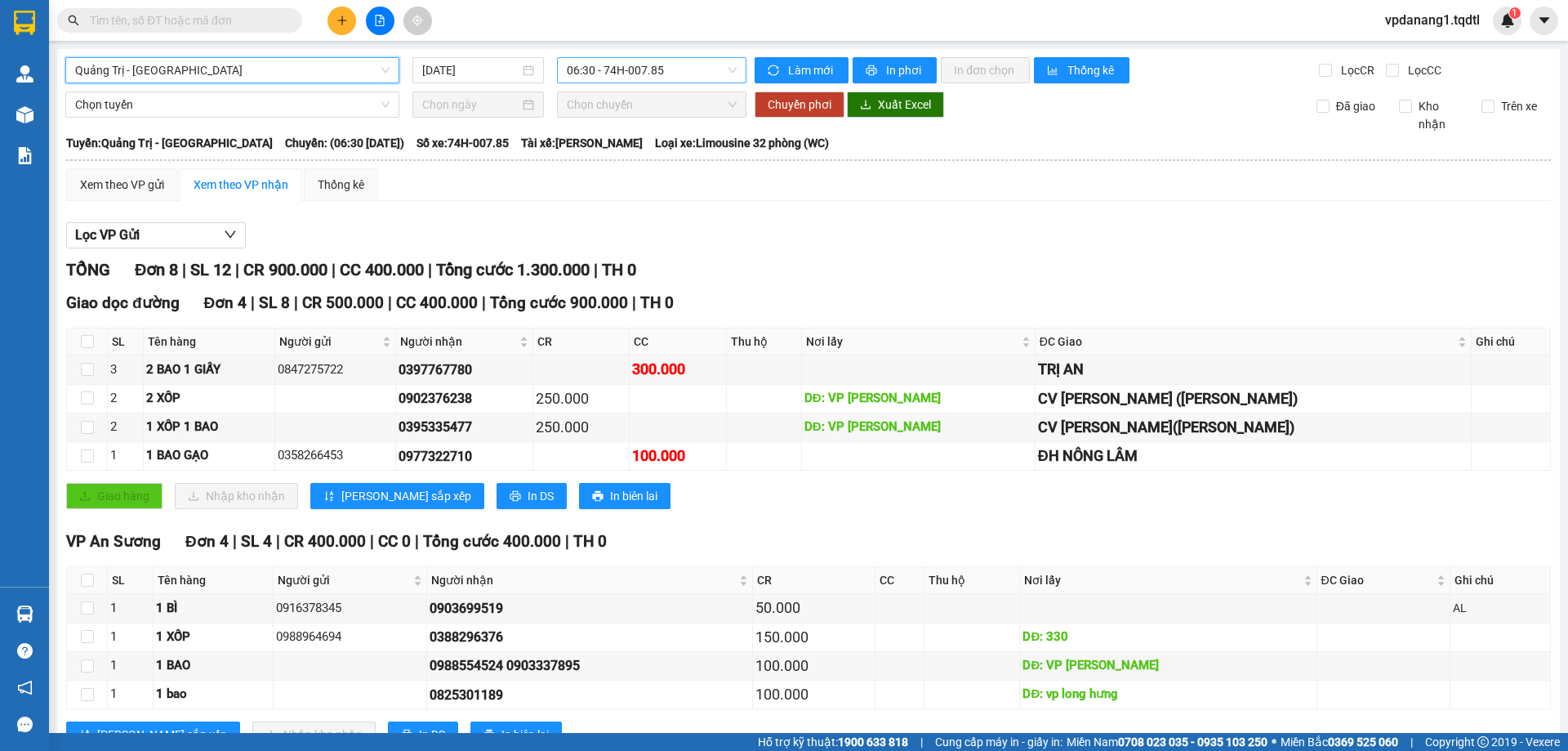
click at [688, 74] on span "06:30 - 74H-007.85" at bounding box center [652, 70] width 170 height 25
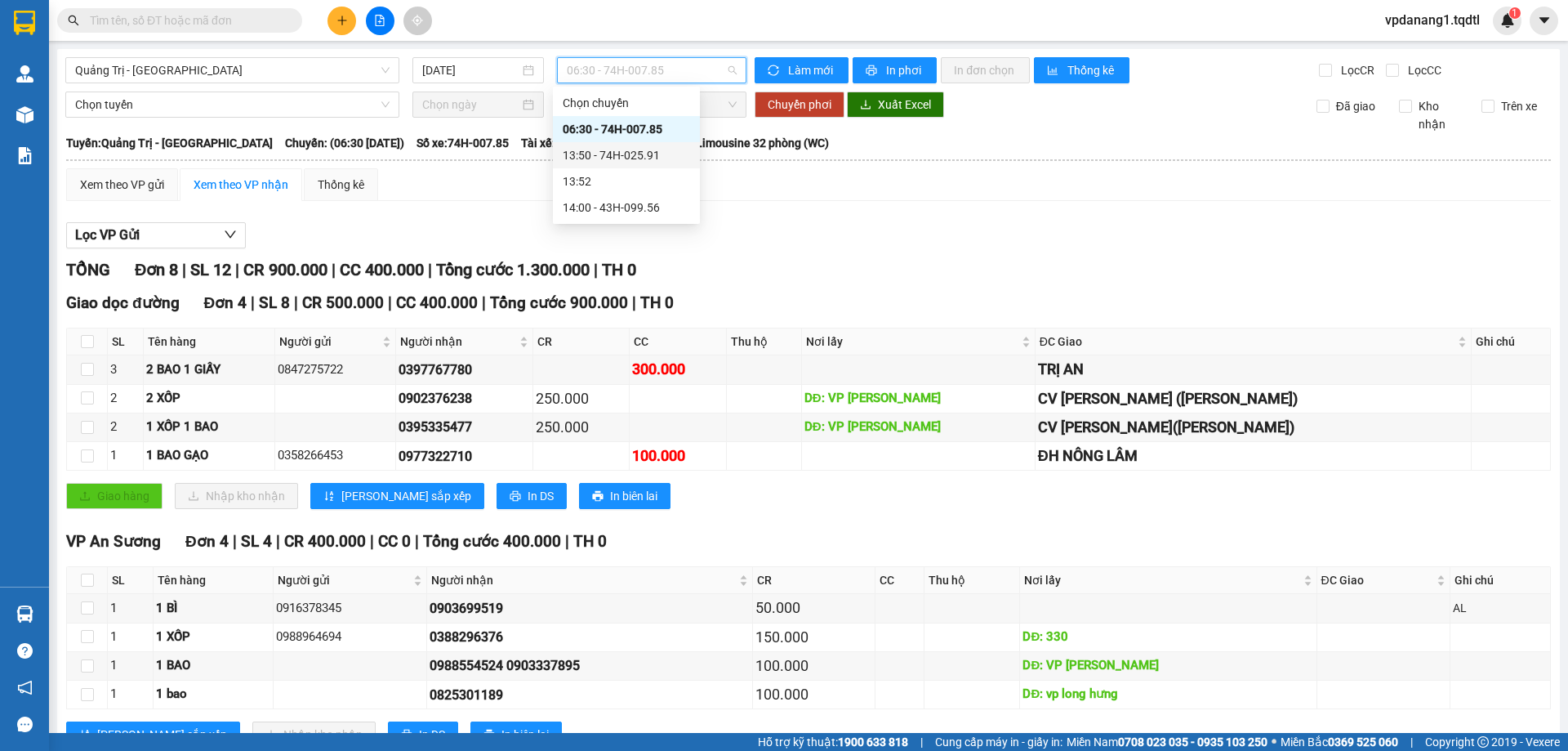
click at [659, 156] on div "13:50 - 74H-025.91" at bounding box center [627, 155] width 128 height 18
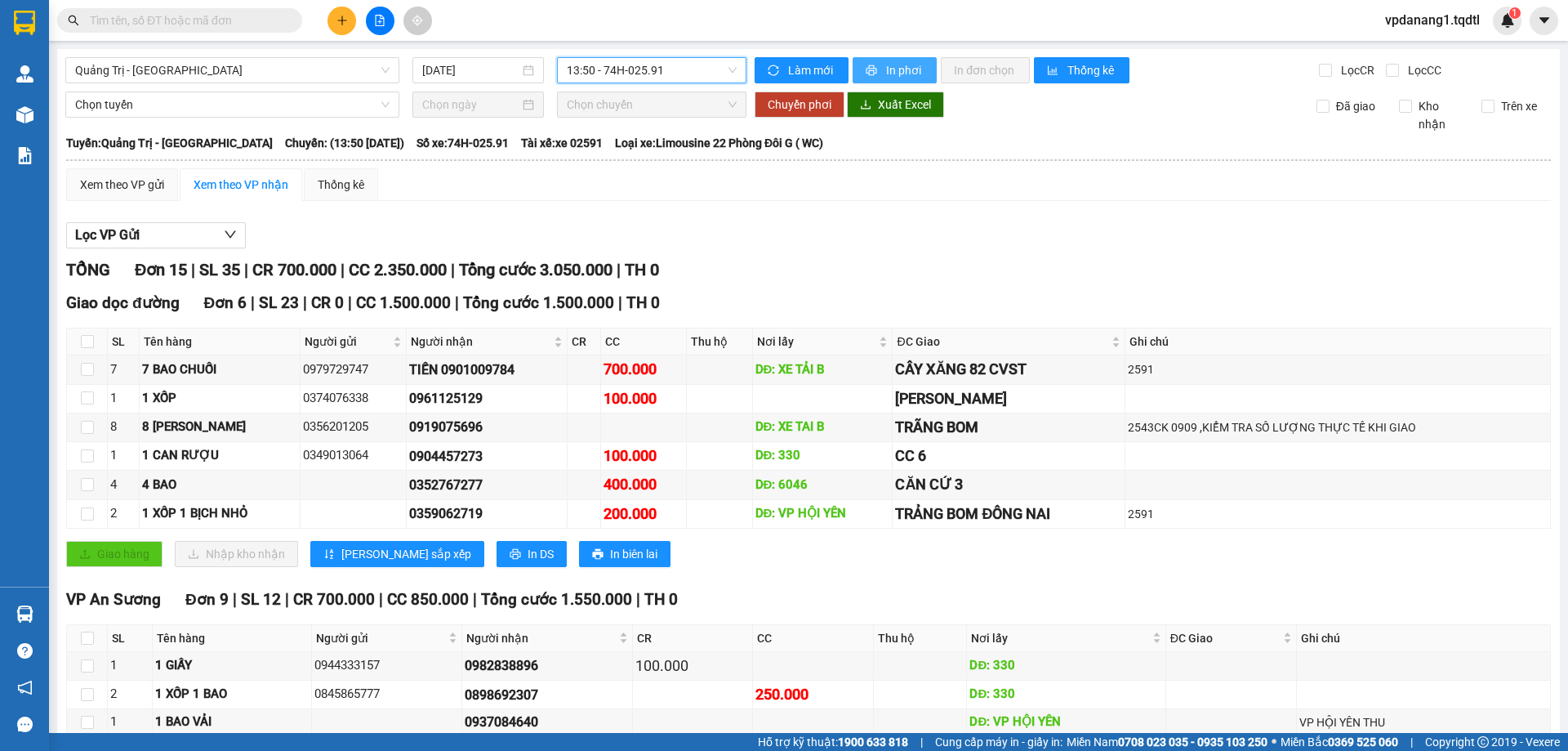
click at [896, 65] on span "In phơi" at bounding box center [905, 70] width 38 height 18
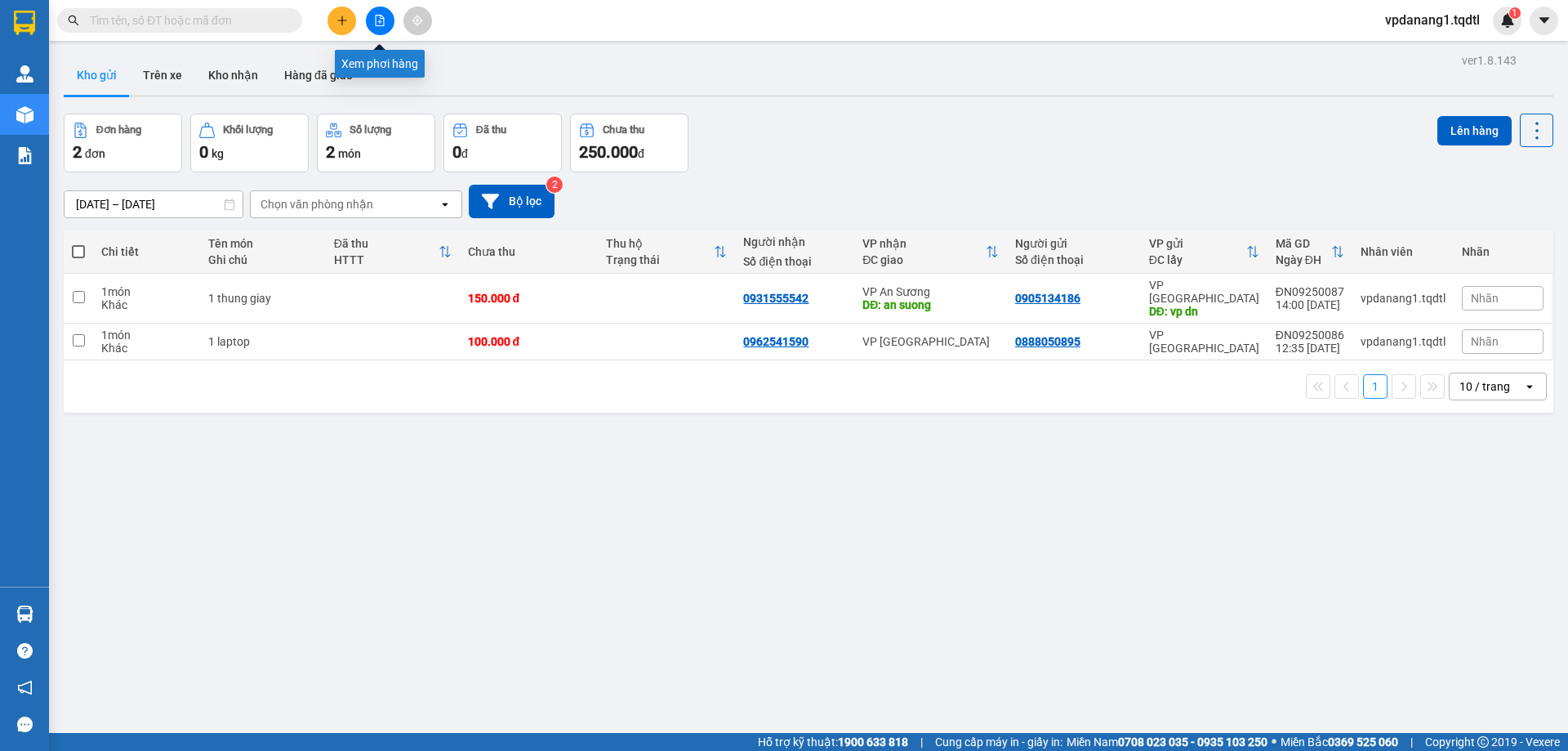
click at [384, 12] on button at bounding box center [380, 20] width 29 height 29
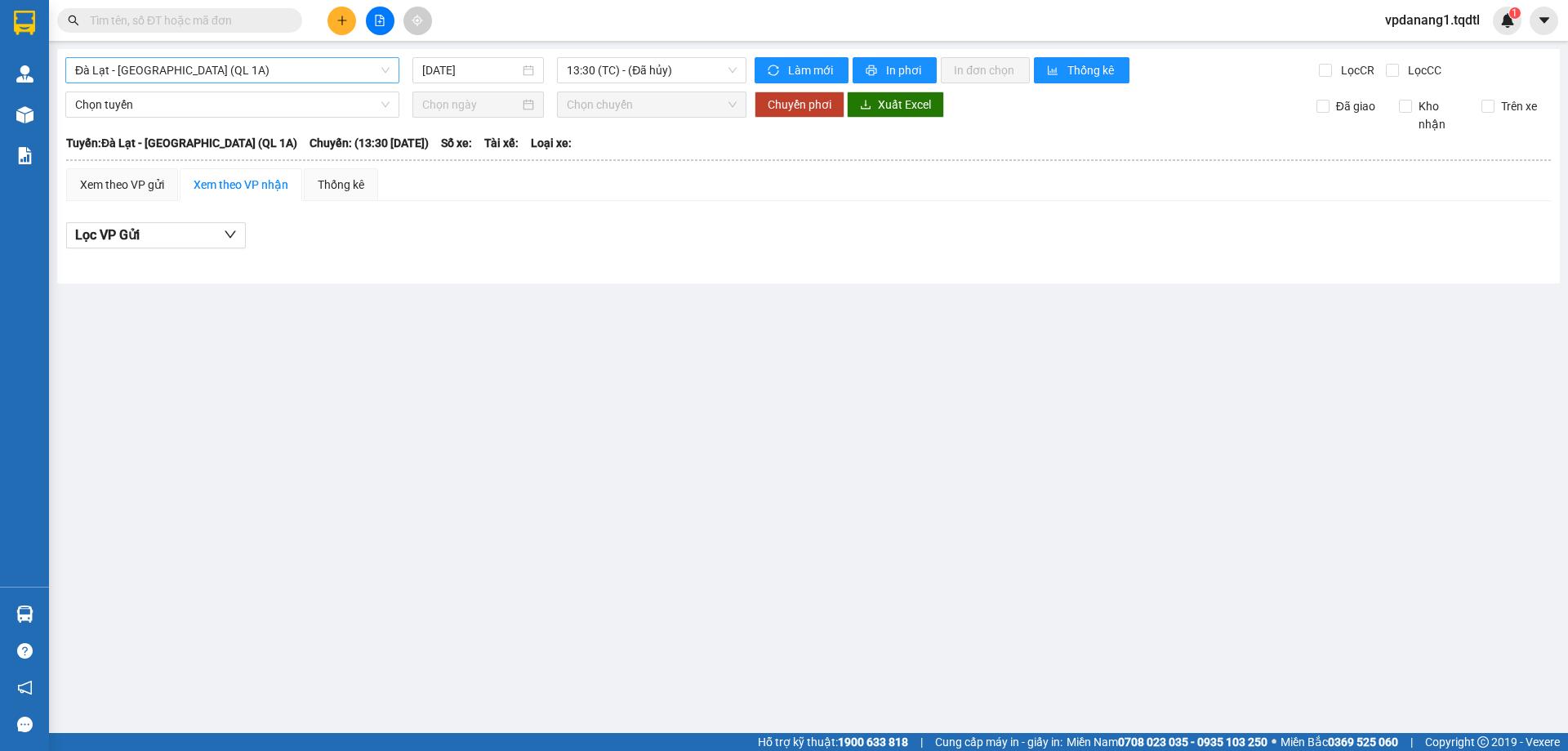
click at [229, 66] on span "Đà Lạt - [GEOGRAPHIC_DATA] (QL 1A)" at bounding box center [232, 70] width 314 height 25
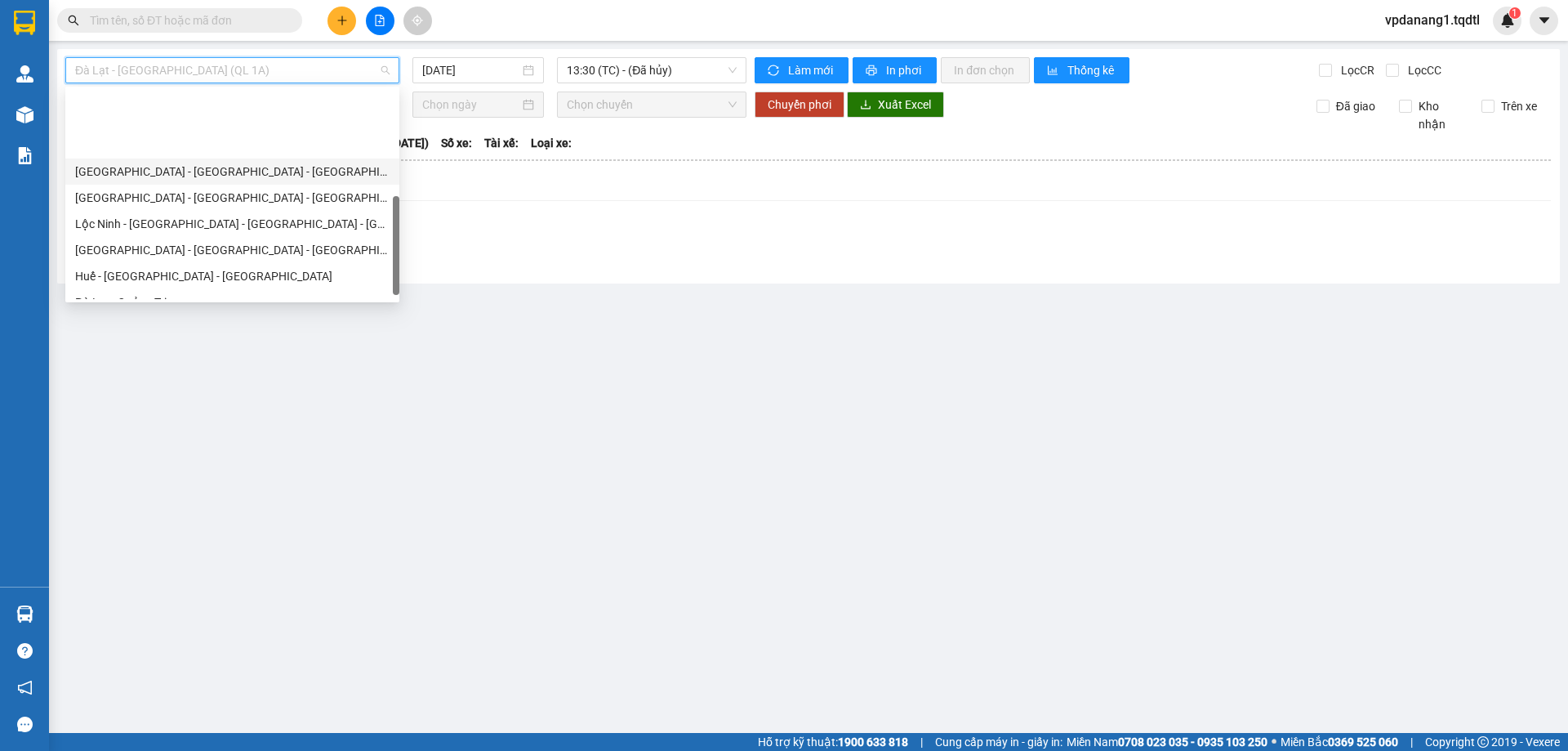
scroll to position [340, 0]
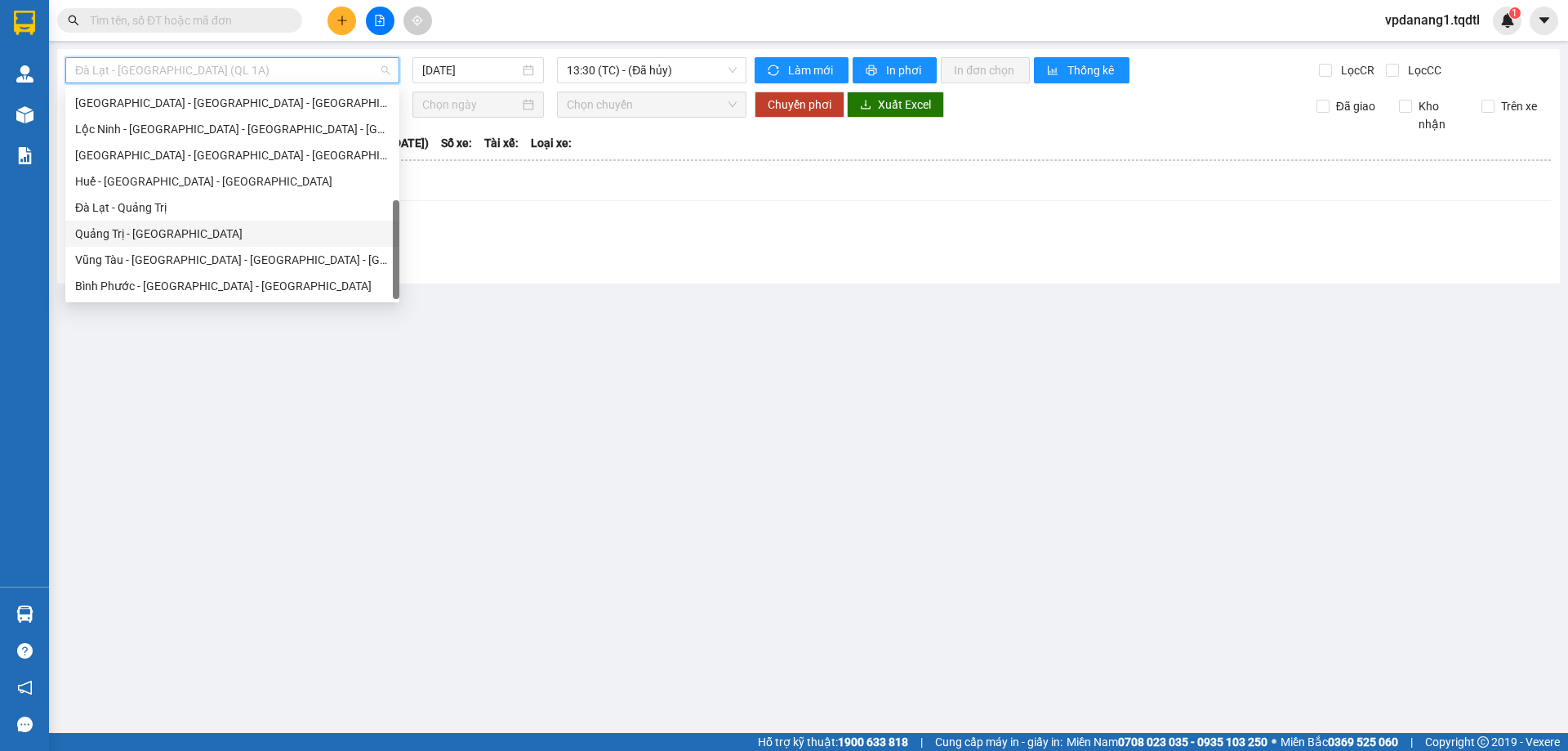
click at [173, 235] on div "Quảng Trị - [GEOGRAPHIC_DATA]" at bounding box center [232, 234] width 314 height 18
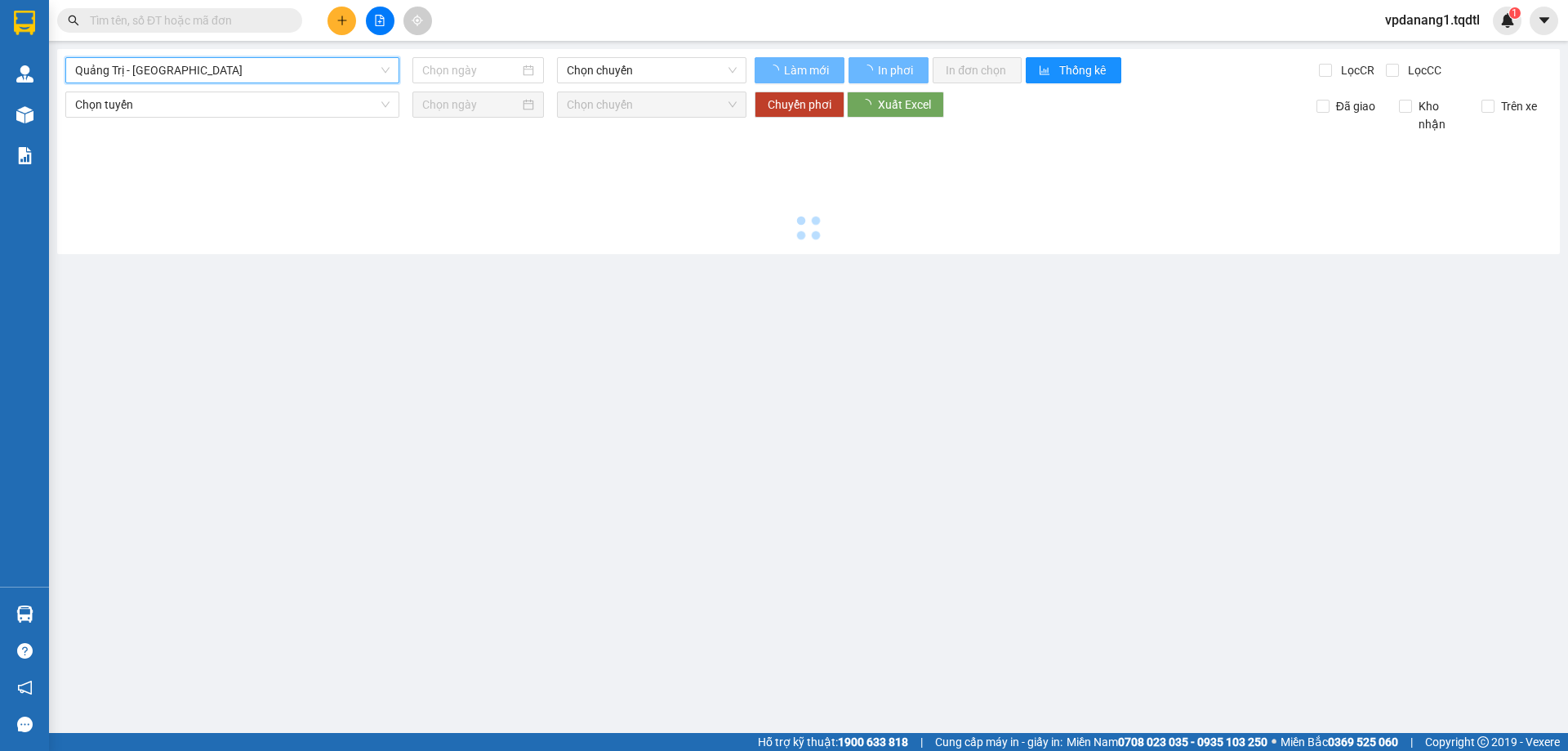
type input "[DATE]"
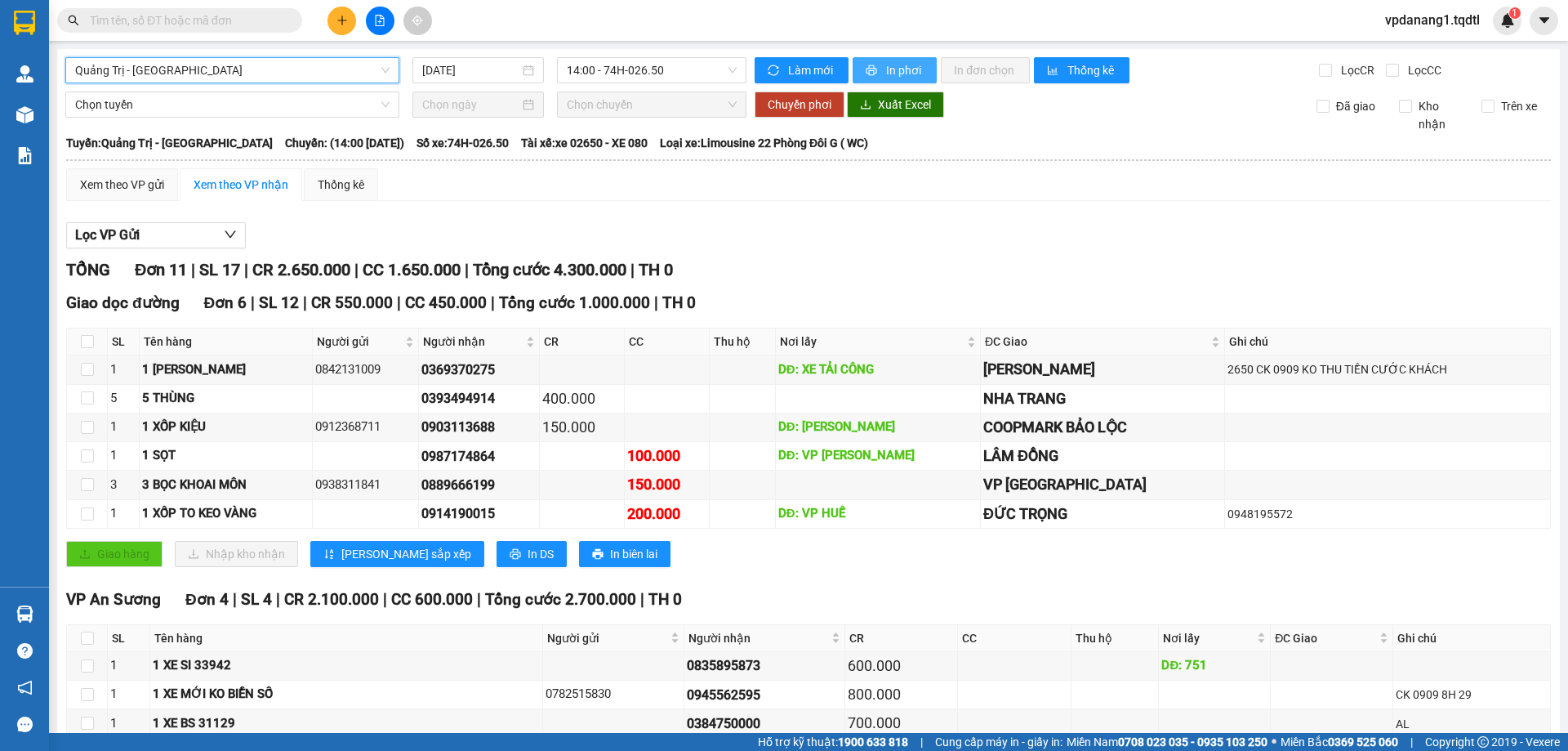
click at [887, 69] on span "In phơi" at bounding box center [905, 70] width 38 height 18
